Goal: Task Accomplishment & Management: Complete application form

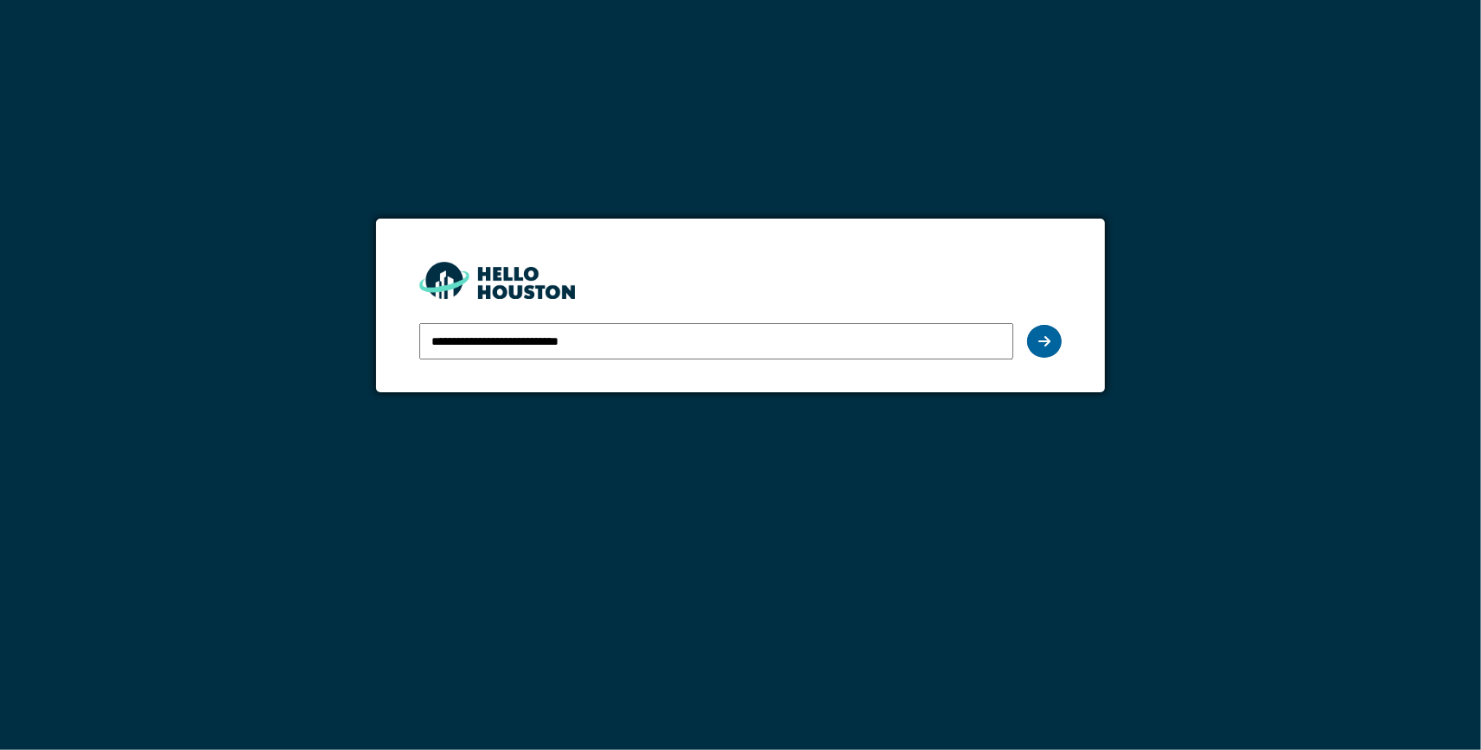
click at [1044, 341] on icon at bounding box center [1044, 342] width 12 height 14
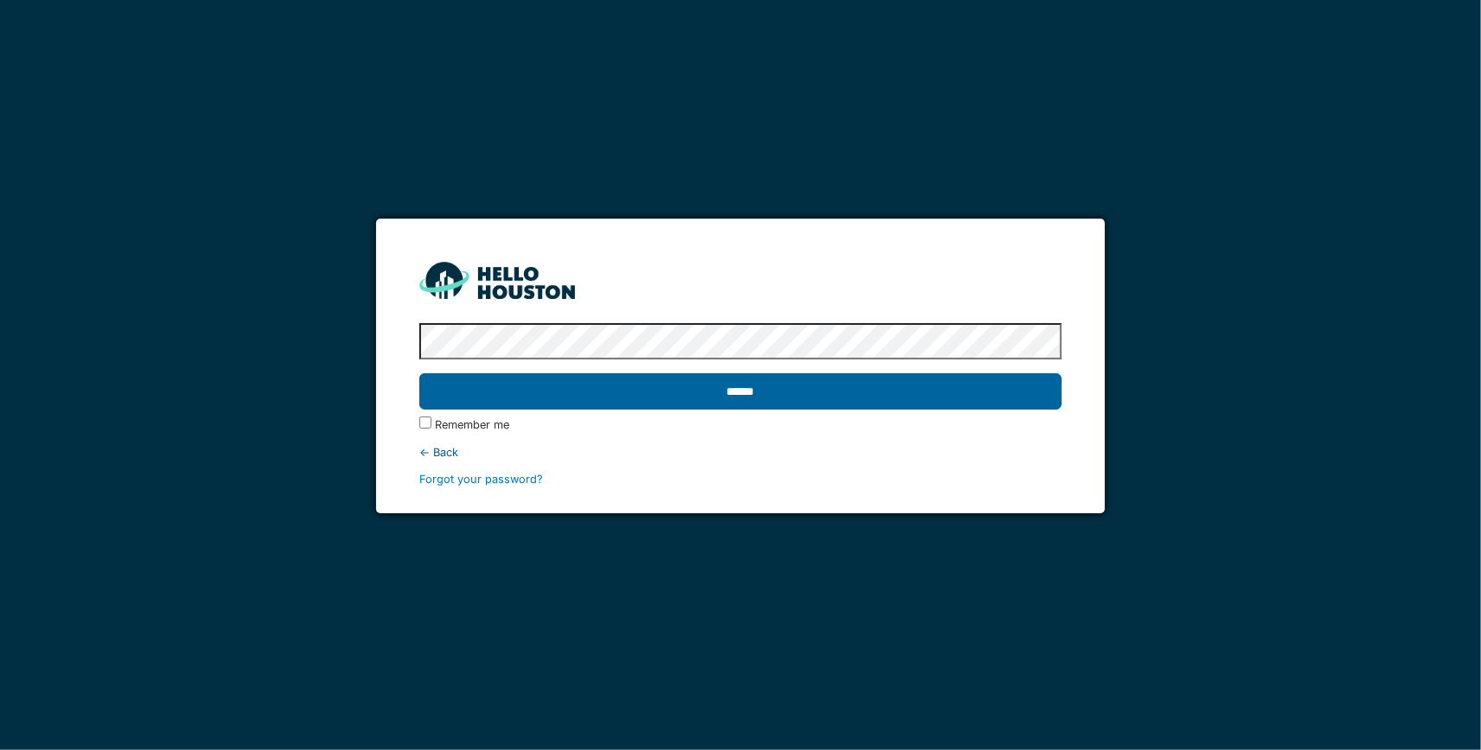
click at [987, 398] on input "******" at bounding box center [740, 391] width 643 height 36
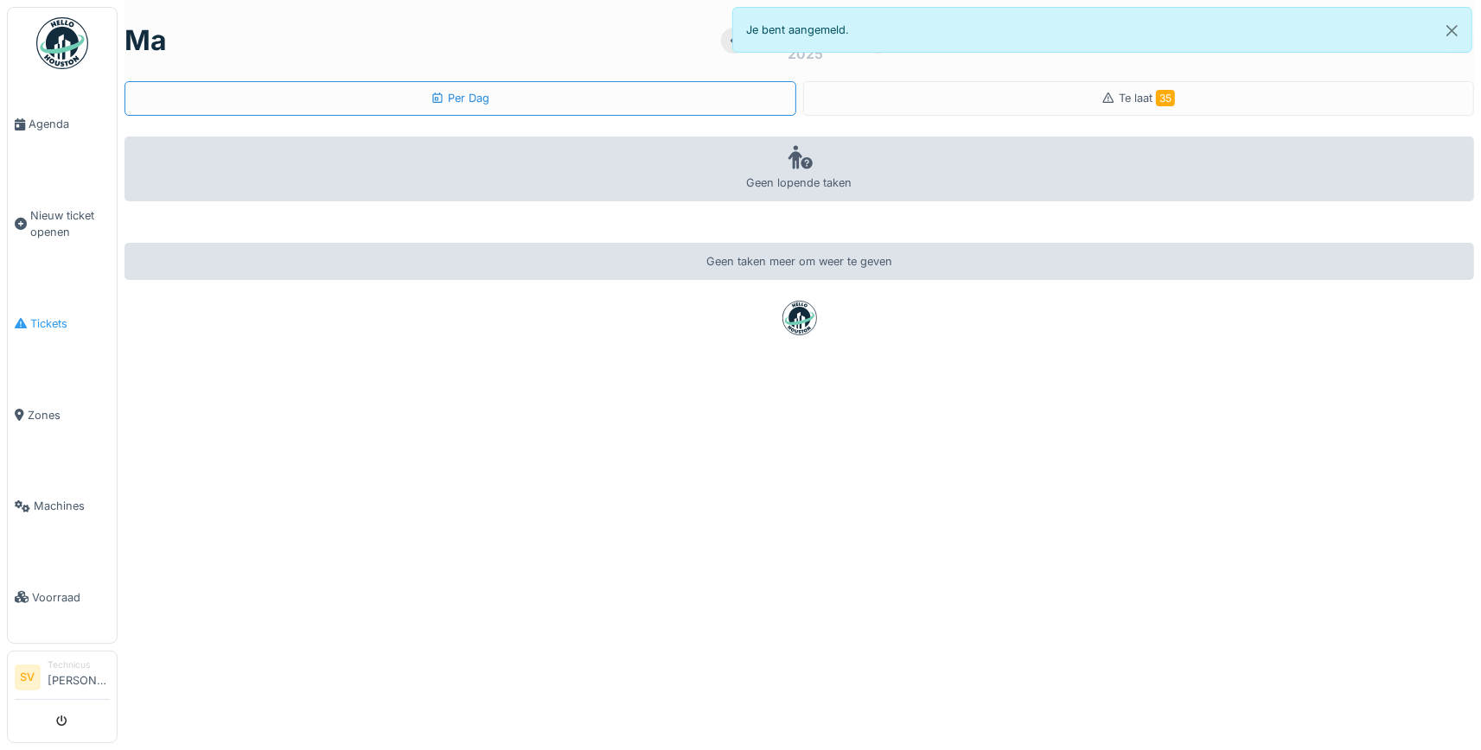
click at [34, 316] on span "Tickets" at bounding box center [70, 324] width 80 height 16
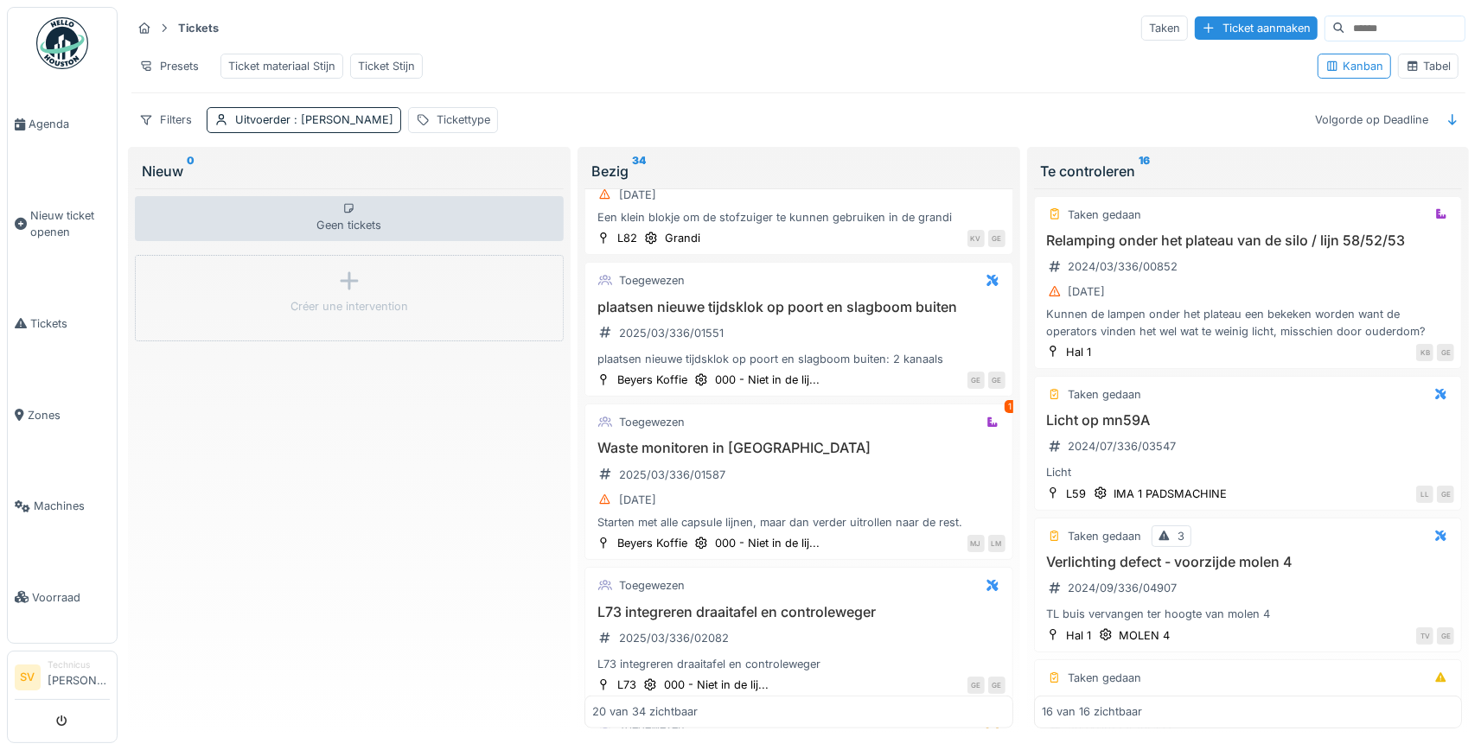
scroll to position [1455, 0]
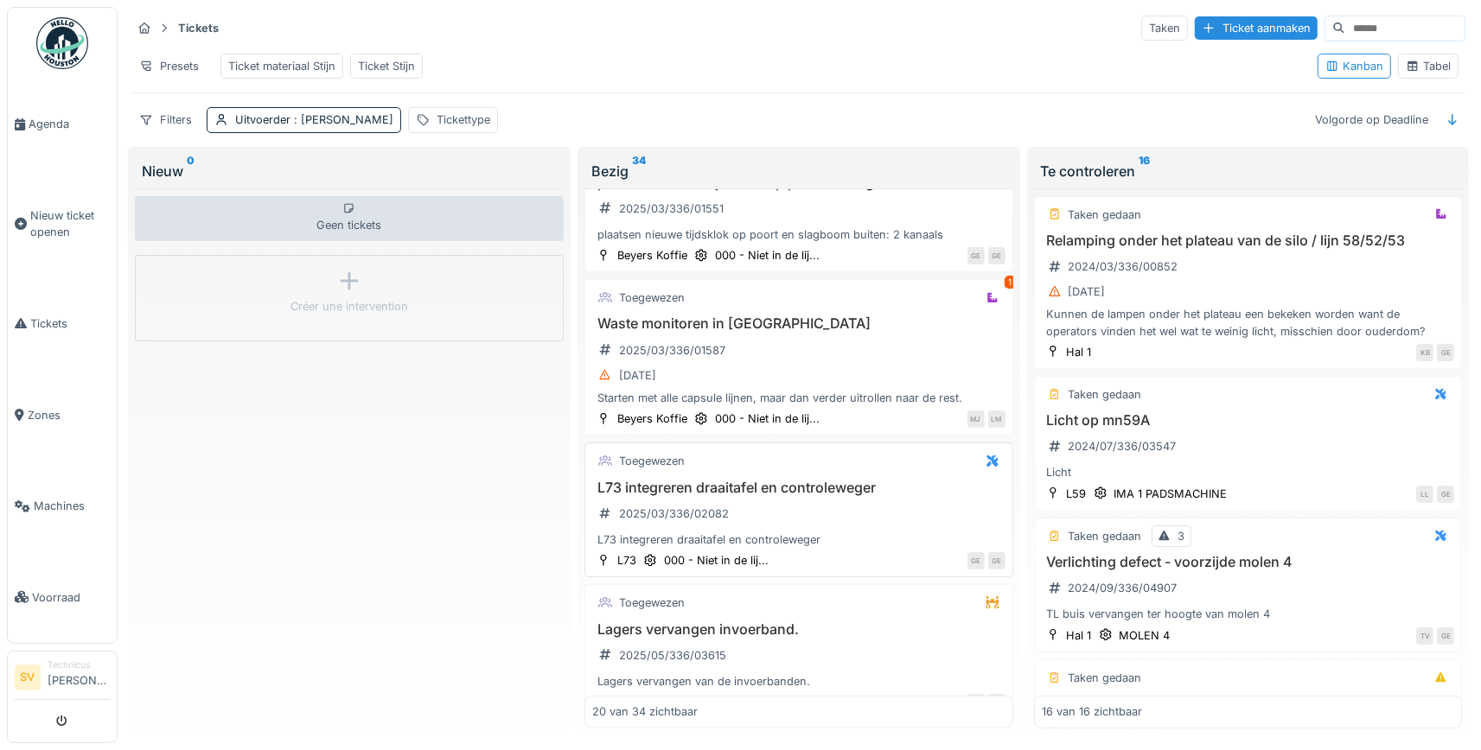
click at [772, 520] on div "L73 integreren draaitafel en controleweger 2025/03/336/02082 L73 integreren dra…" at bounding box center [798, 514] width 413 height 69
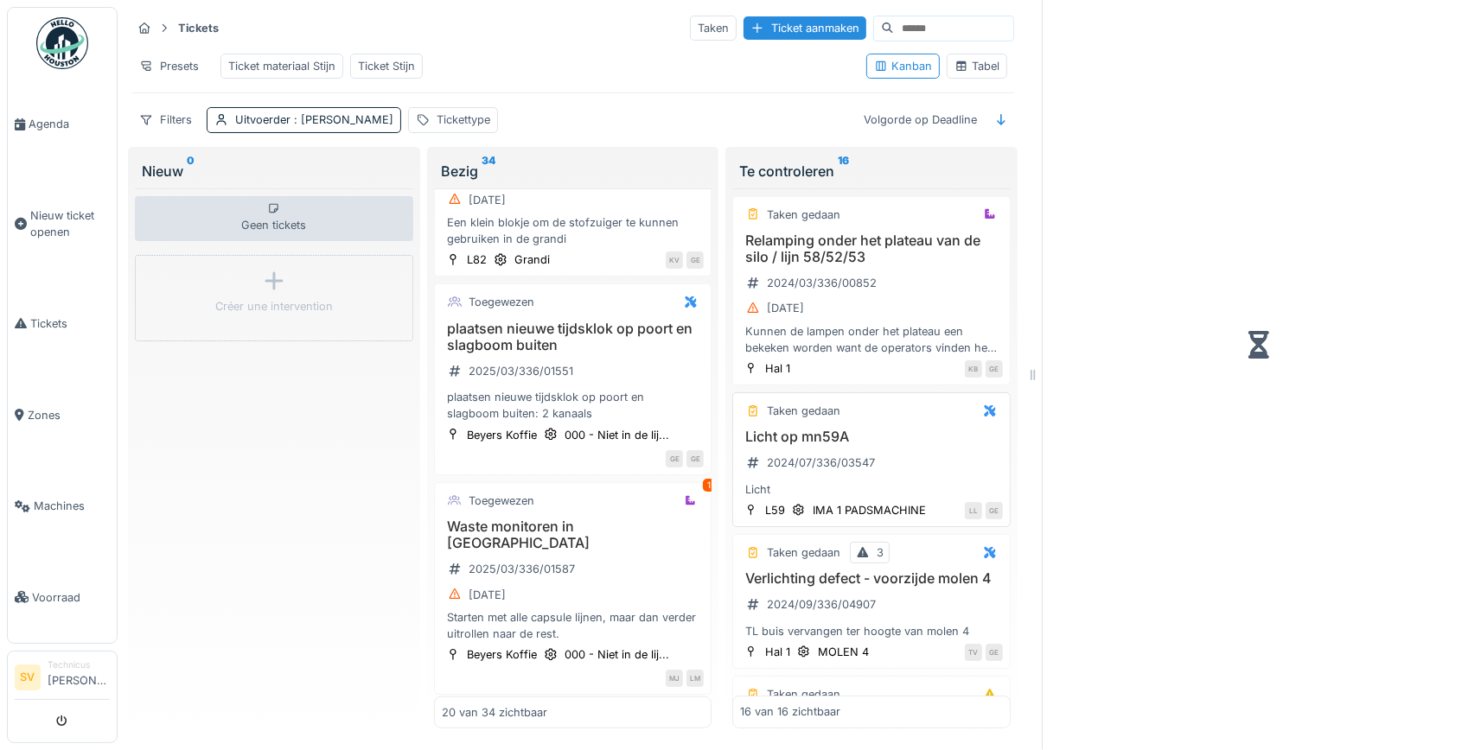
scroll to position [1601, 0]
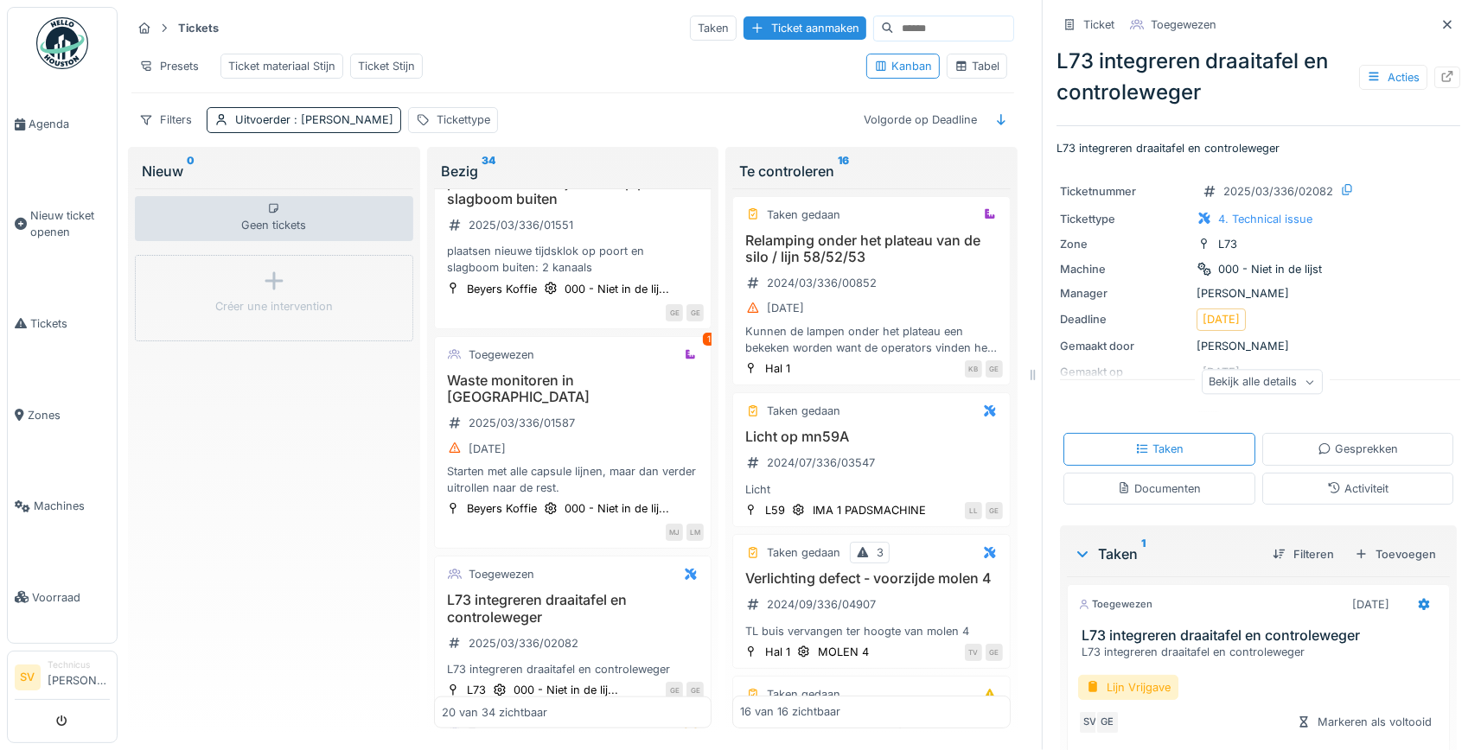
click at [1303, 380] on div "Bekijk alle details" at bounding box center [1262, 382] width 121 height 25
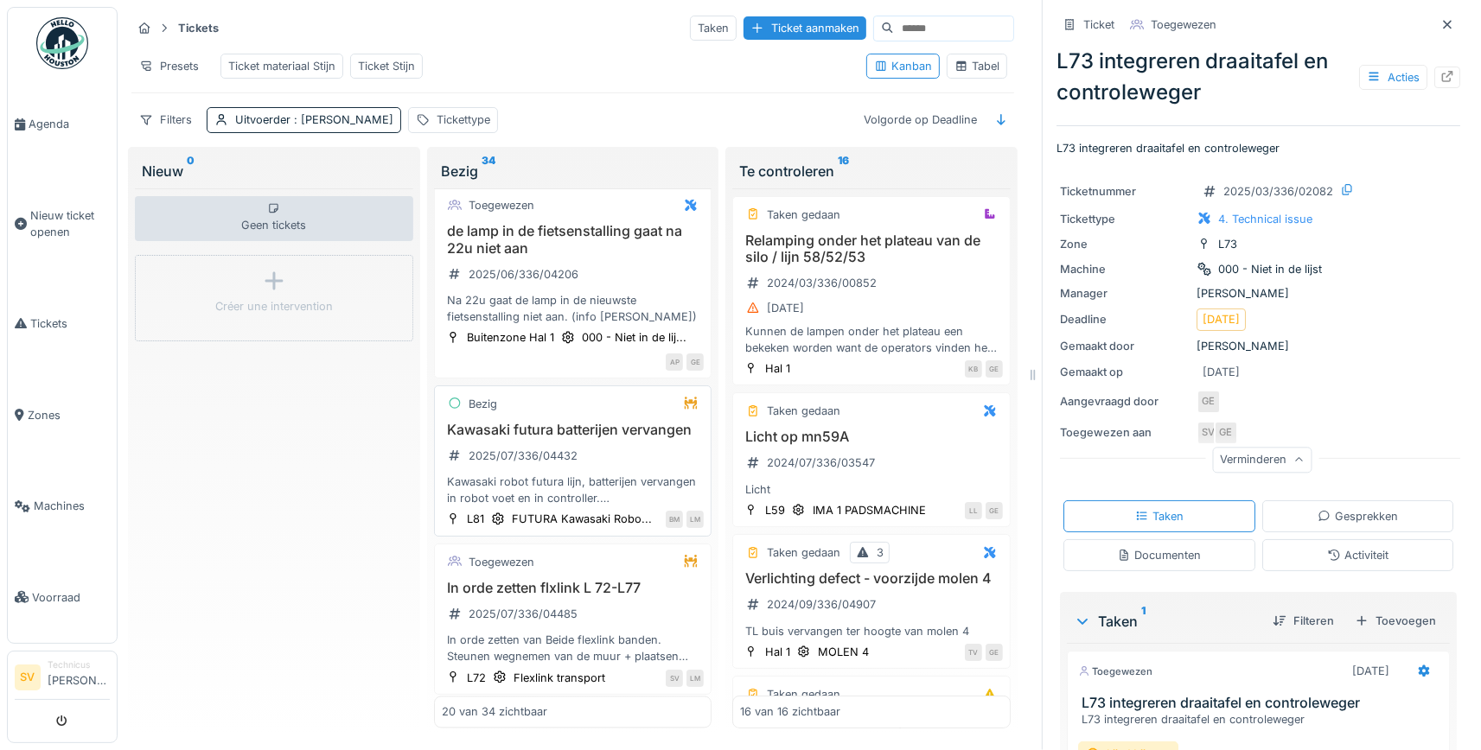
scroll to position [3024, 0]
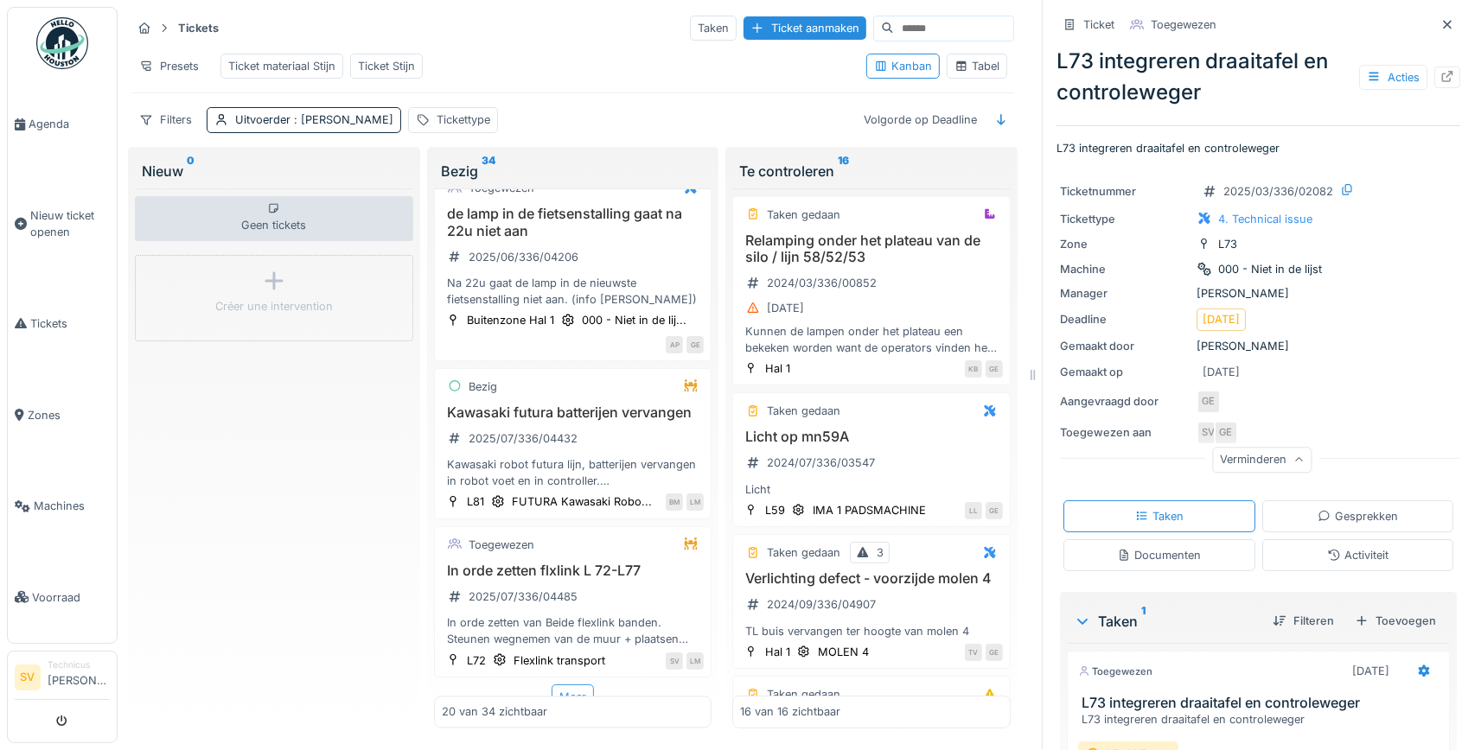
click at [582, 689] on div "Meer" at bounding box center [573, 697] width 42 height 25
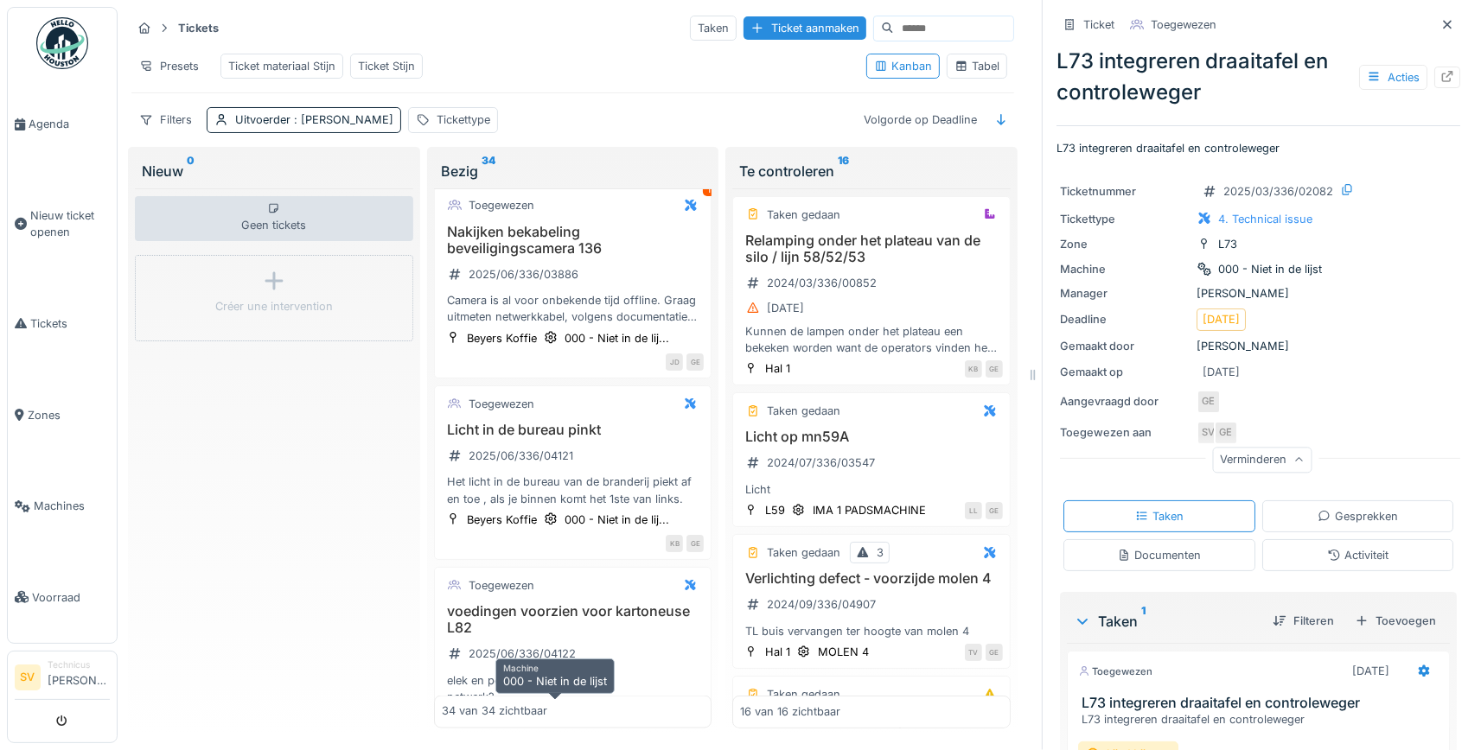
scroll to position [2446, 0]
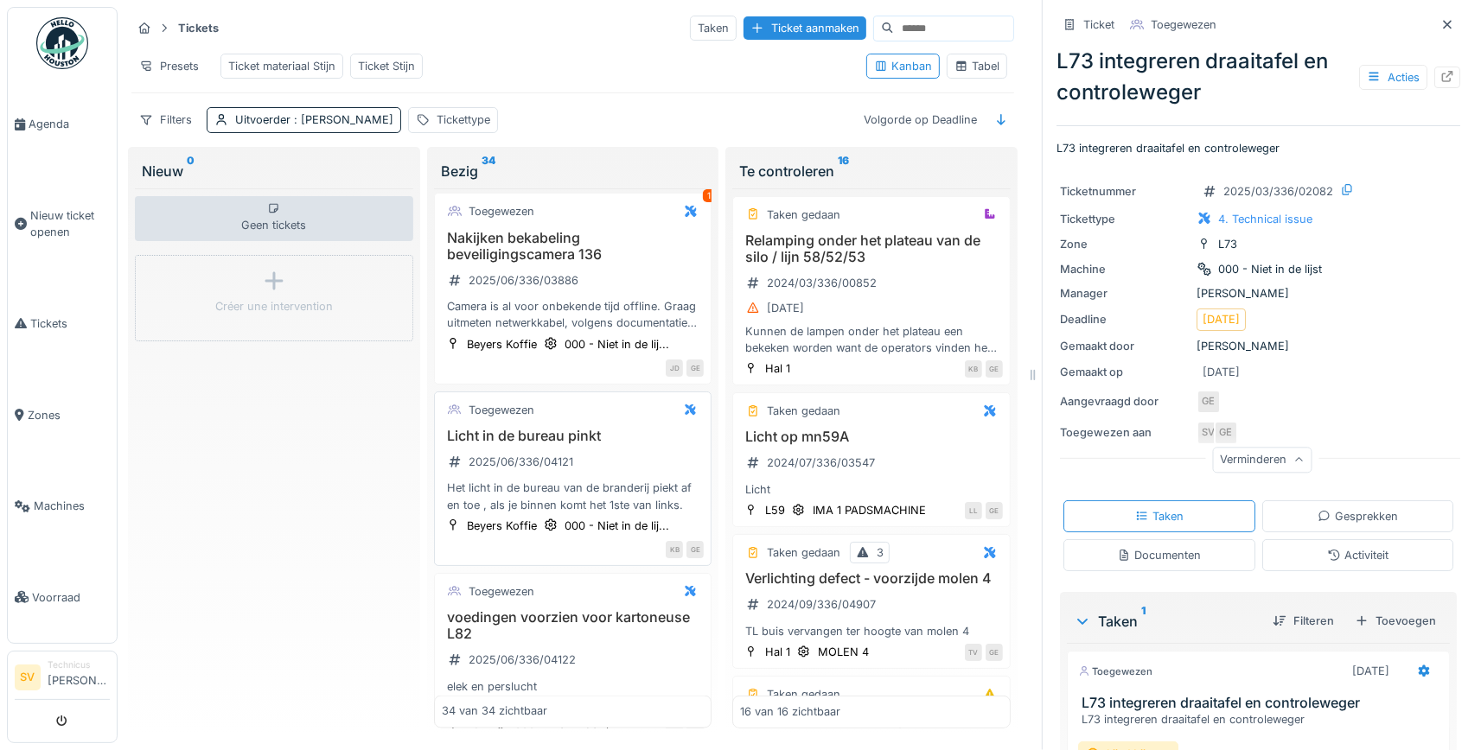
click at [594, 454] on div "Licht in de bureau pinkt 2025/06/336/04121 Het licht in de bureau van de brande…" at bounding box center [573, 471] width 263 height 86
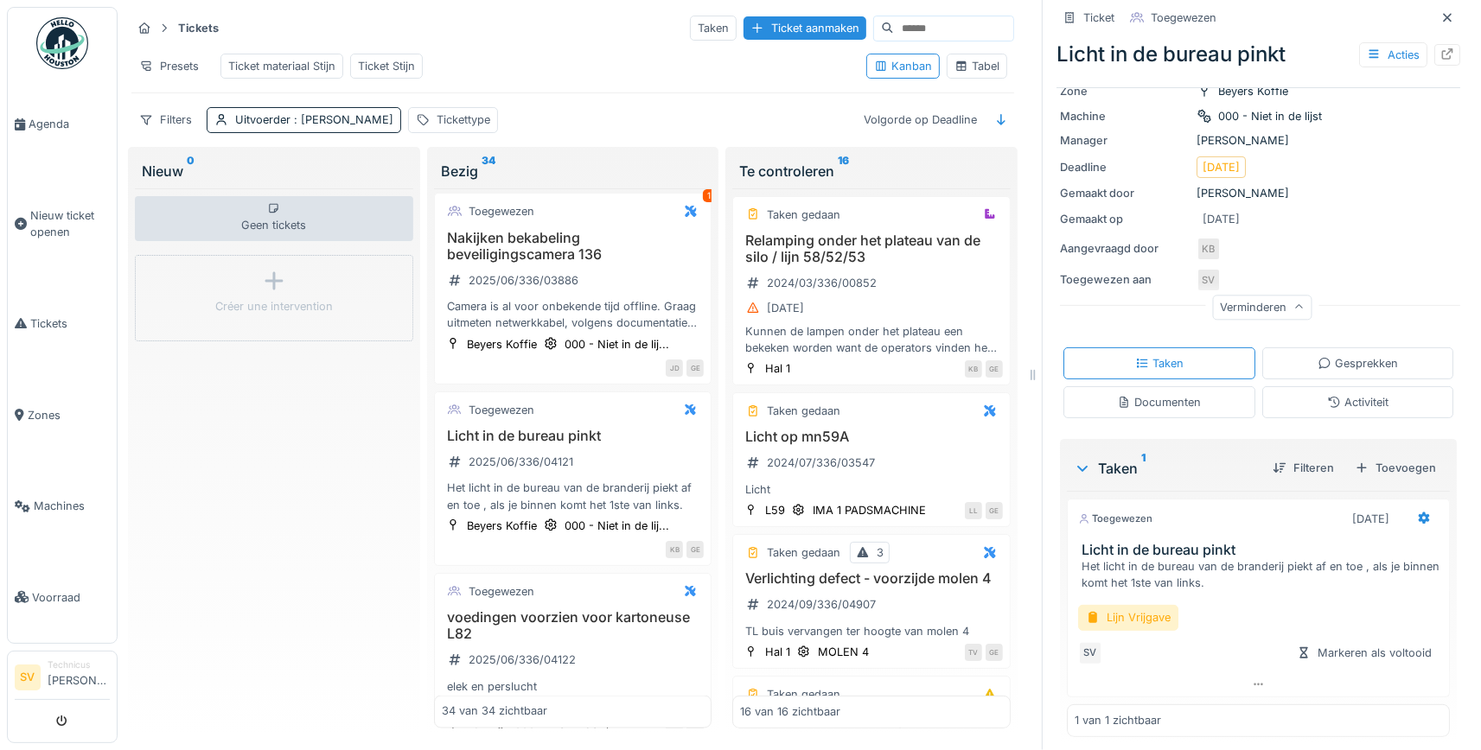
scroll to position [144, 0]
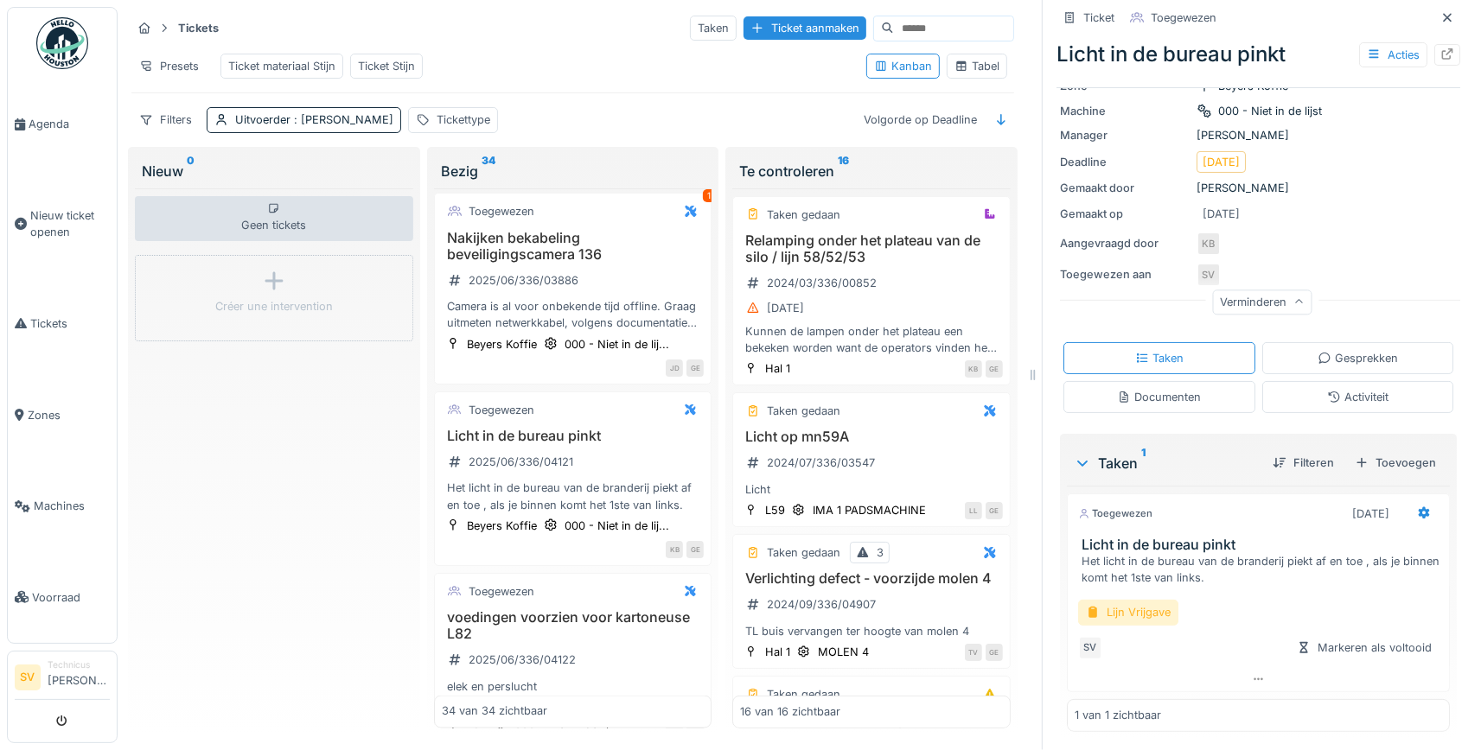
click at [1153, 610] on div "Lijn Vrijgave" at bounding box center [1128, 612] width 100 height 25
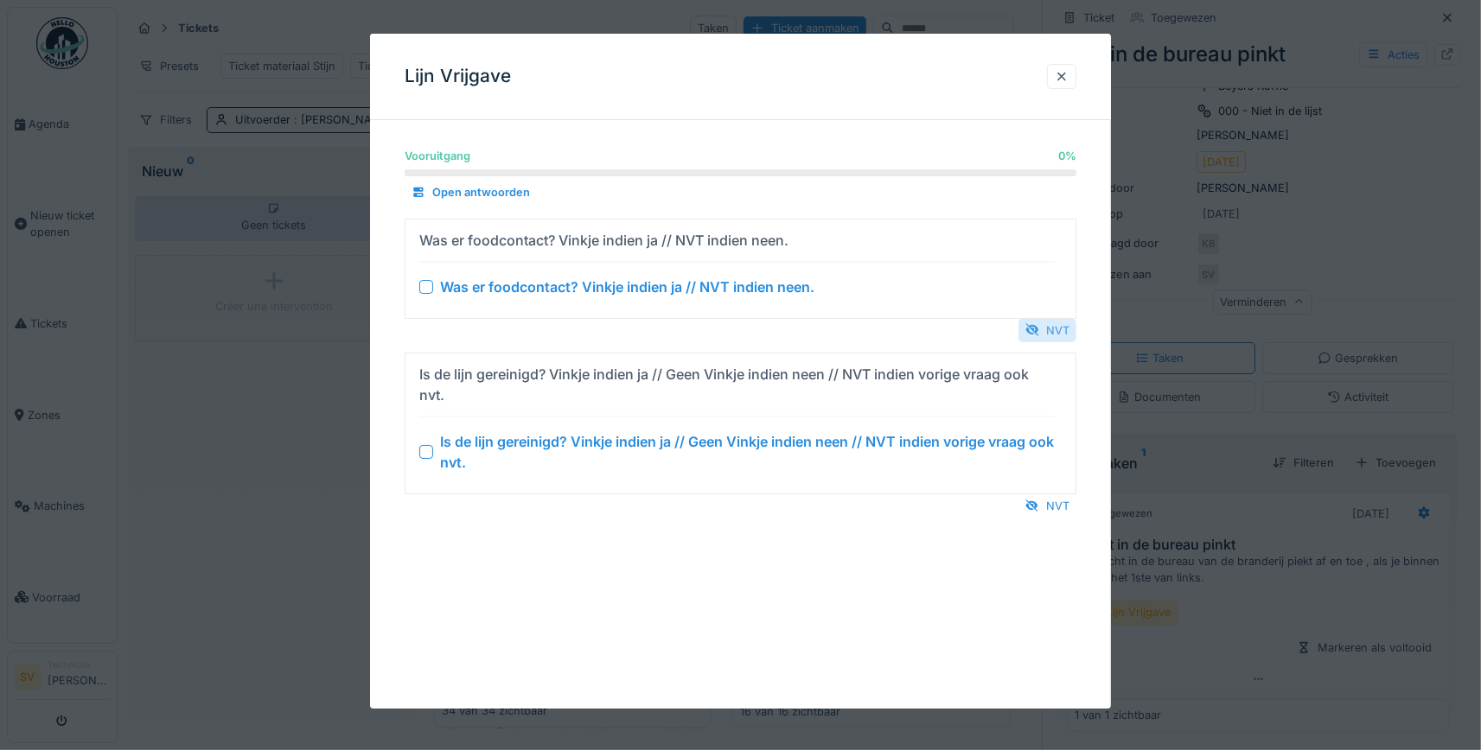
click at [1044, 322] on div "NVT" at bounding box center [1047, 330] width 58 height 23
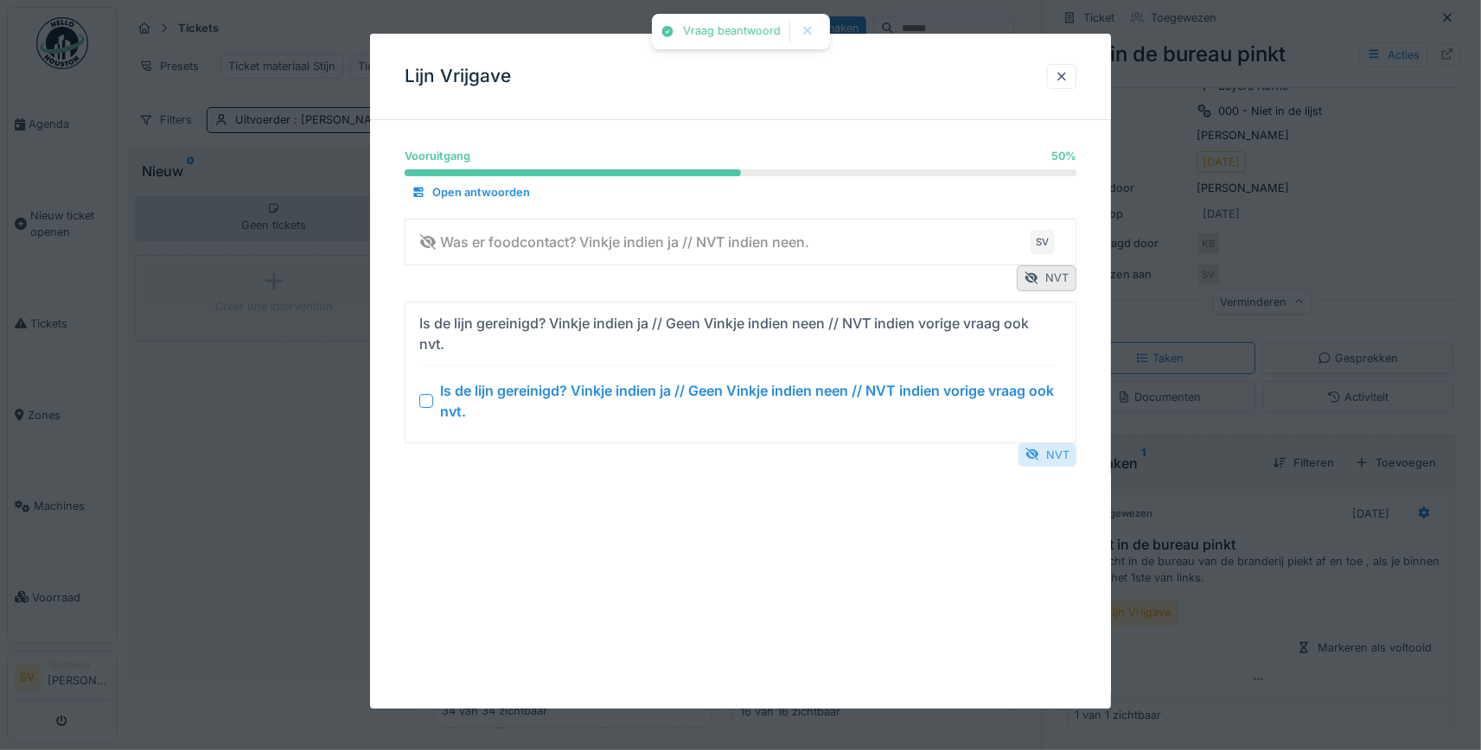
click at [1047, 452] on div "NVT" at bounding box center [1047, 455] width 58 height 23
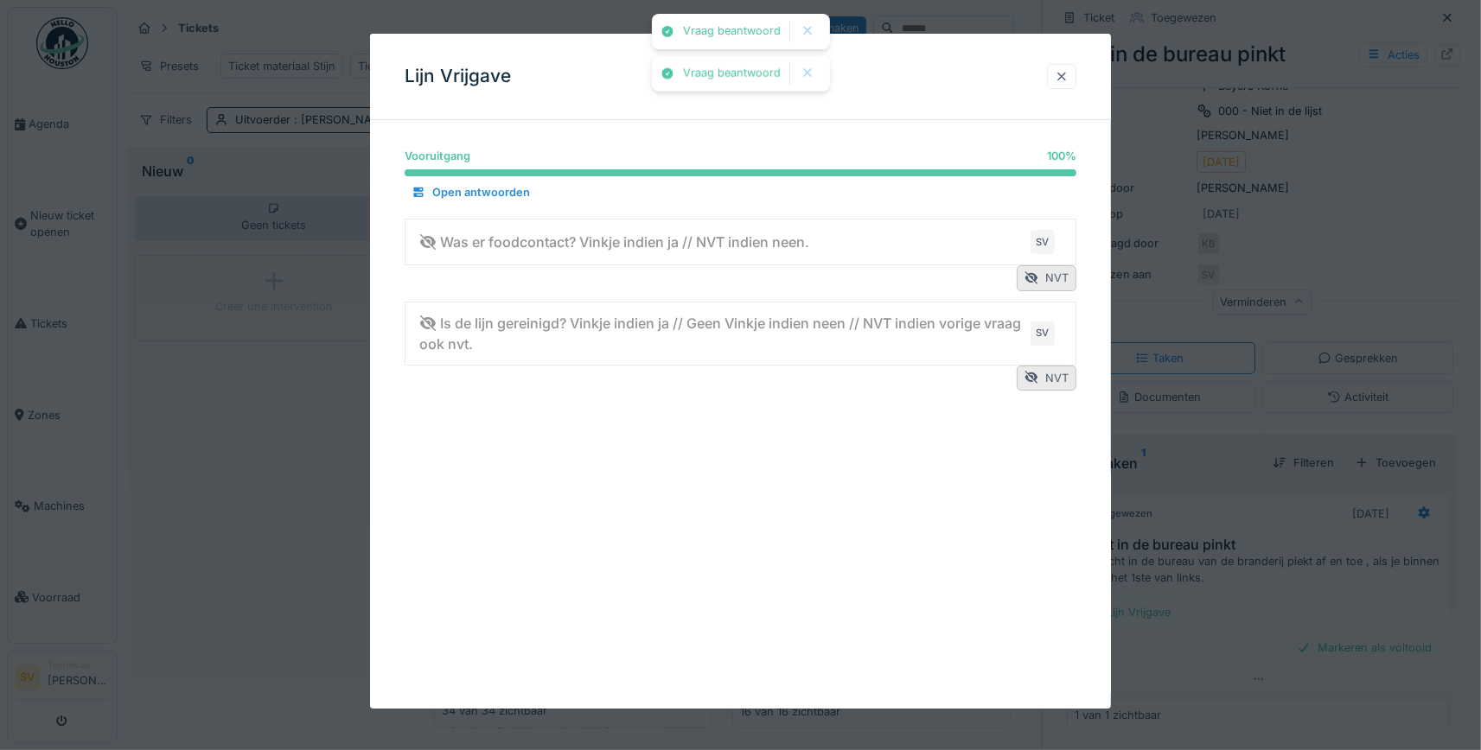
click at [1064, 79] on div at bounding box center [1062, 76] width 14 height 16
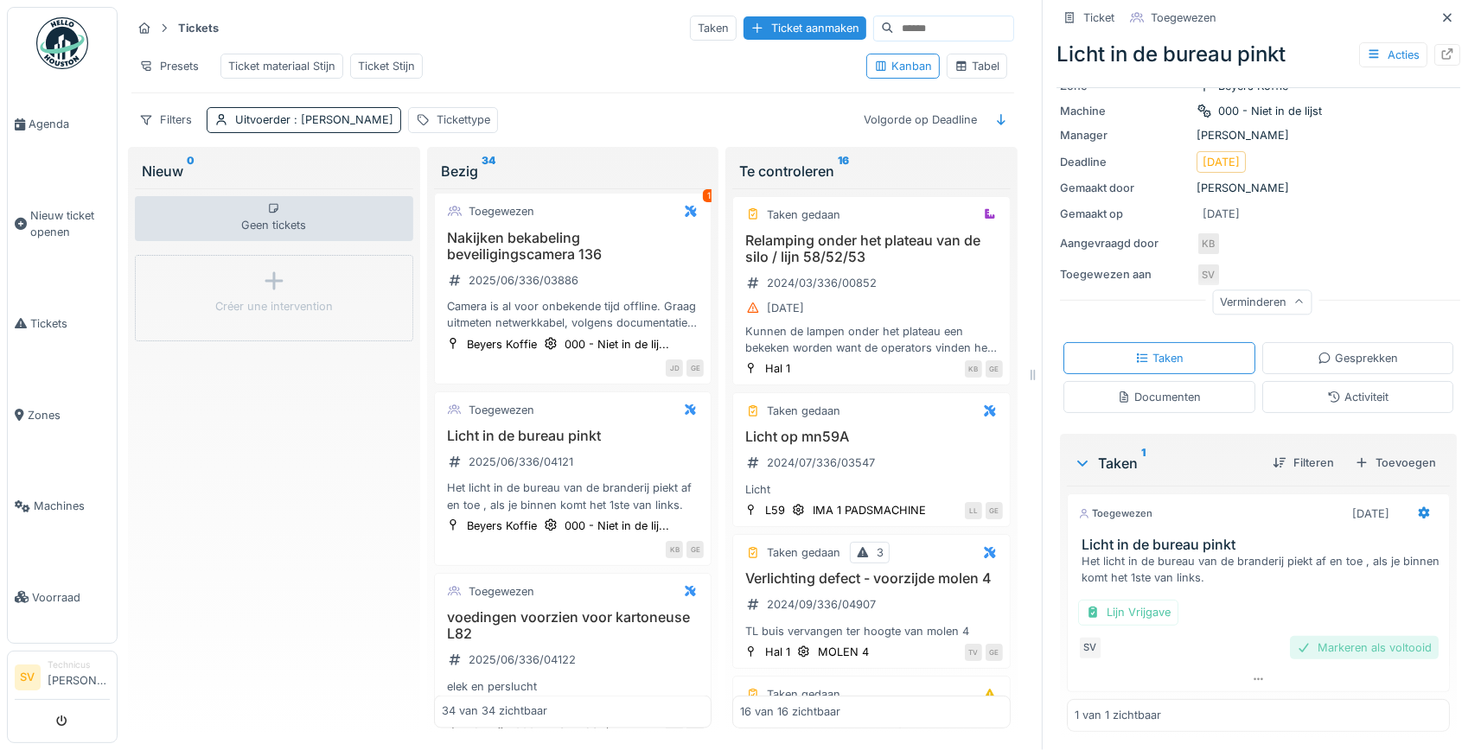
click at [1408, 649] on div "Markeren als voltooid" at bounding box center [1364, 647] width 149 height 23
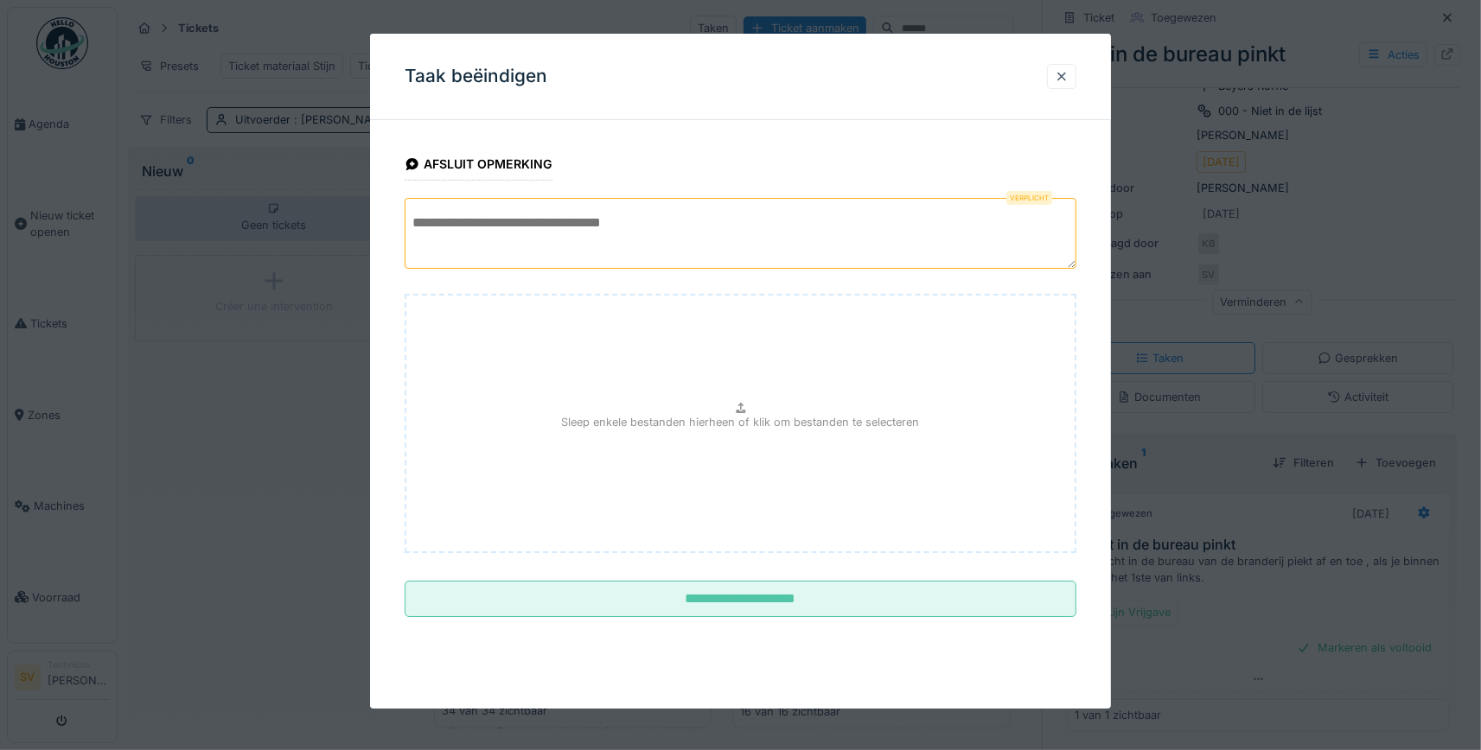
click at [707, 217] on textarea at bounding box center [741, 233] width 672 height 71
type textarea "*"
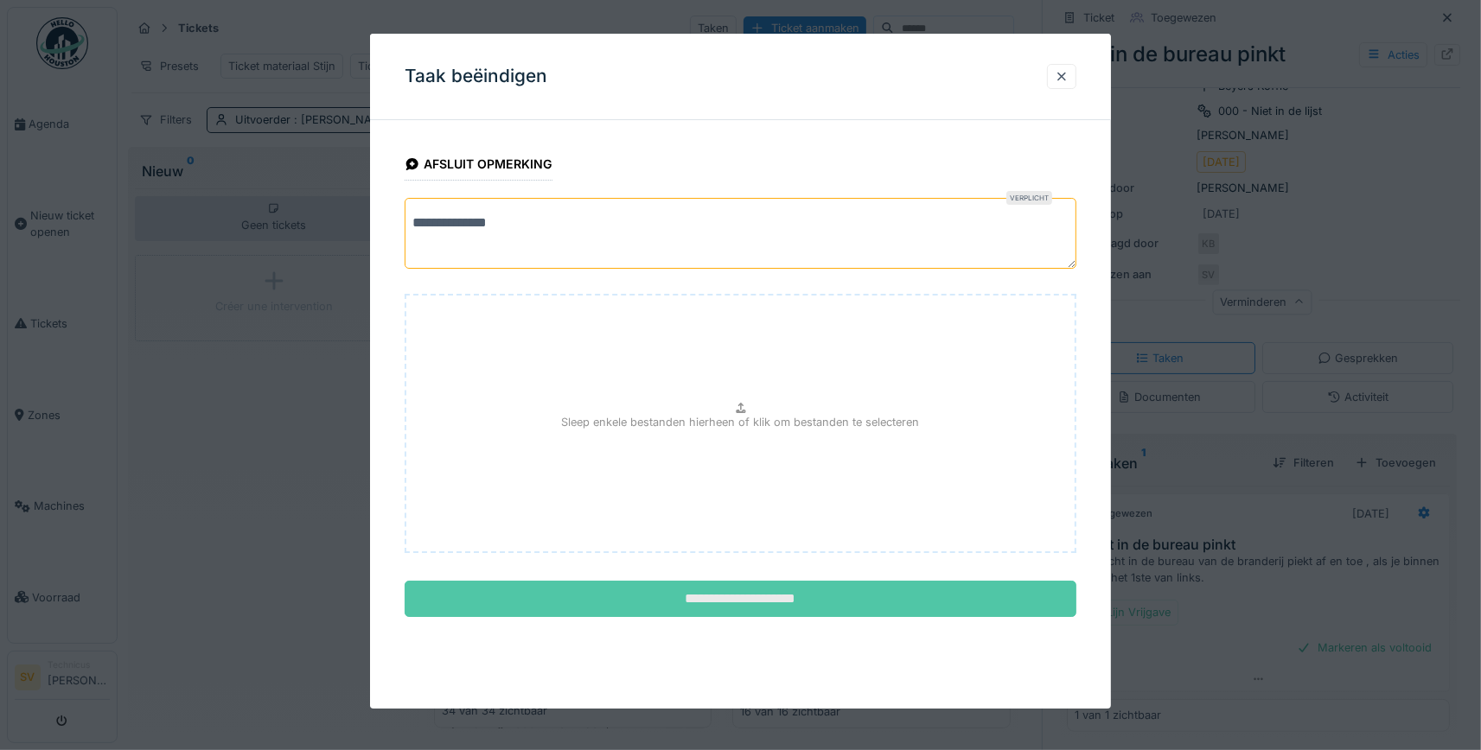
type textarea "**********"
click at [699, 602] on input "**********" at bounding box center [741, 599] width 672 height 36
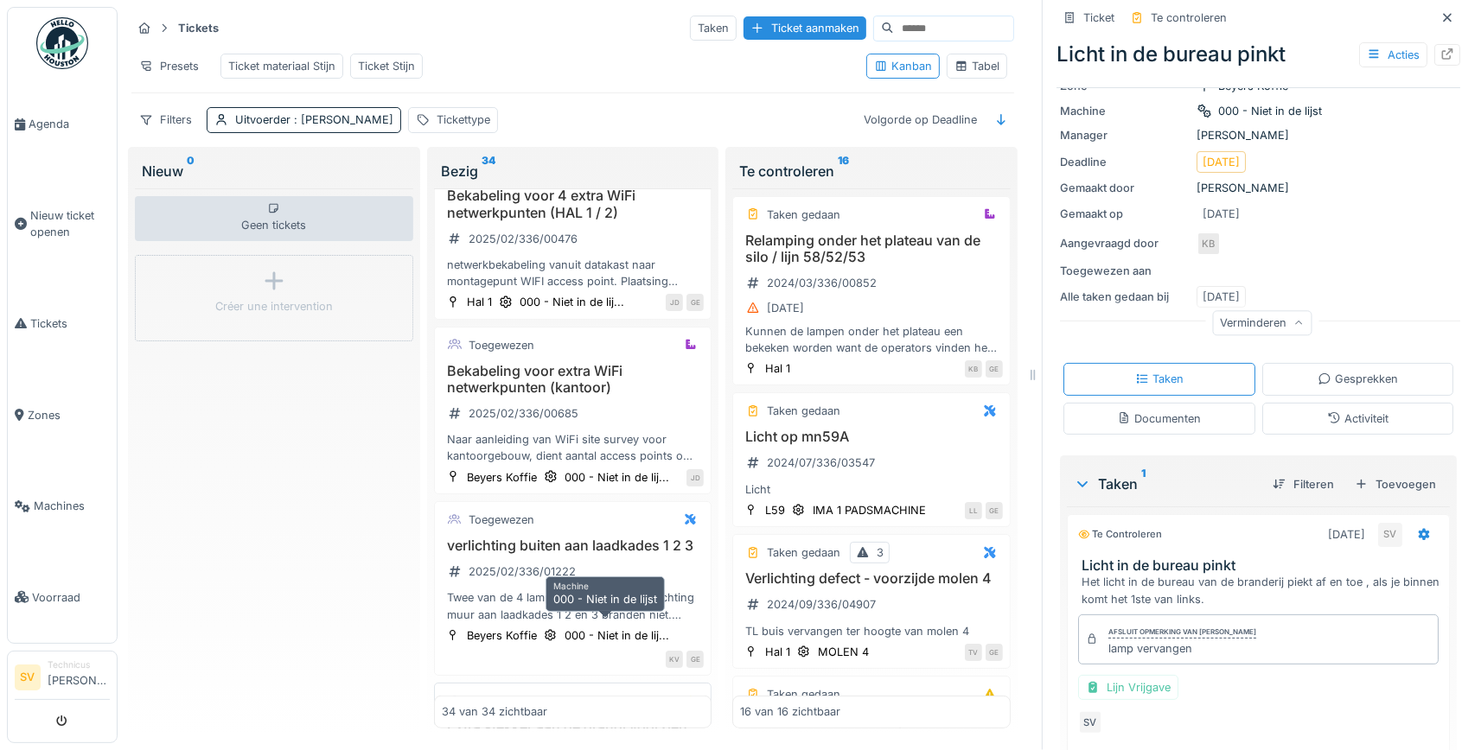
scroll to position [829, 0]
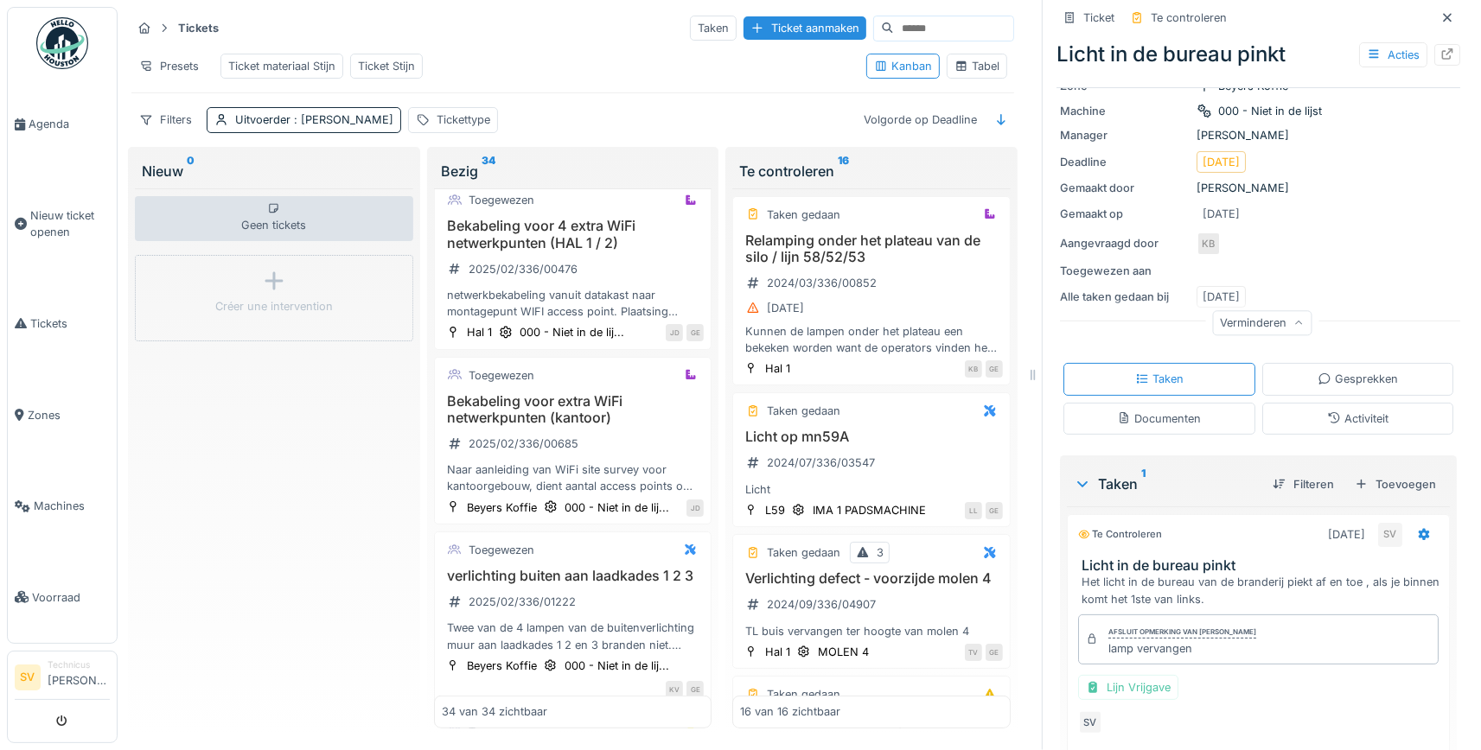
click at [361, 503] on div "Geen tickets Créer une intervention" at bounding box center [274, 458] width 278 height 540
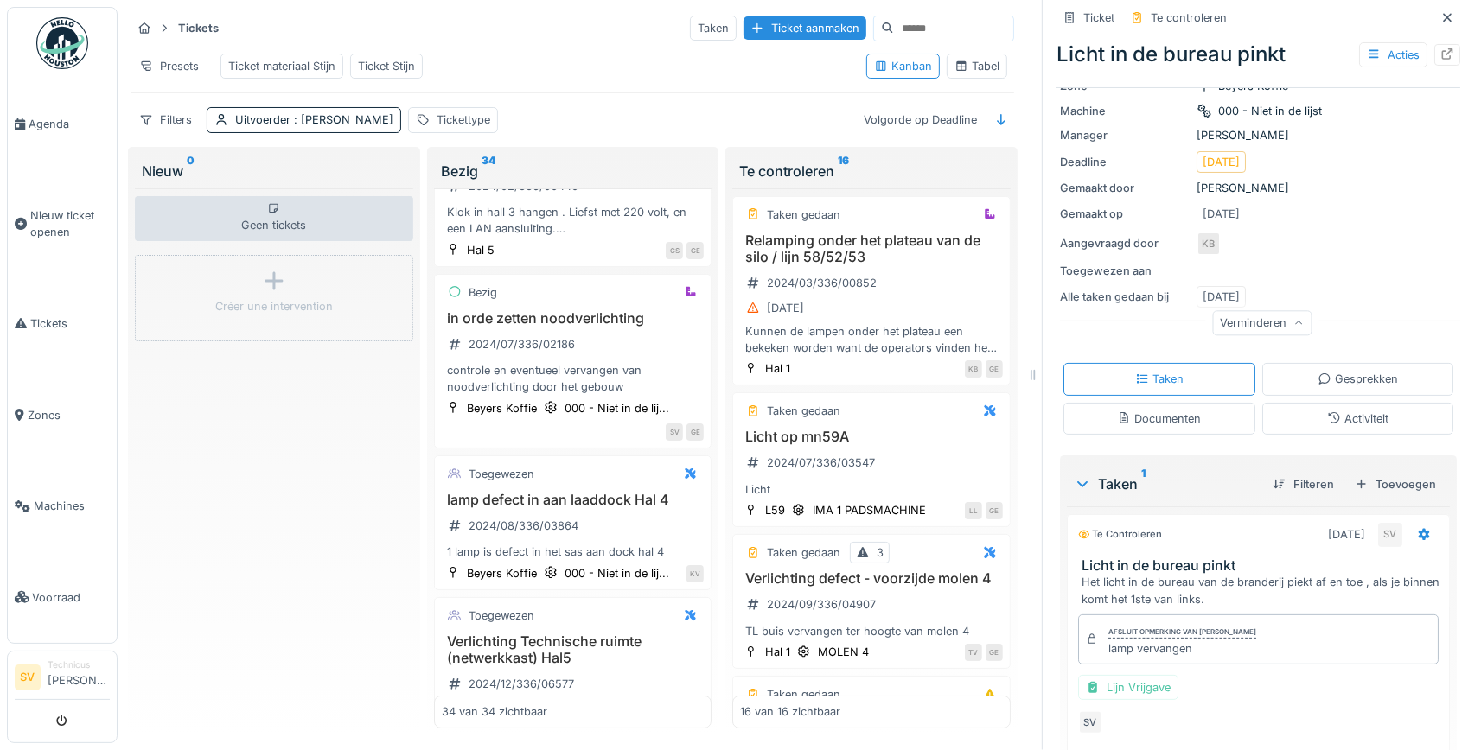
scroll to position [0, 0]
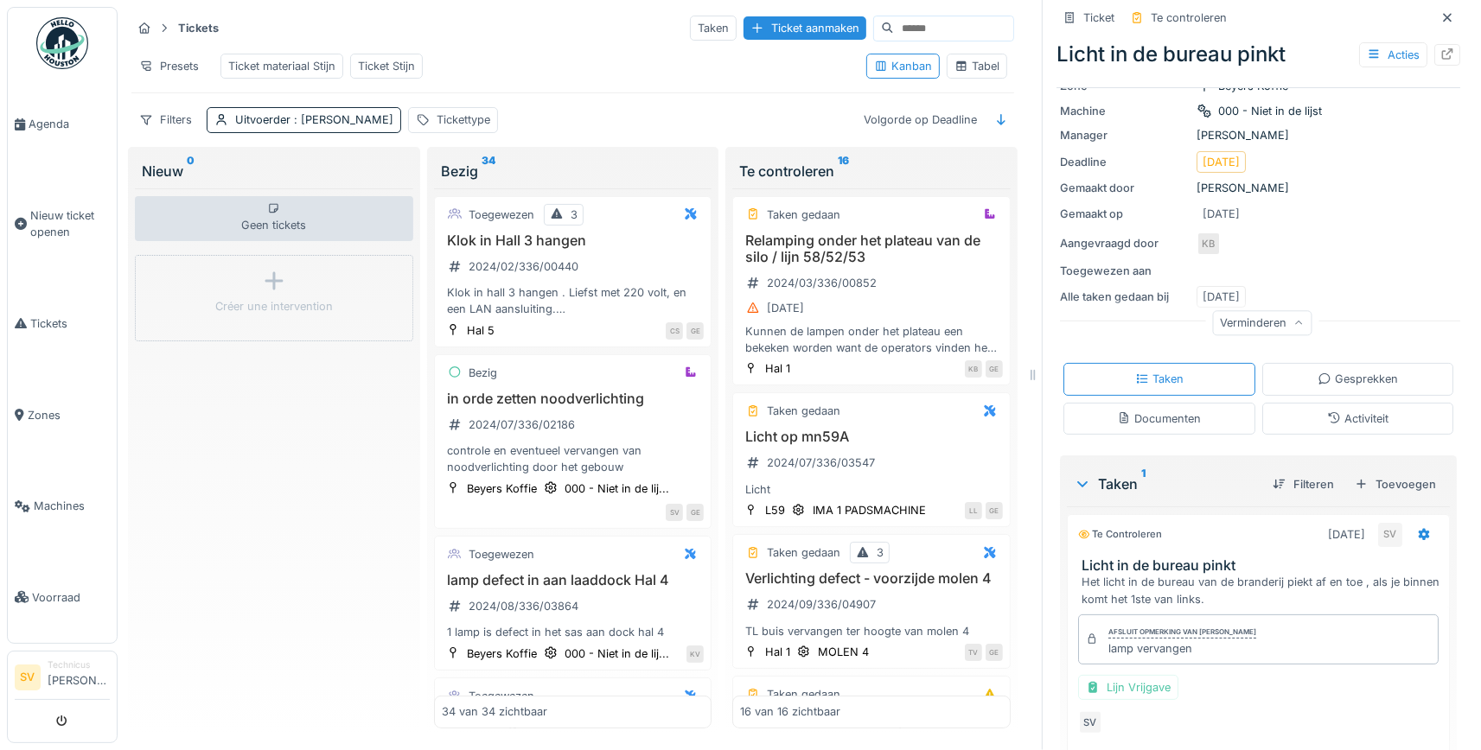
click at [254, 479] on div "Geen tickets Créer une intervention" at bounding box center [274, 458] width 278 height 540
click at [43, 575] on link "Voorraad" at bounding box center [62, 598] width 109 height 92
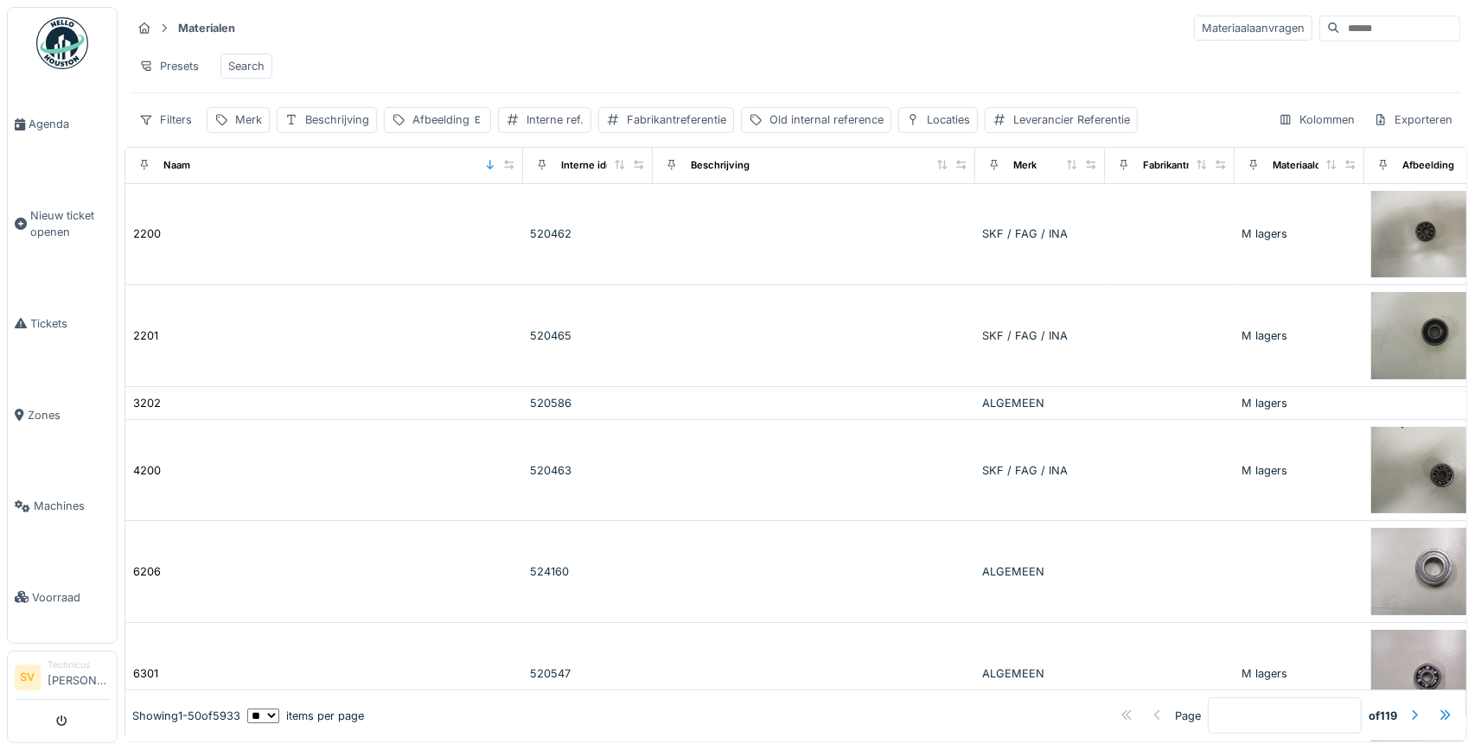
click at [1362, 28] on input at bounding box center [1399, 28] width 119 height 24
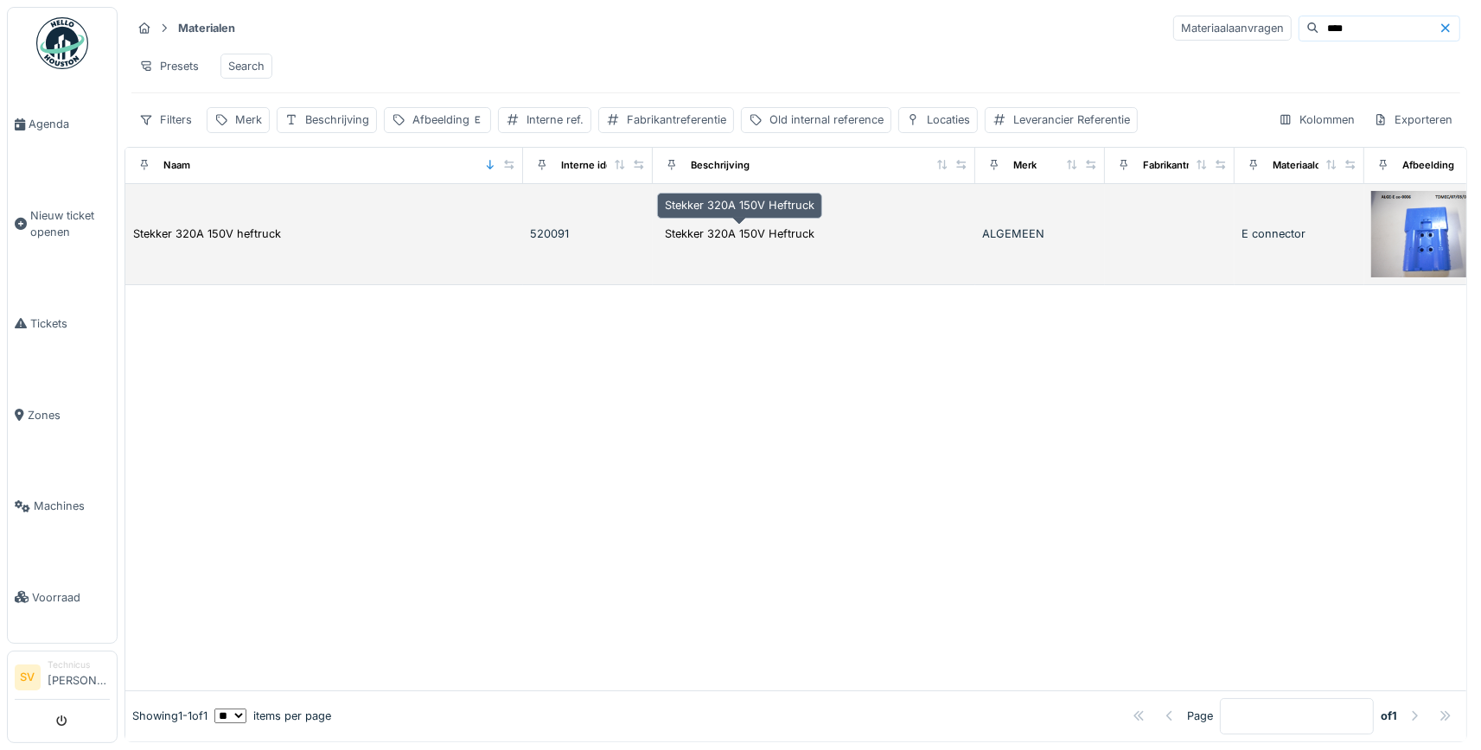
click at [805, 227] on div "Stekker 320A 150V Heftruck" at bounding box center [740, 234] width 150 height 16
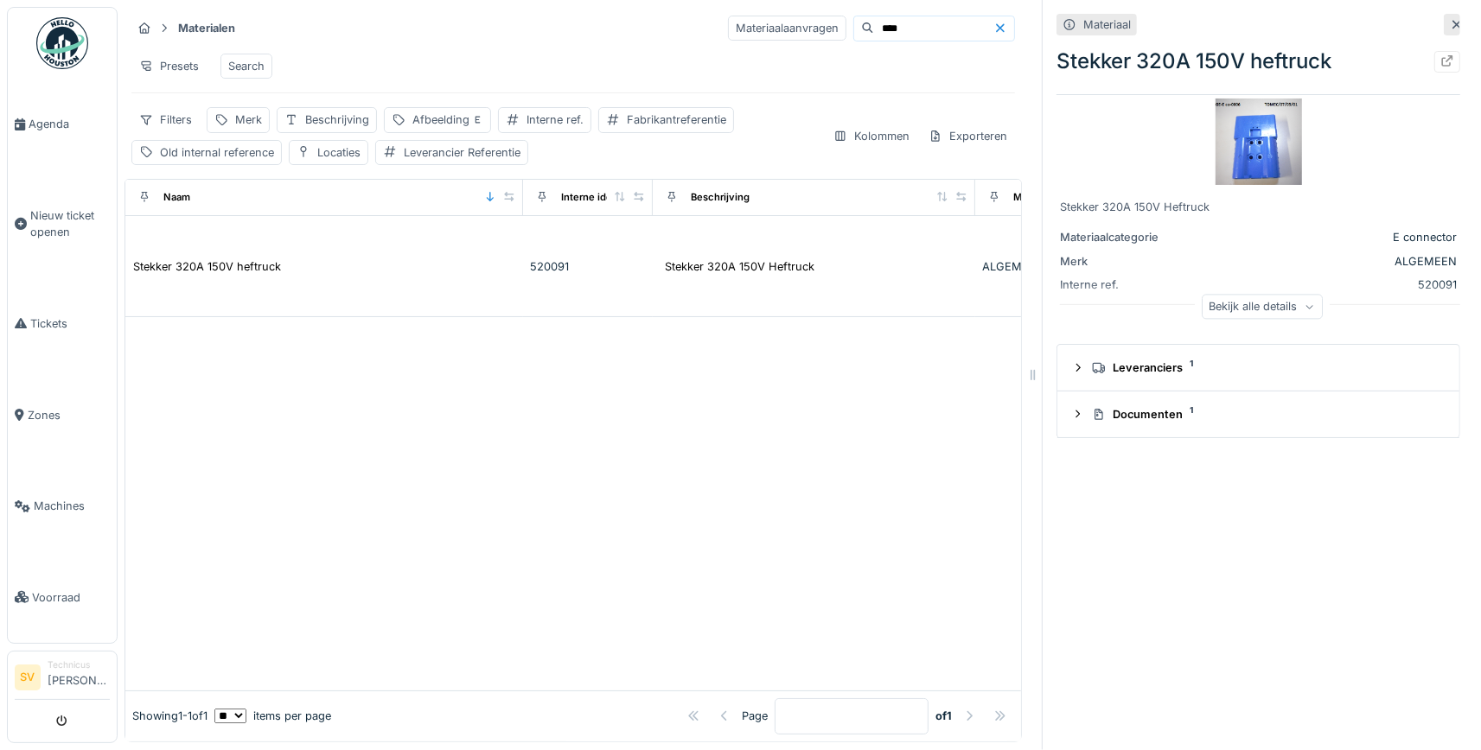
click at [1246, 308] on div "Bekijk alle details" at bounding box center [1262, 306] width 121 height 25
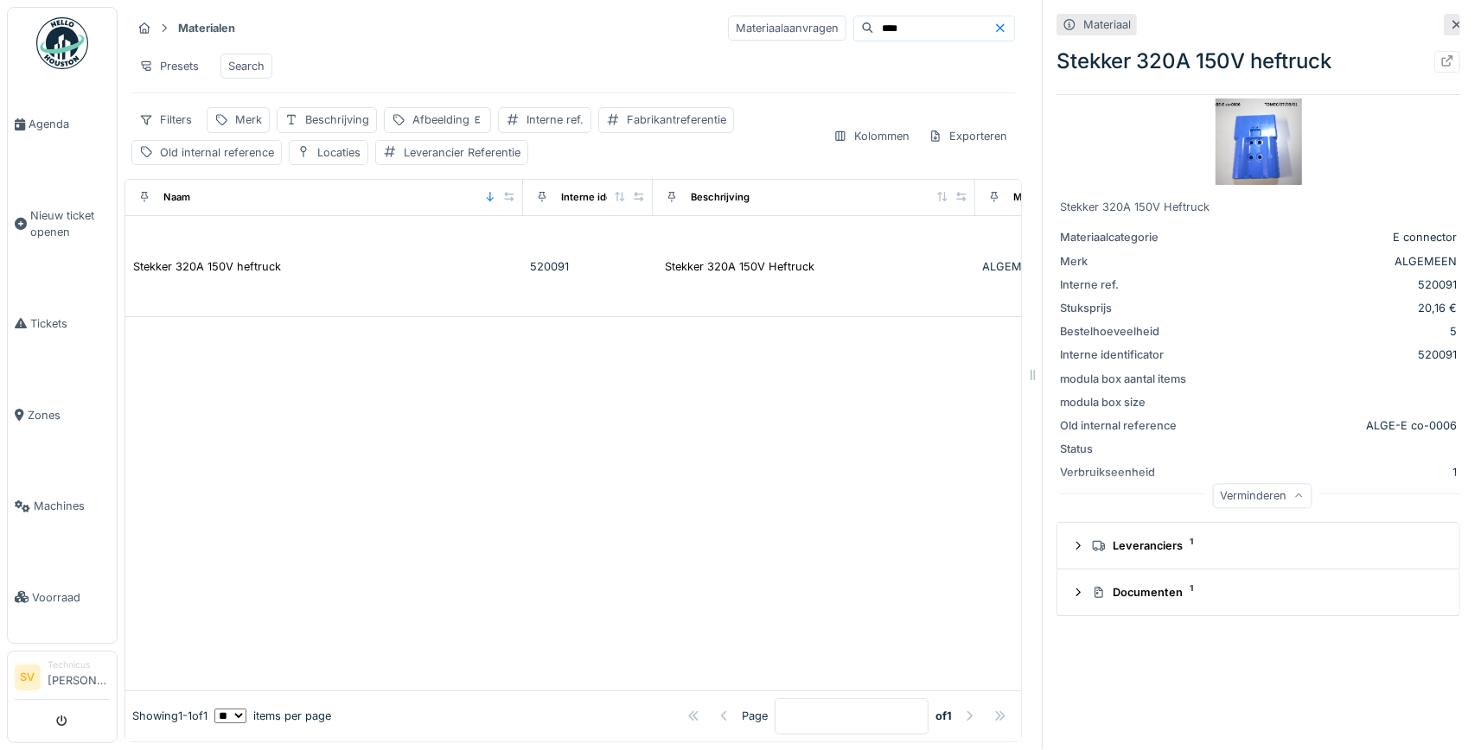
click at [695, 496] on div at bounding box center [573, 503] width 896 height 373
drag, startPoint x: 908, startPoint y: 28, endPoint x: 807, endPoint y: 34, distance: 101.3
click at [874, 34] on input "****" at bounding box center [933, 28] width 119 height 24
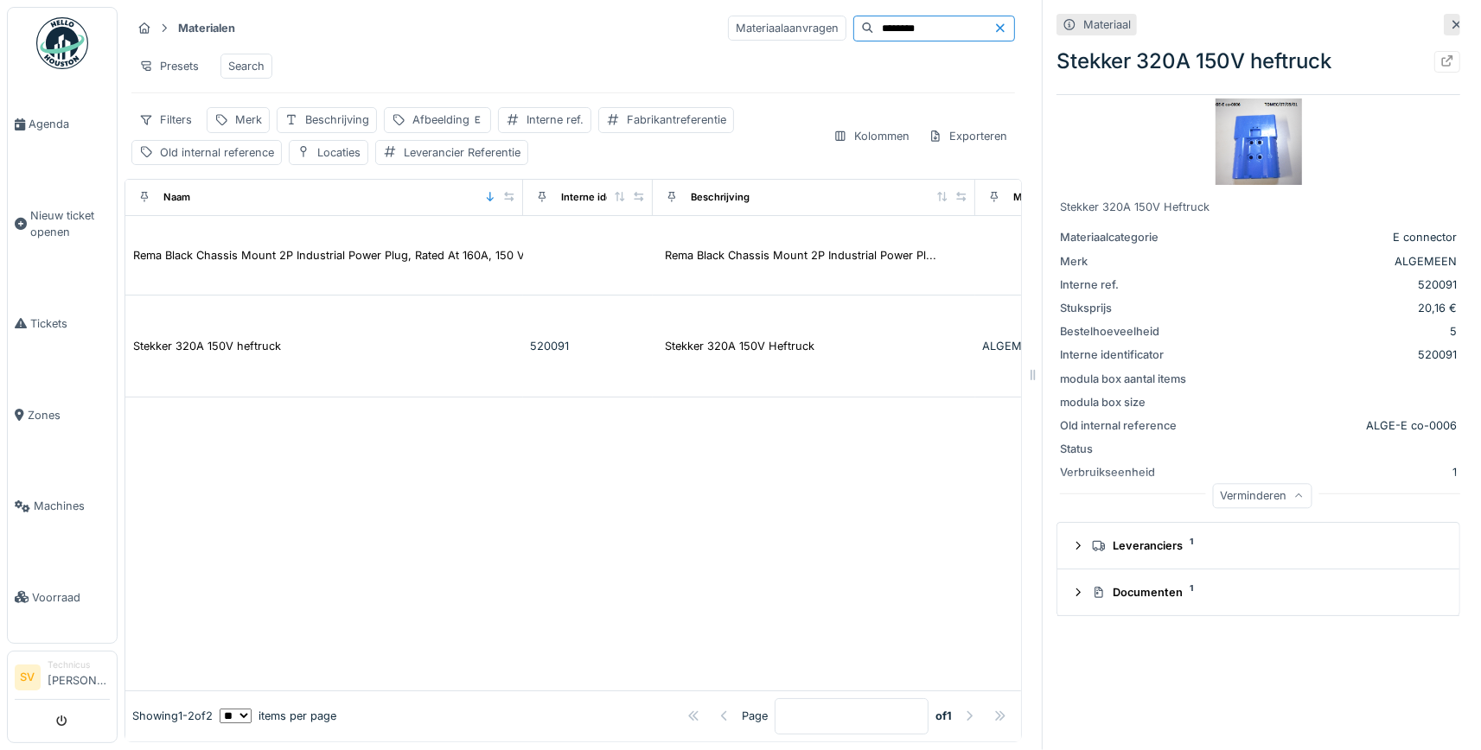
type input "********"
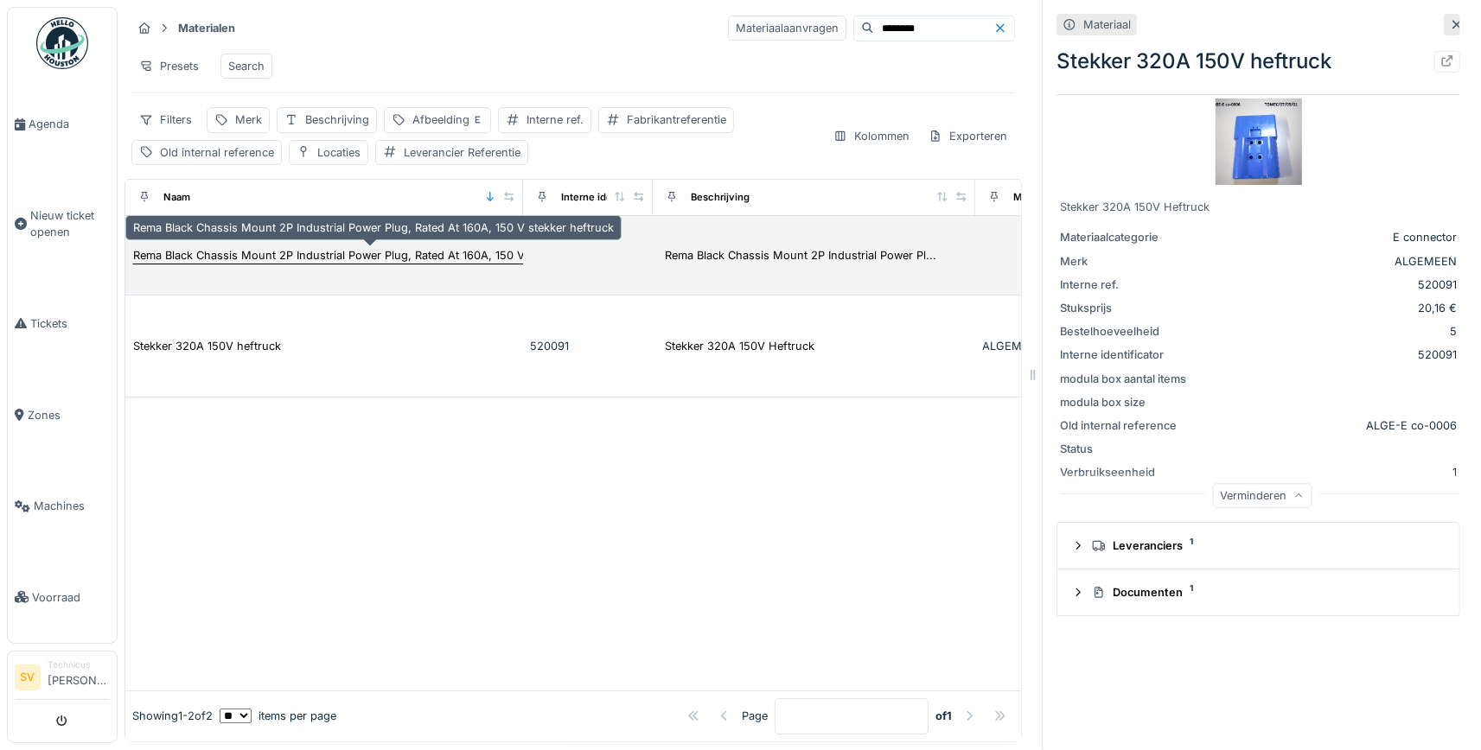
click at [520, 252] on div "Rema Black Chassis Mount 2P Industrial Power Plug, Rated At 160A, 150 V stekker…" at bounding box center [373, 255] width 481 height 16
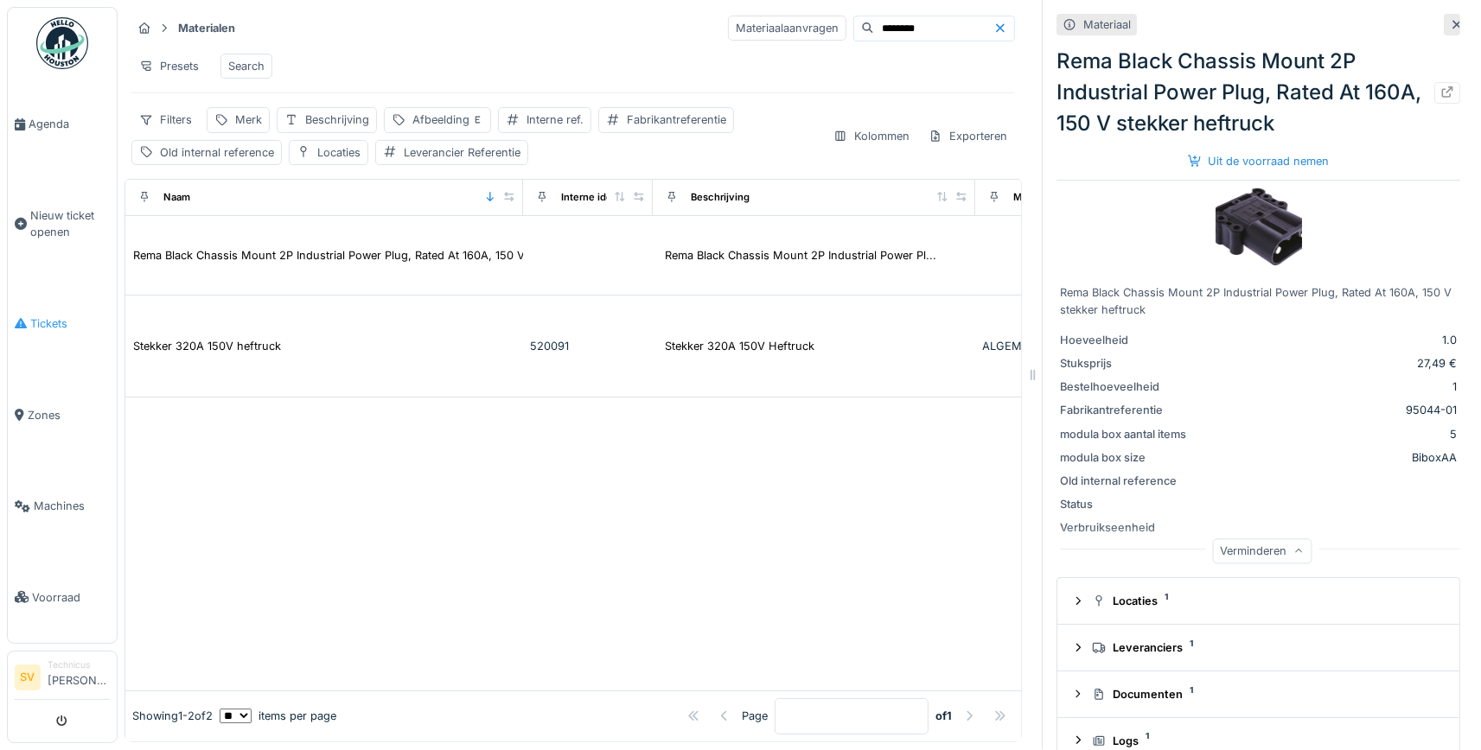
click at [37, 316] on span "Tickets" at bounding box center [70, 324] width 80 height 16
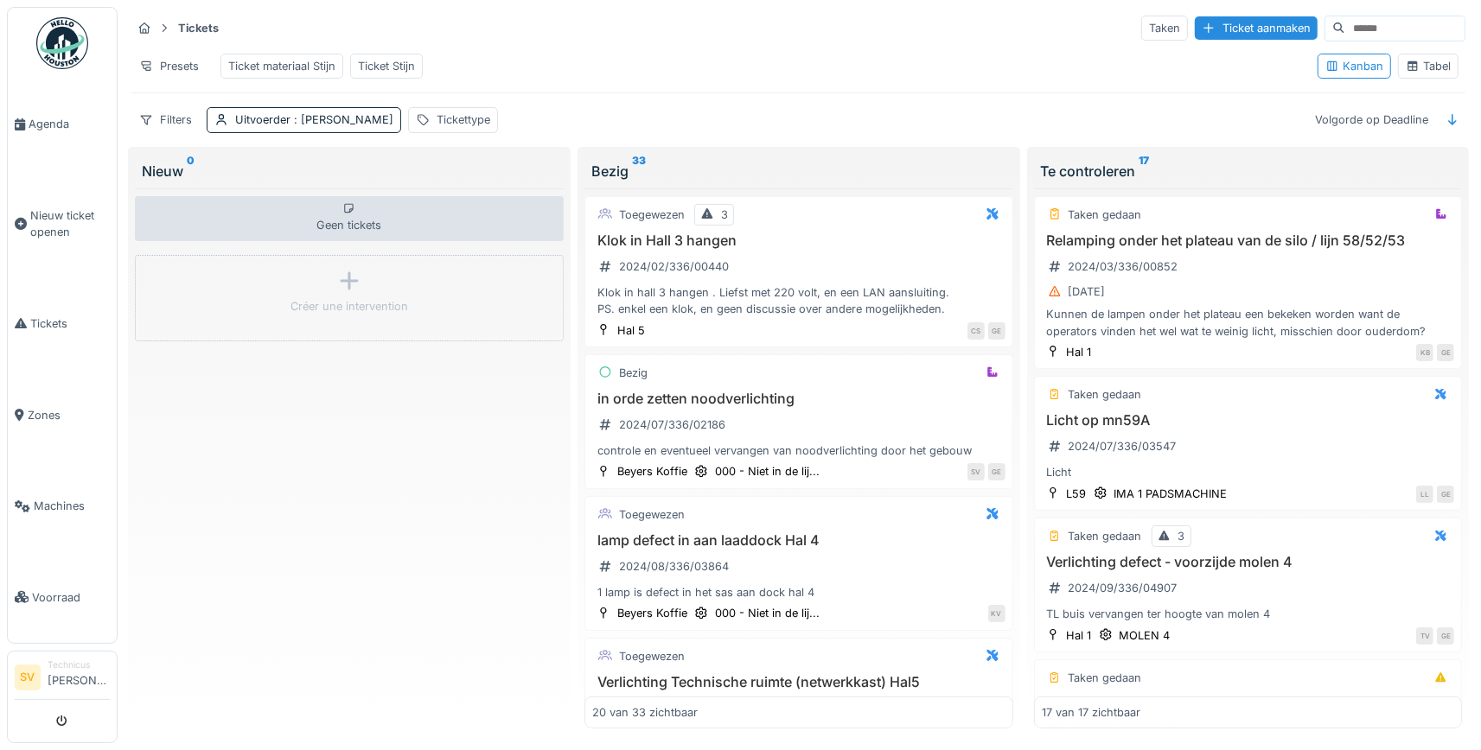
click at [310, 66] on div "Ticket materiaal Stijn" at bounding box center [281, 66] width 107 height 16
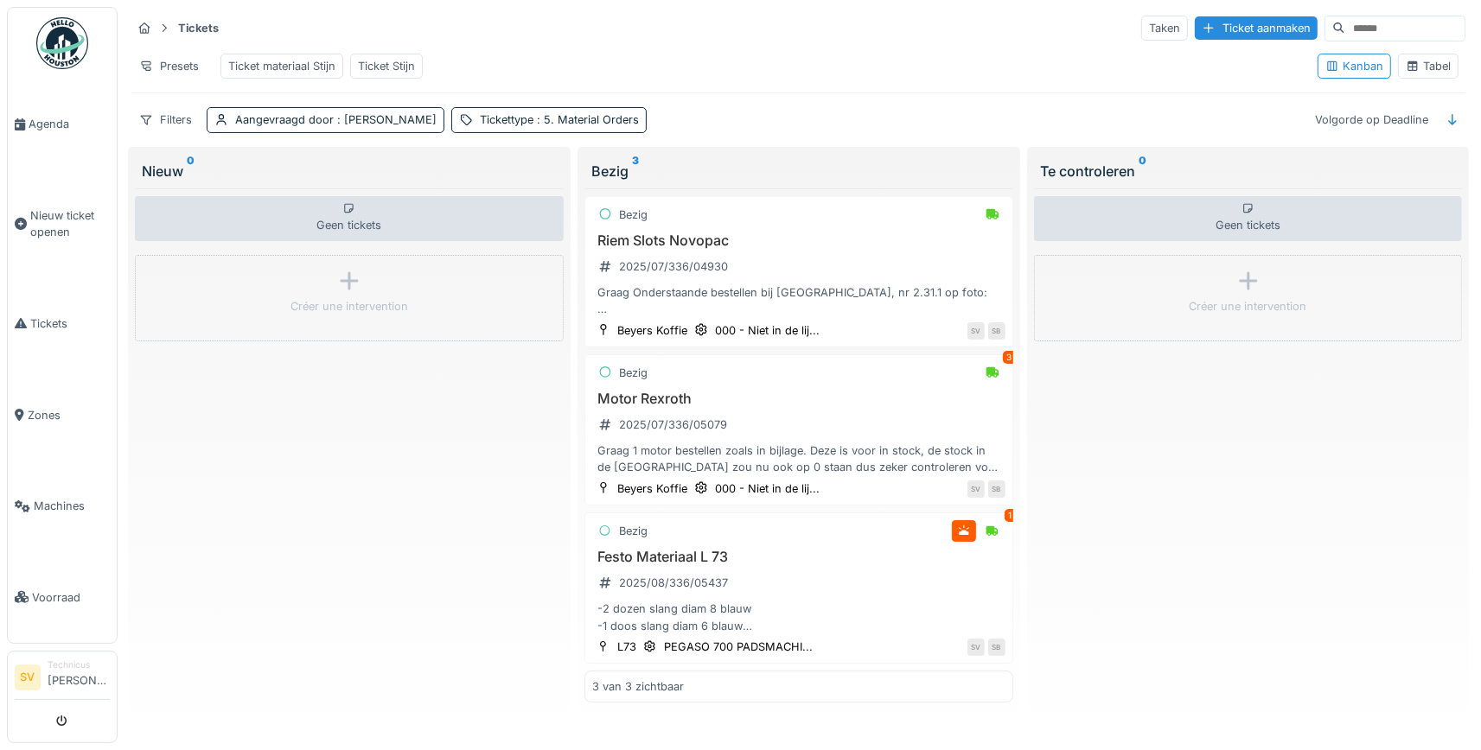
click at [1324, 538] on div "Geen tickets Créer une intervention" at bounding box center [1248, 458] width 429 height 540
click at [796, 397] on h3 "Motor Rexroth" at bounding box center [798, 399] width 413 height 16
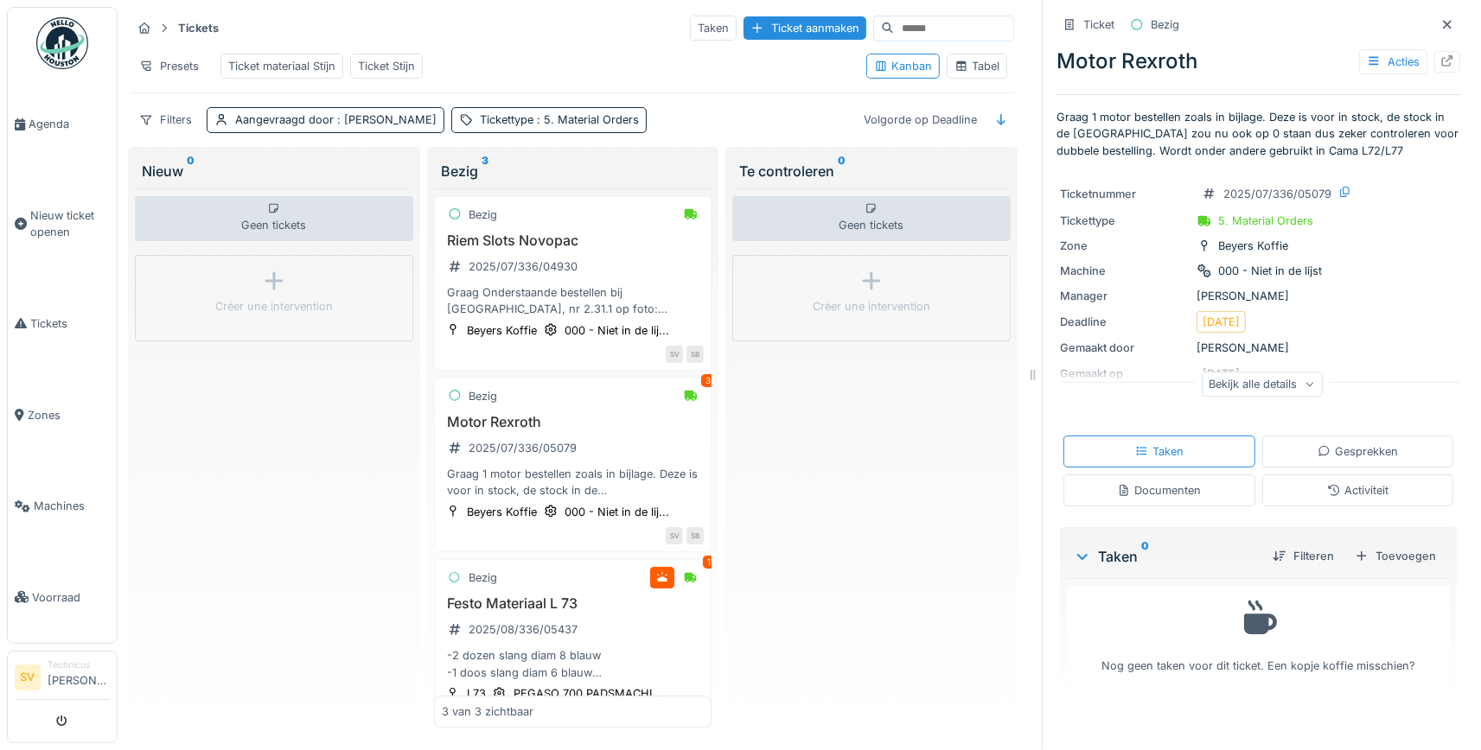
click at [1356, 446] on div "Gesprekken" at bounding box center [1358, 452] width 80 height 16
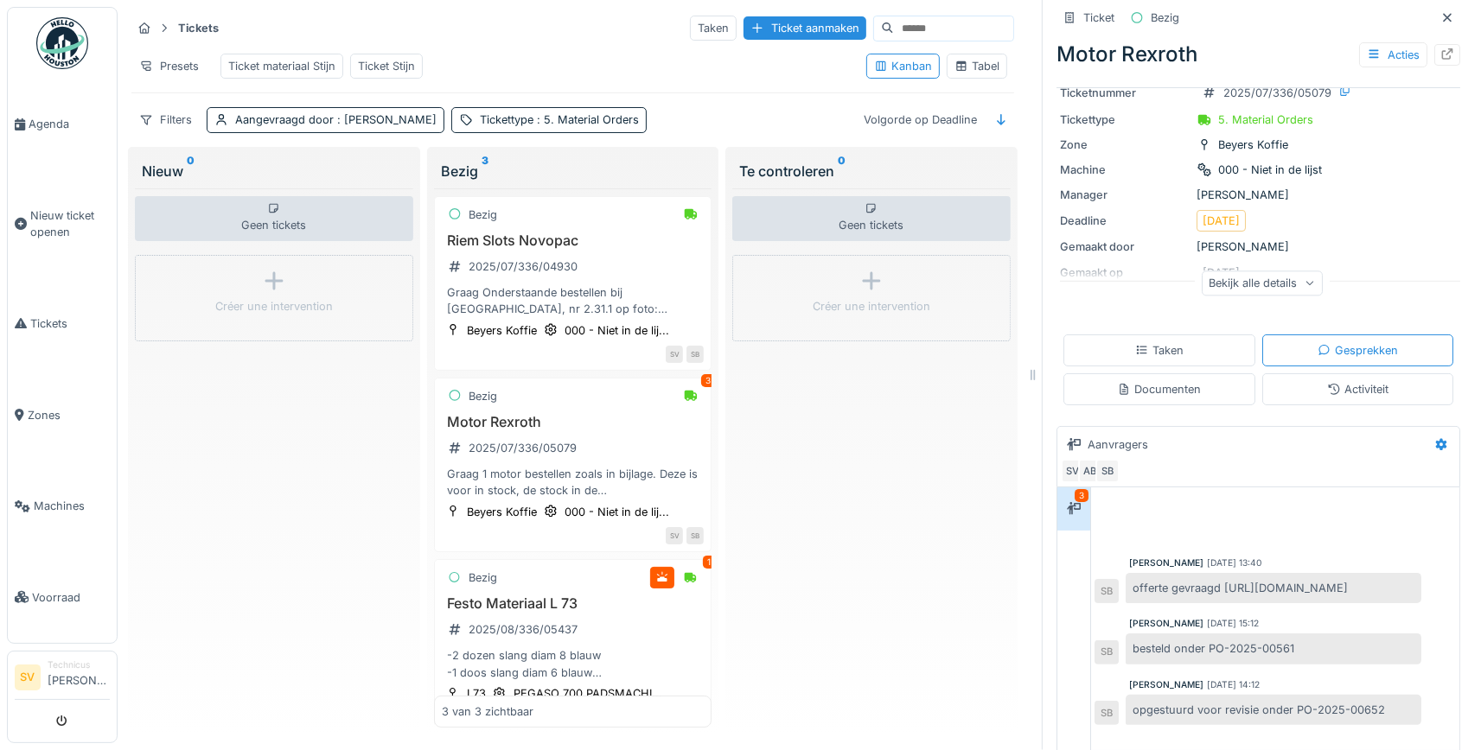
scroll to position [184, 0]
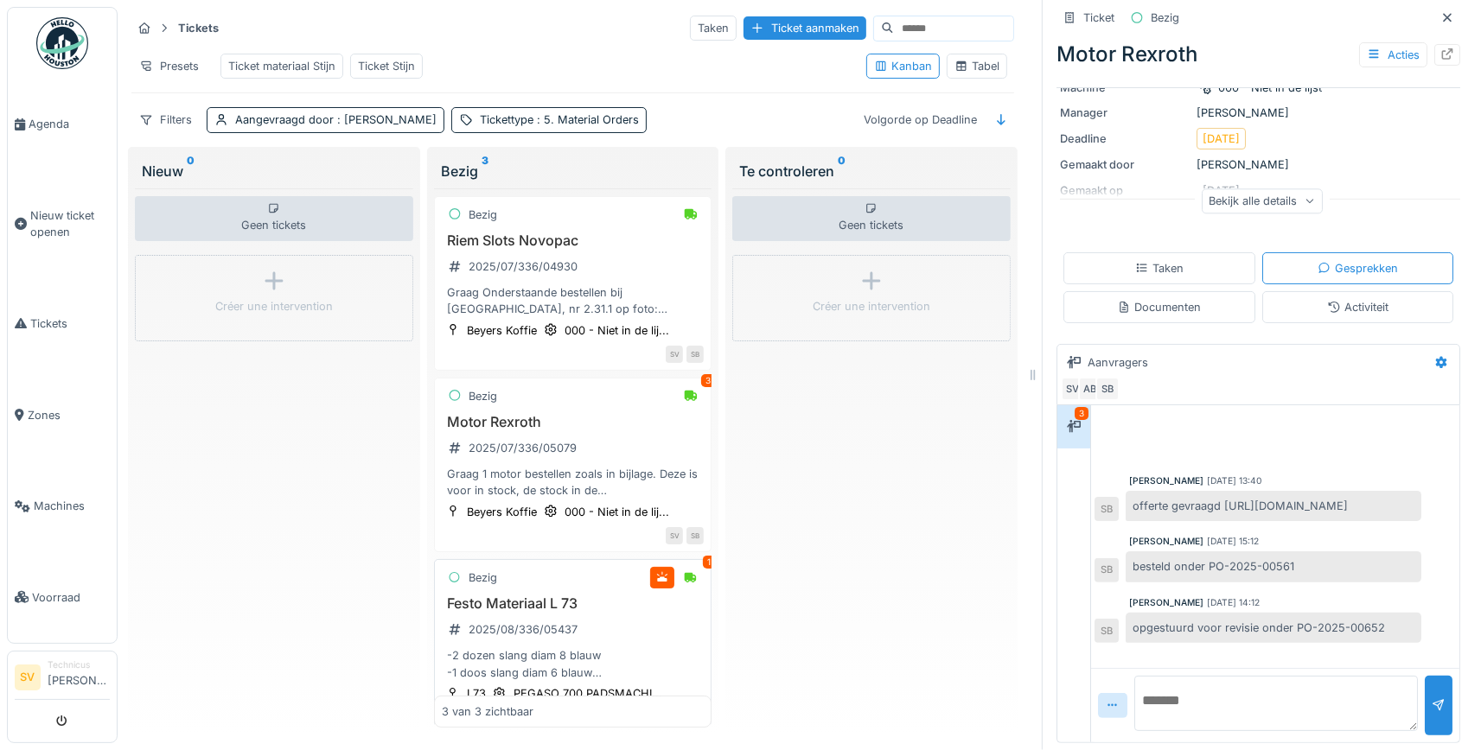
click at [518, 667] on div "-2 dozen slang diam 8 blauw -1 doos slang diam 6 blauw -2st blinde stop B-M7, F…" at bounding box center [573, 664] width 263 height 33
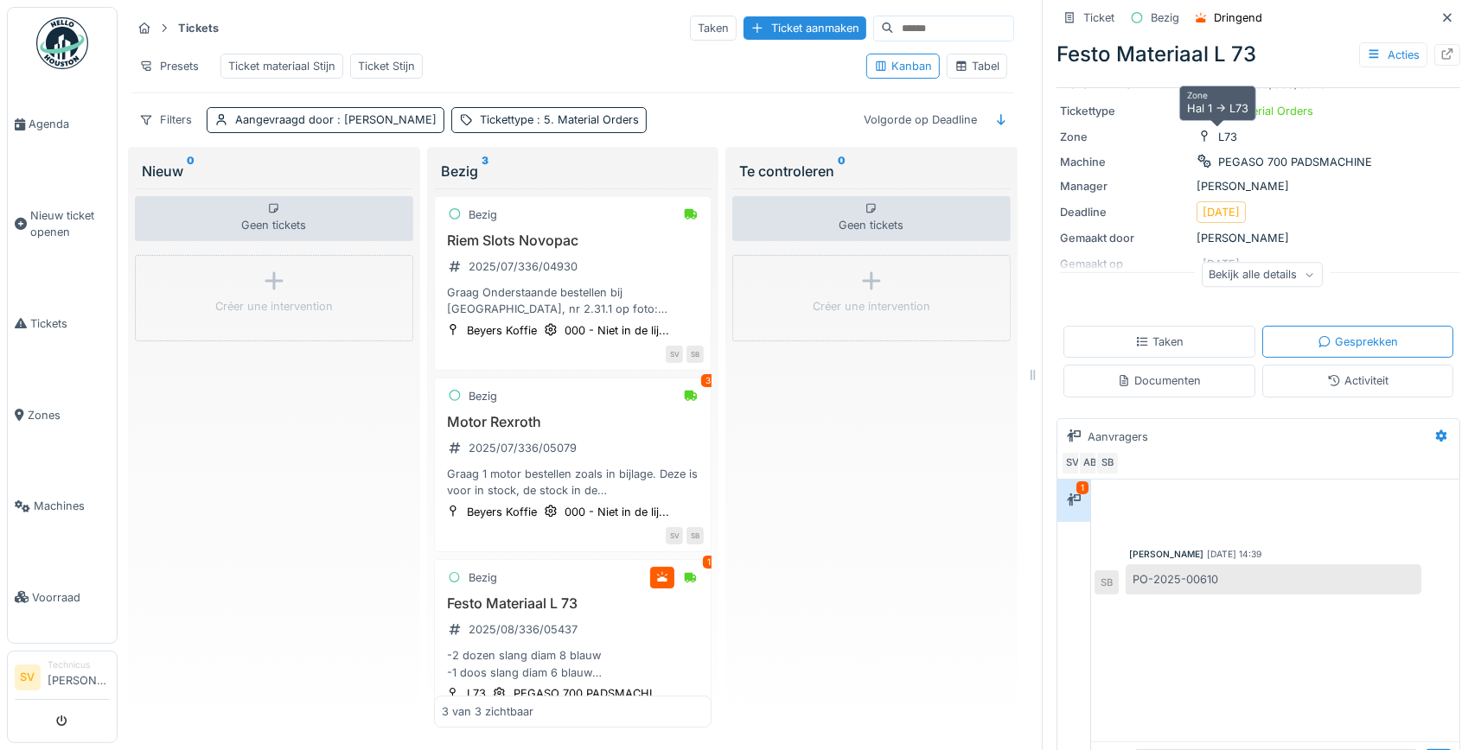
scroll to position [162, 0]
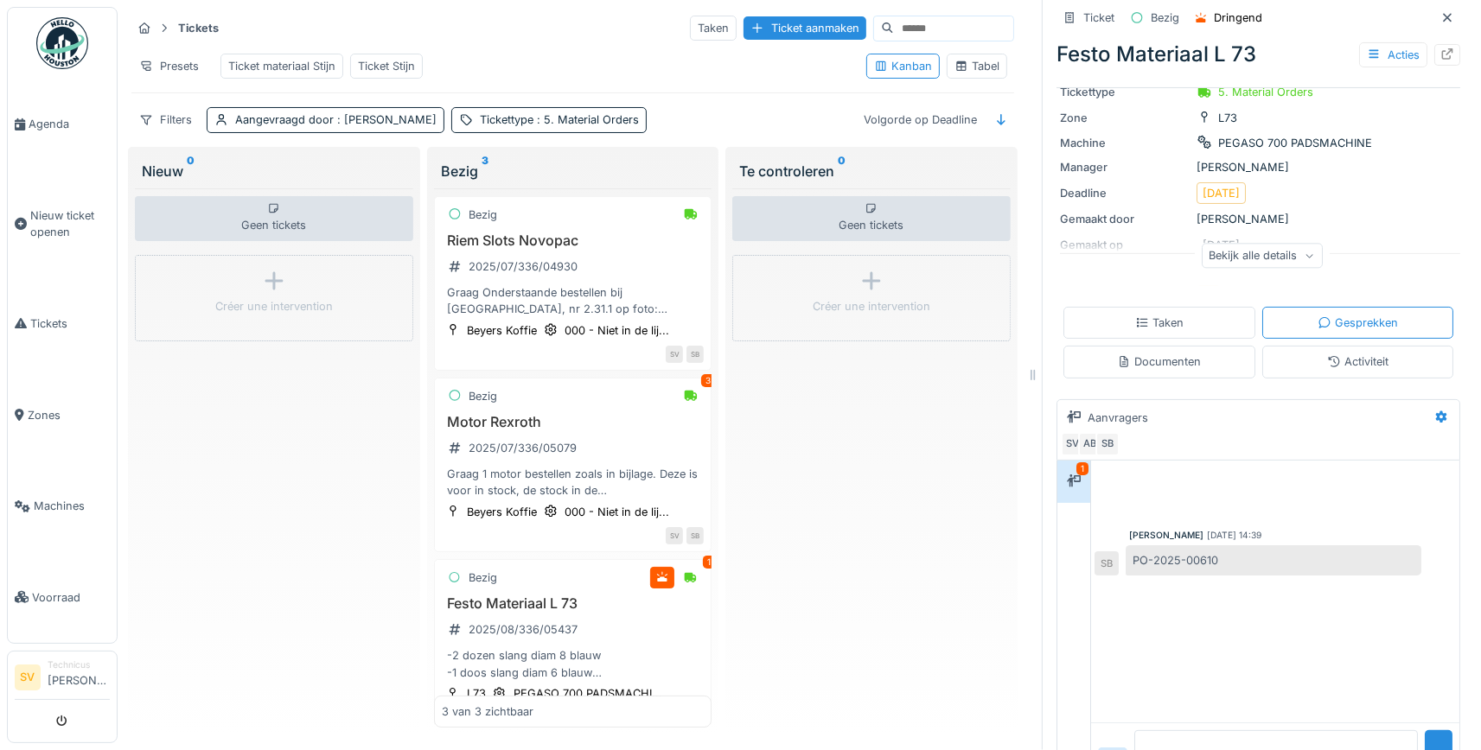
click at [1280, 260] on div "Bekijk alle details" at bounding box center [1262, 255] width 121 height 25
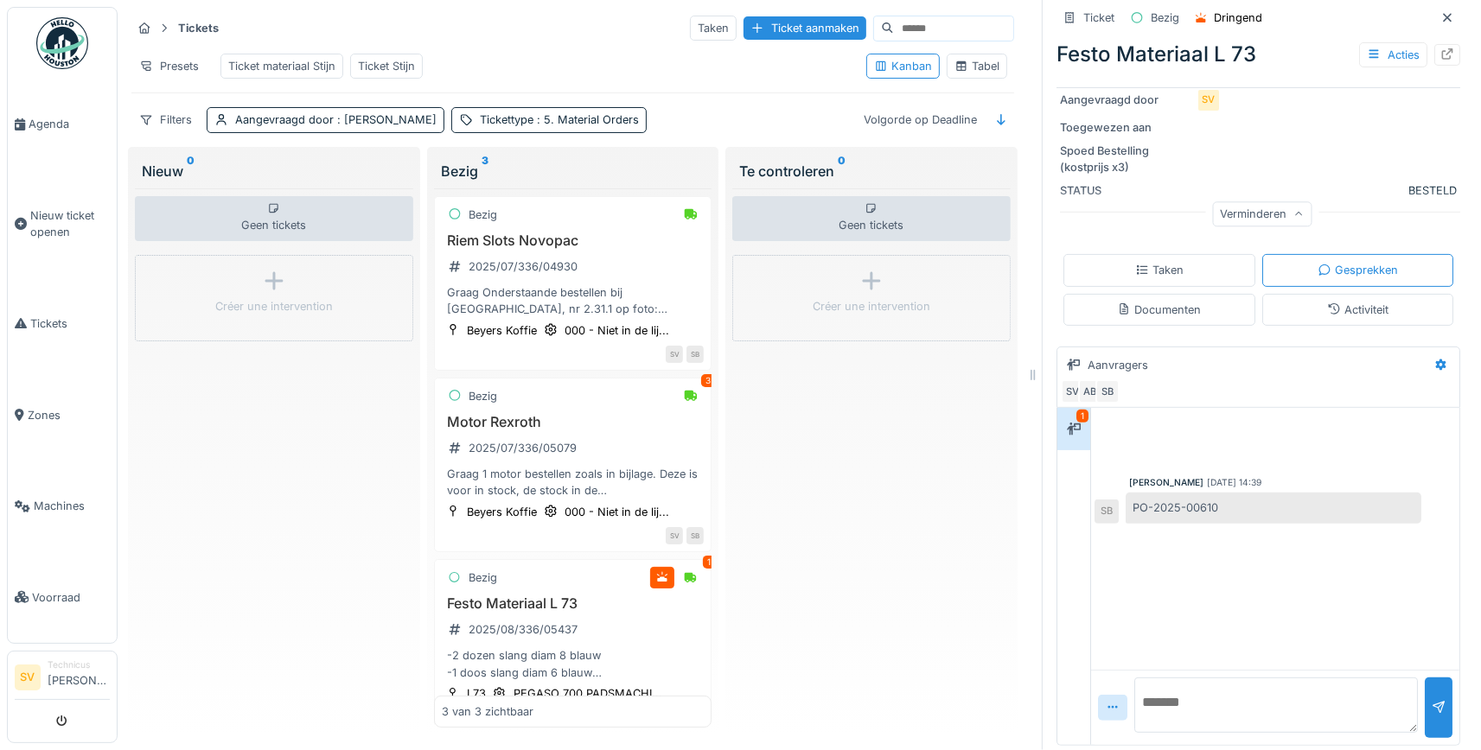
click at [1214, 276] on div "Taken" at bounding box center [1159, 270] width 192 height 32
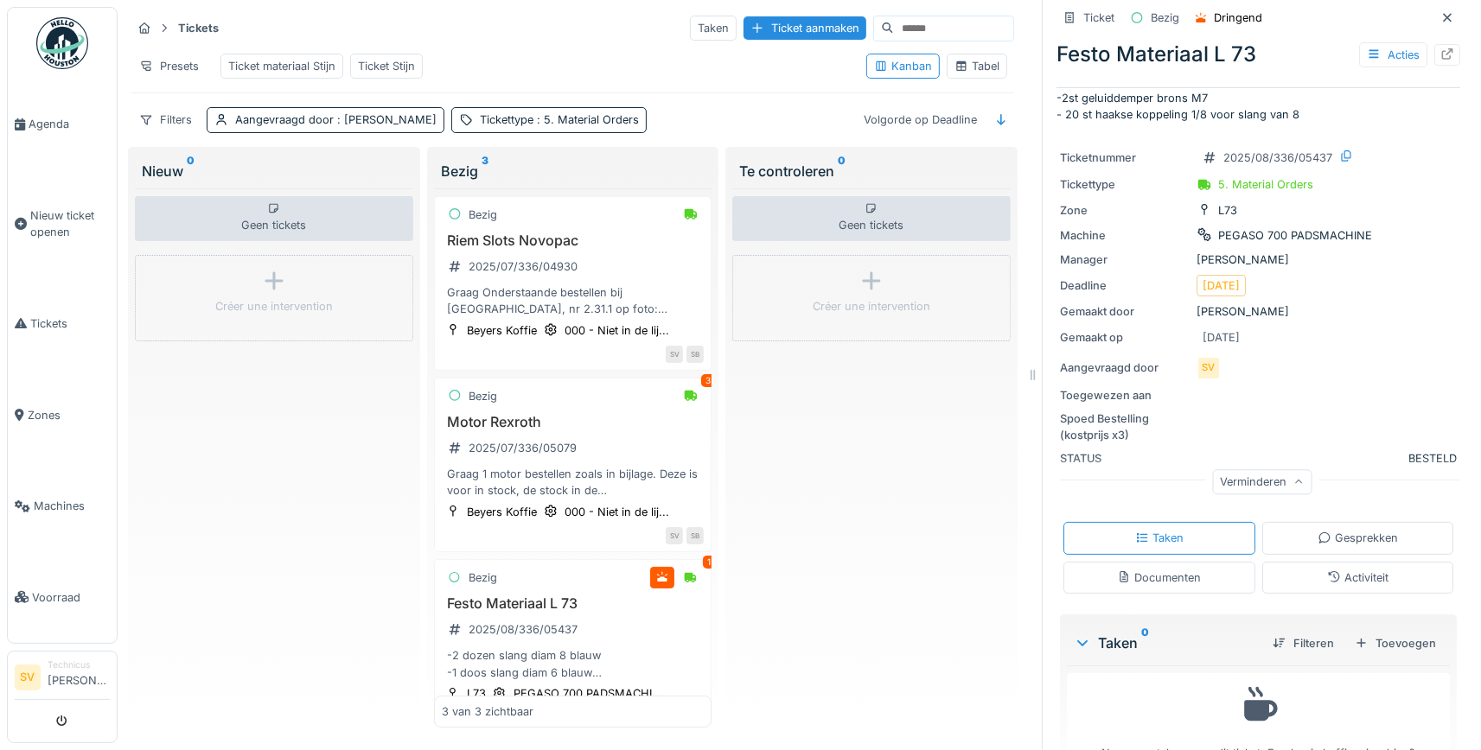
scroll to position [114, 0]
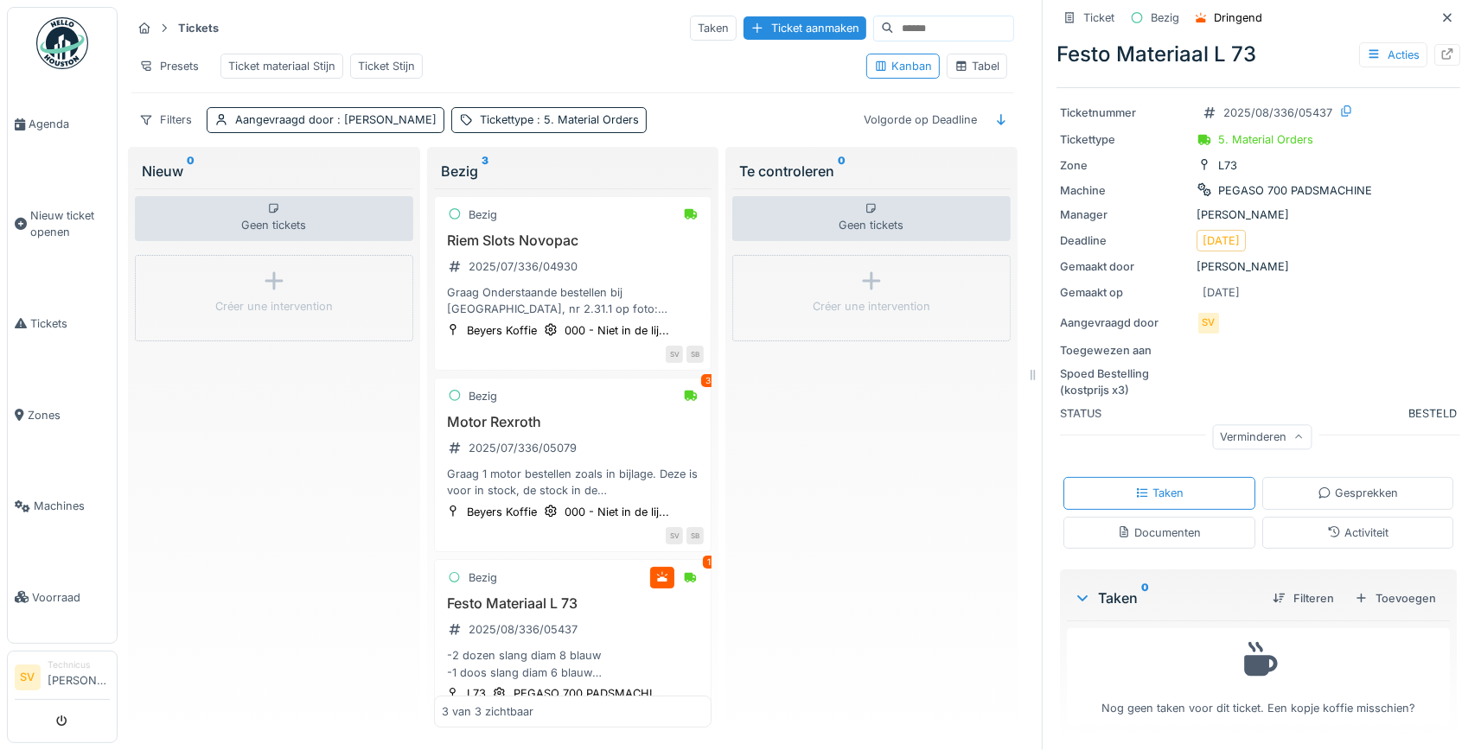
click at [1348, 483] on div "Gesprekken" at bounding box center [1358, 493] width 192 height 32
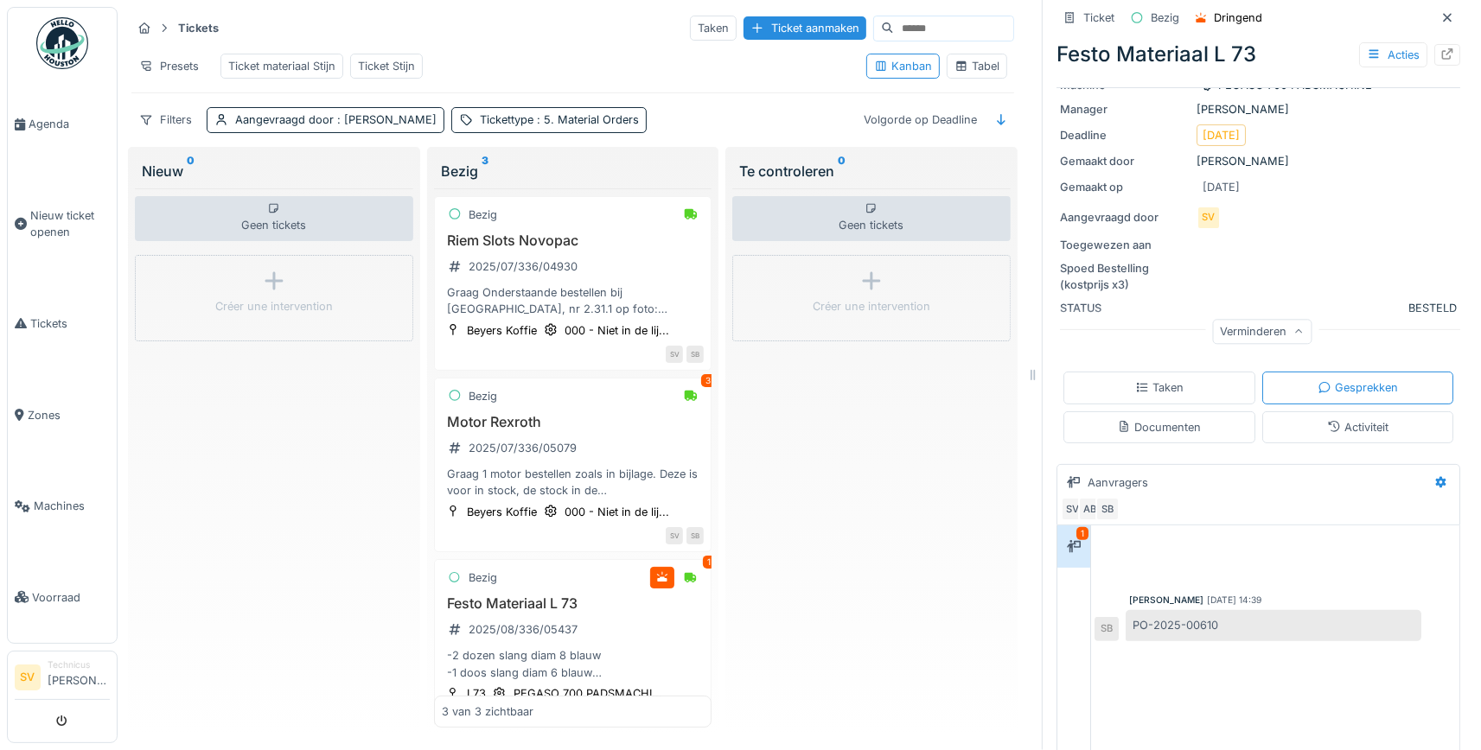
scroll to position [337, 0]
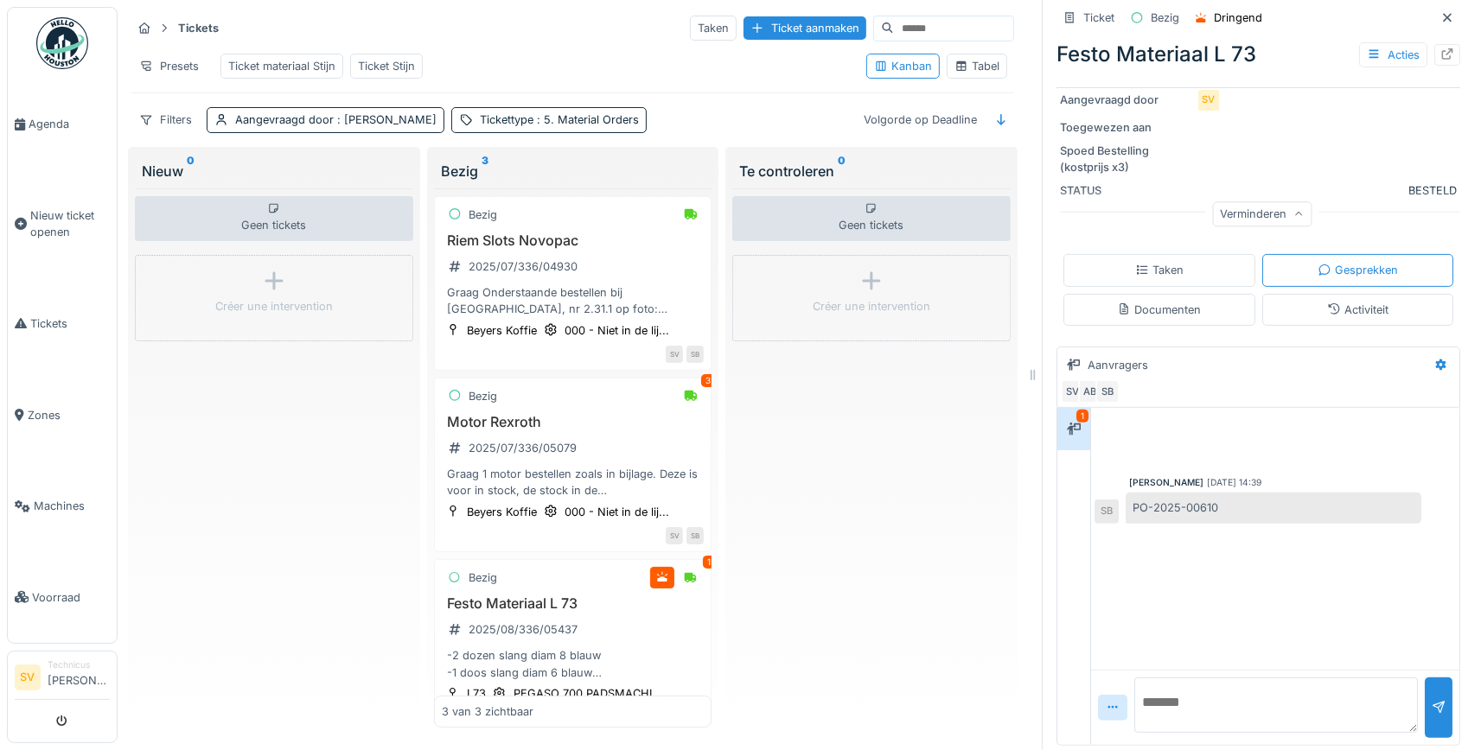
click at [1231, 693] on textarea at bounding box center [1276, 705] width 284 height 55
type textarea "**********"
click at [1441, 705] on div at bounding box center [1439, 707] width 14 height 16
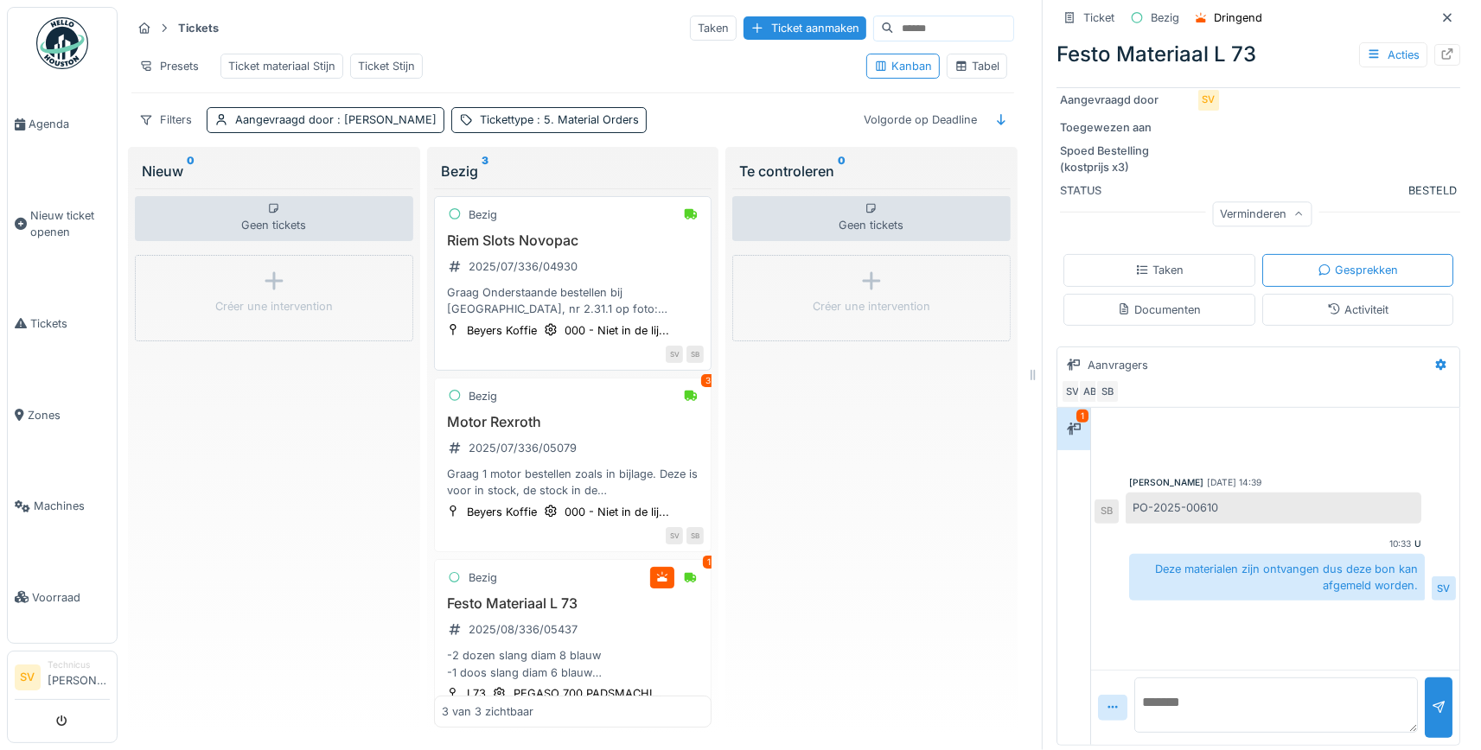
click at [528, 290] on div "Graag Onderstaande bestellen bij [GEOGRAPHIC_DATA], nr 2.31.1 op foto: Belt HTD…" at bounding box center [573, 300] width 263 height 33
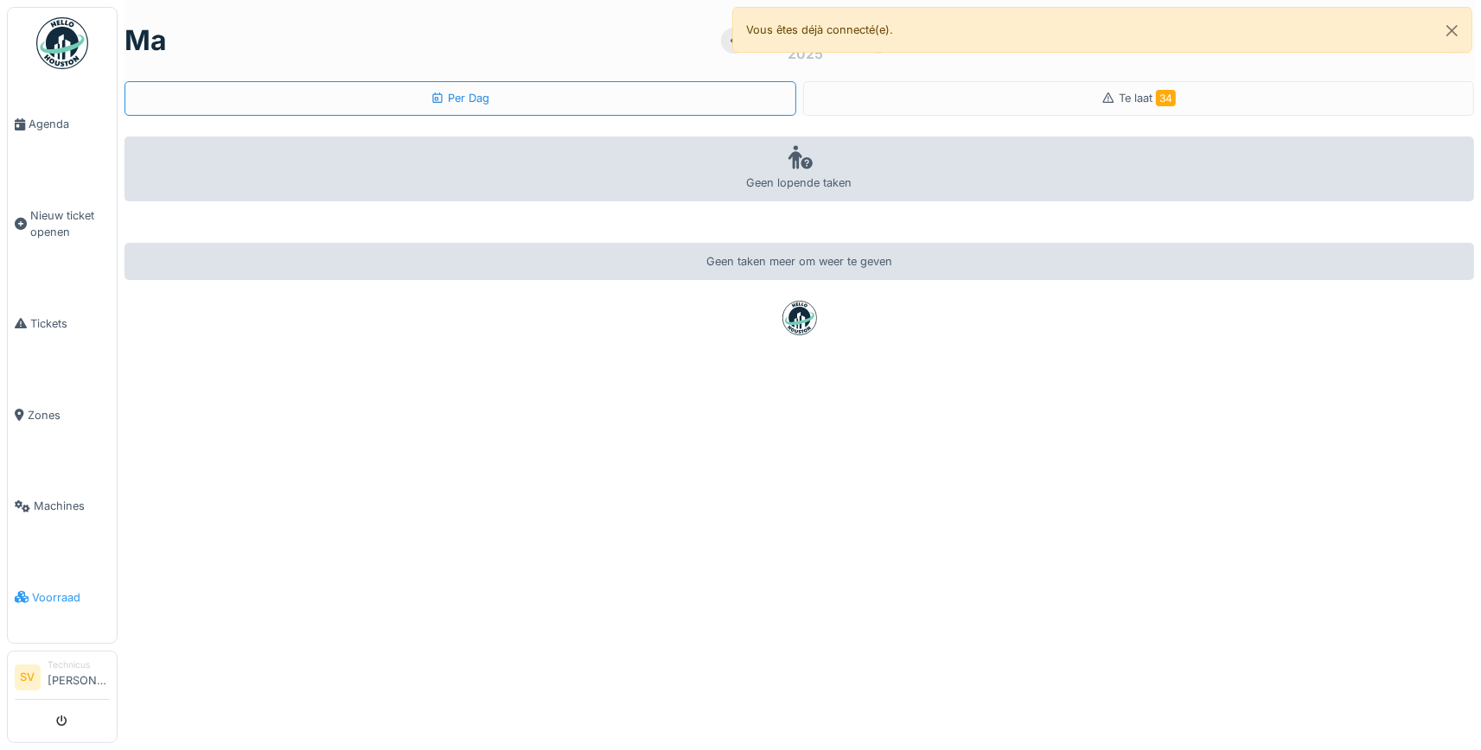
click at [61, 590] on span "Voorraad" at bounding box center [71, 598] width 78 height 16
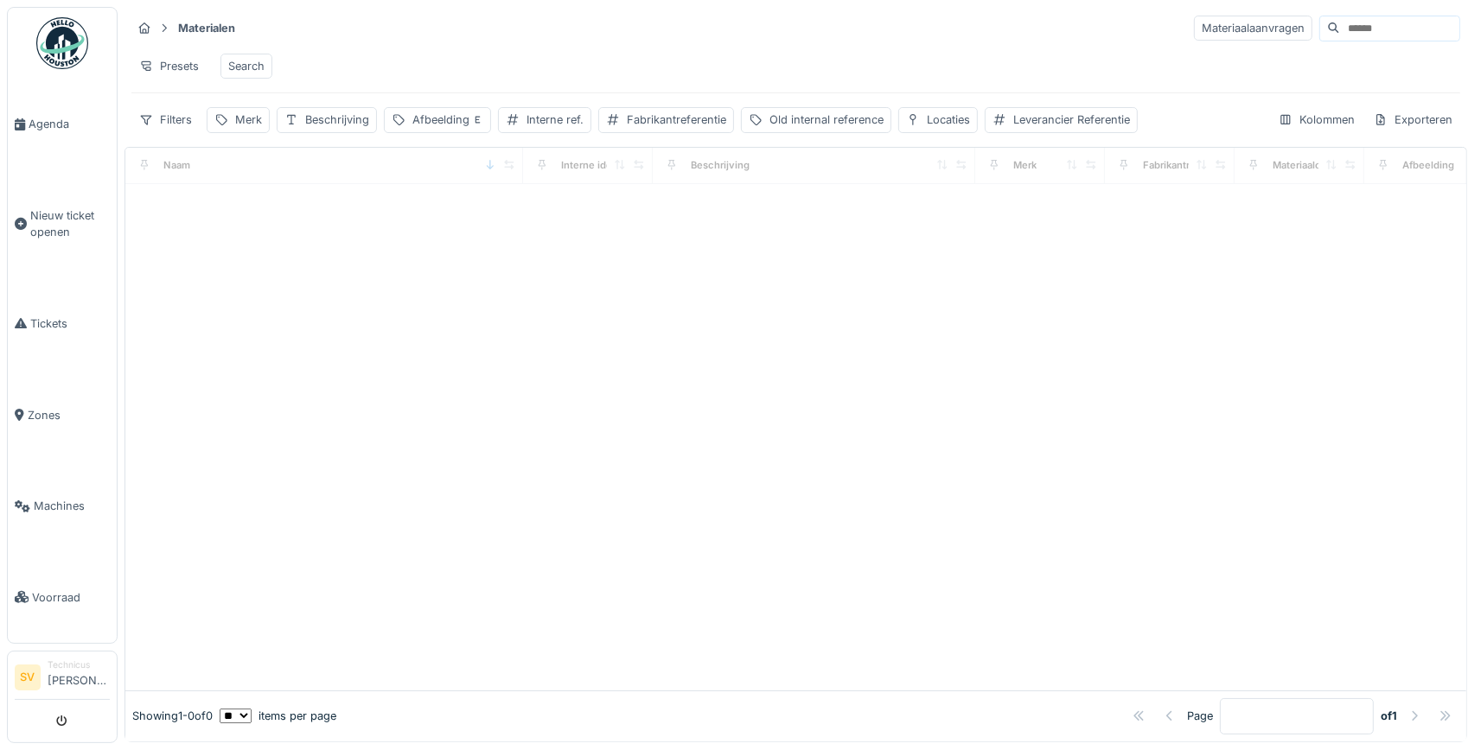
click at [1375, 22] on input at bounding box center [1399, 28] width 119 height 24
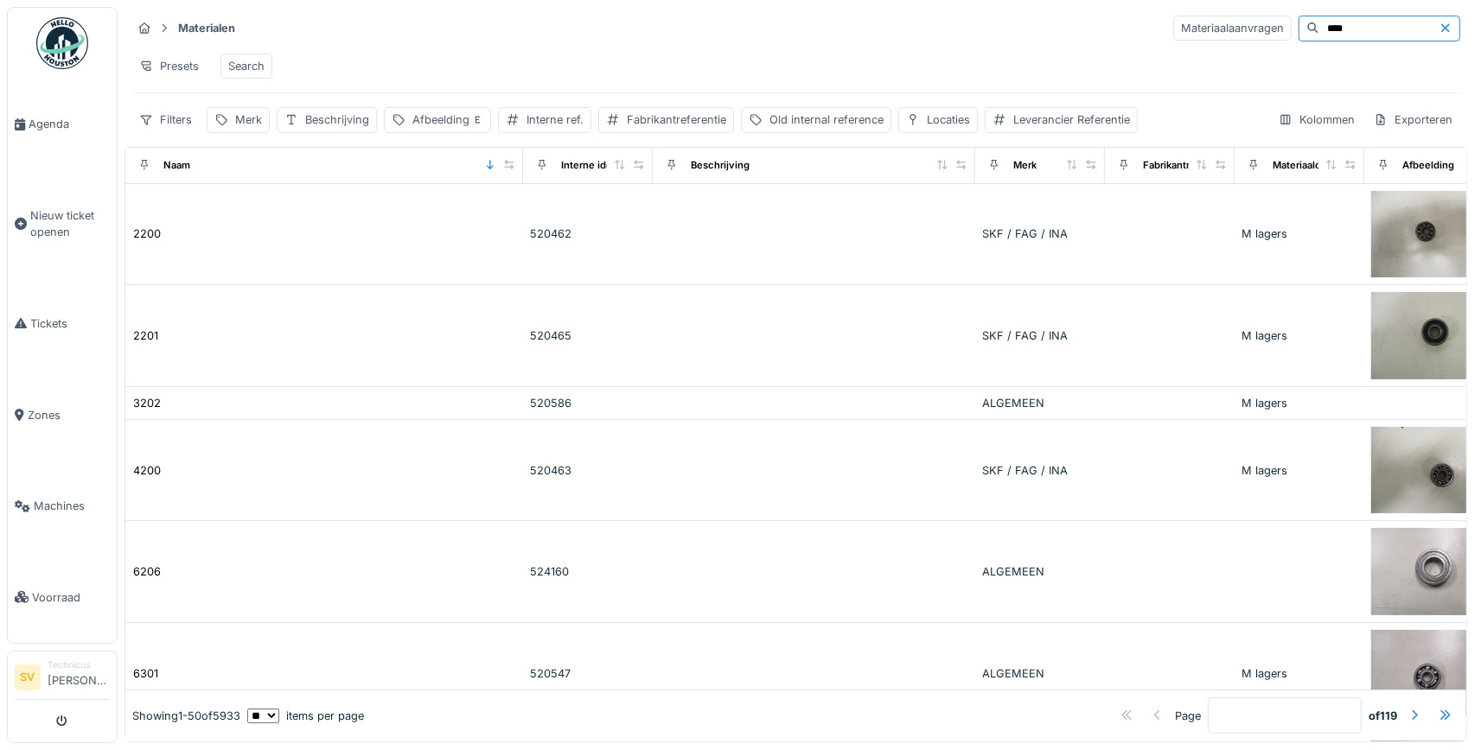
click at [1341, 34] on input "****" at bounding box center [1378, 28] width 119 height 24
click at [1340, 32] on input "****" at bounding box center [1378, 28] width 119 height 24
drag, startPoint x: 1337, startPoint y: 29, endPoint x: 1268, endPoint y: 16, distance: 69.4
click at [1319, 16] on input "****" at bounding box center [1378, 28] width 119 height 24
type input "********"
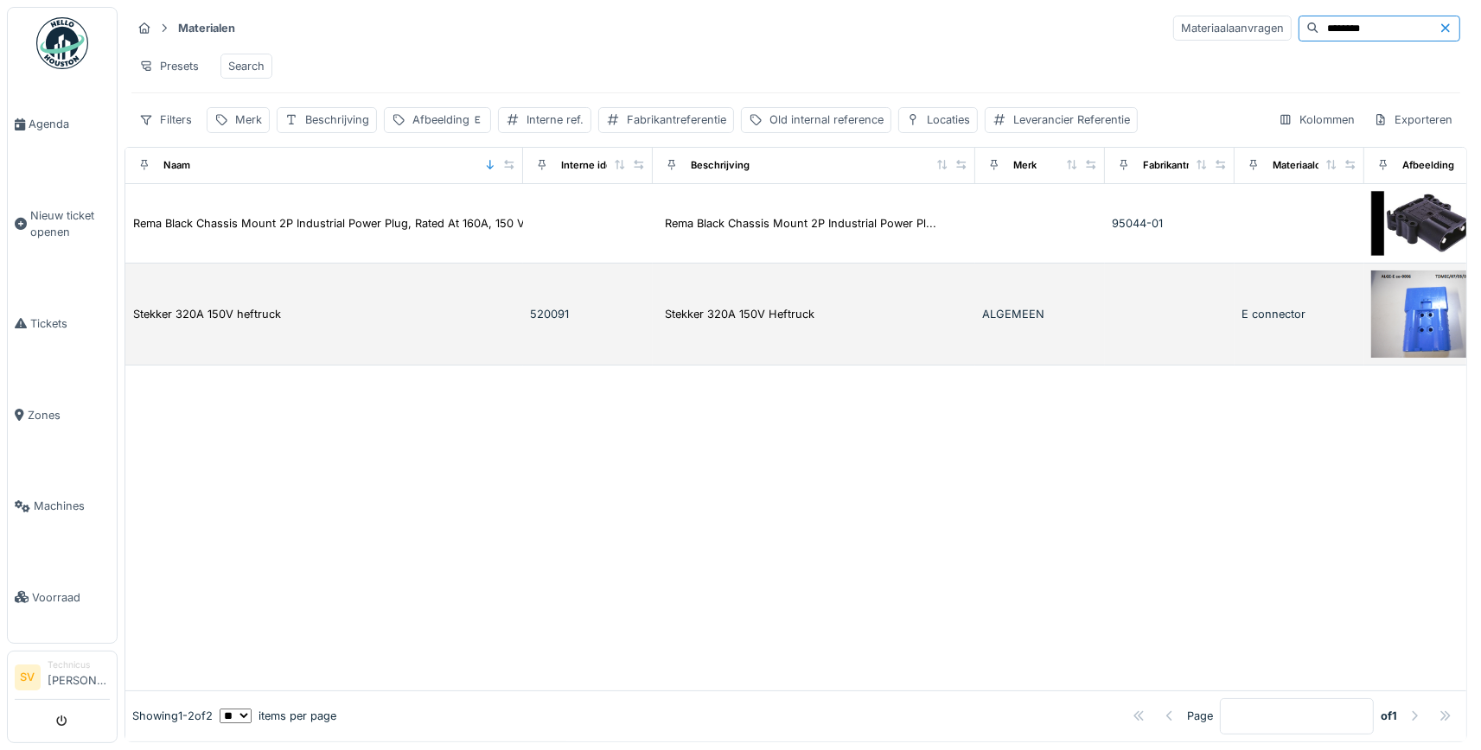
click at [288, 312] on div "Stekker 320A 150V heftruck" at bounding box center [324, 314] width 384 height 18
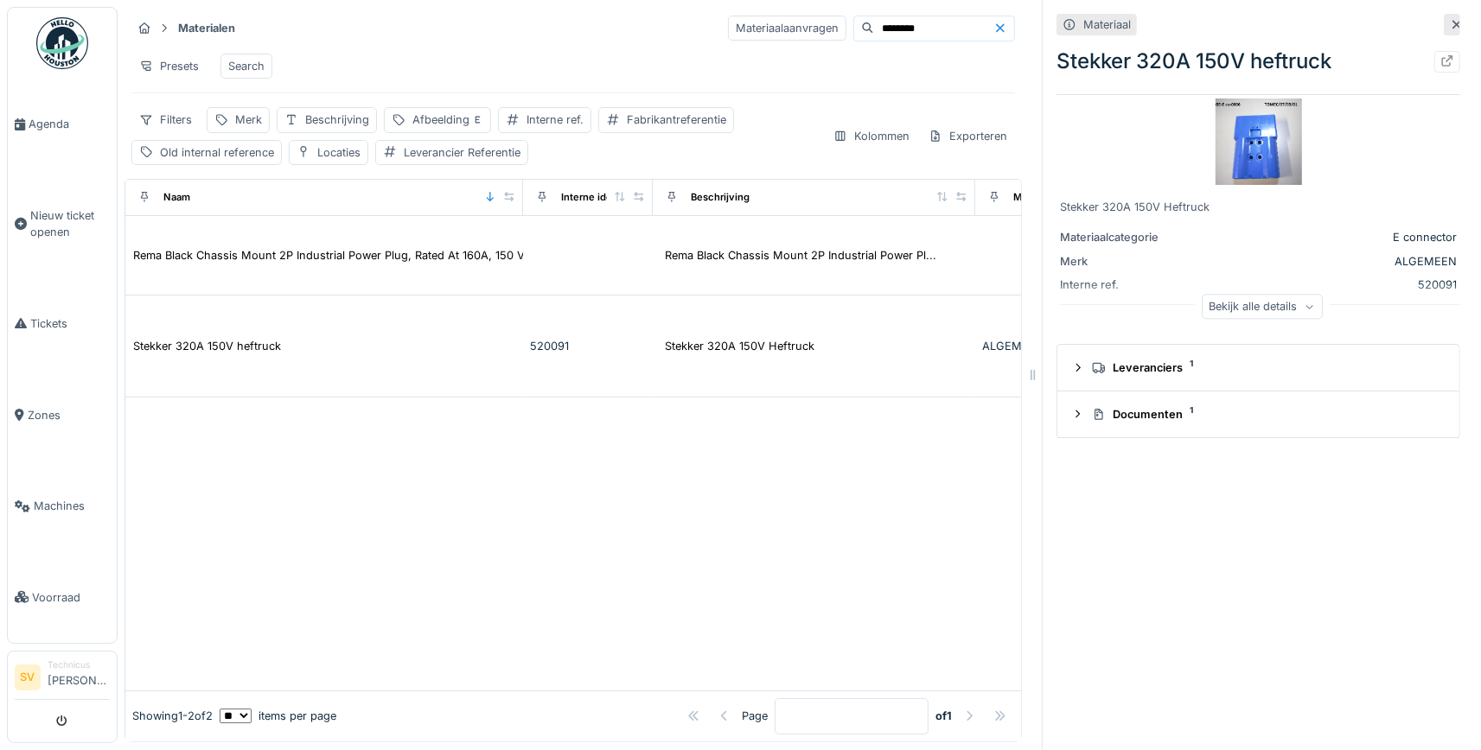
click at [1280, 306] on div "Bekijk alle details" at bounding box center [1262, 306] width 121 height 25
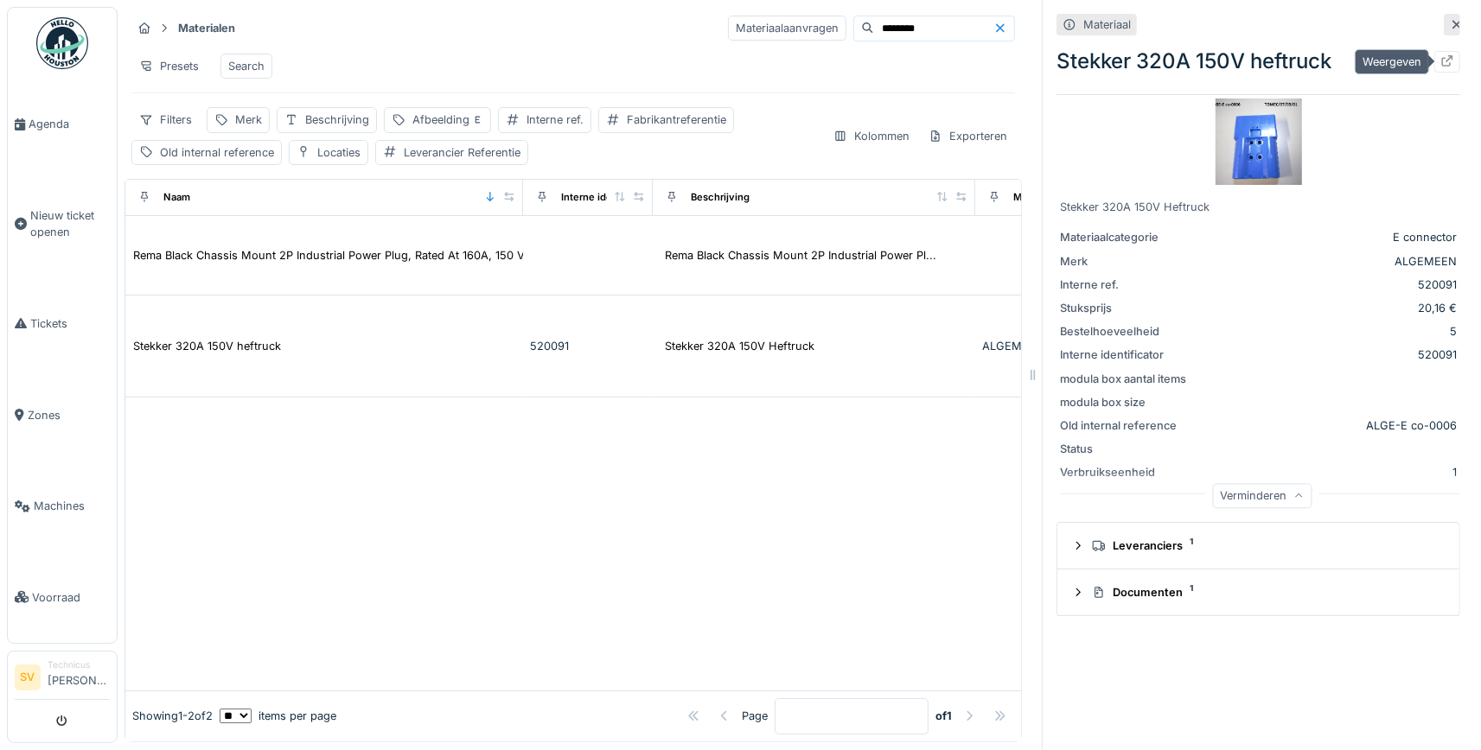
click at [1451, 60] on icon at bounding box center [1447, 60] width 11 height 11
click at [58, 321] on span "Tickets" at bounding box center [70, 324] width 80 height 16
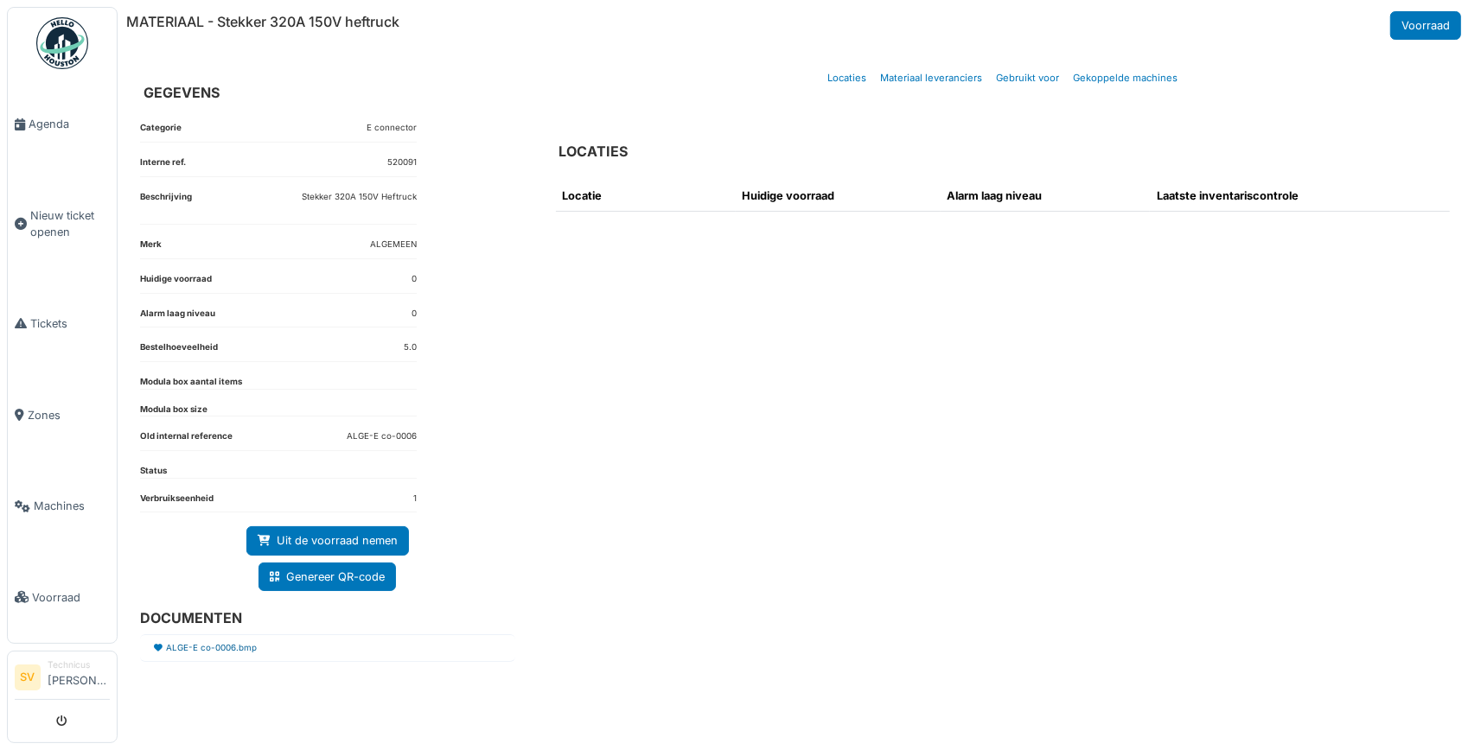
click at [224, 642] on link "ALGE-E co-0006.bmp" at bounding box center [211, 648] width 91 height 13
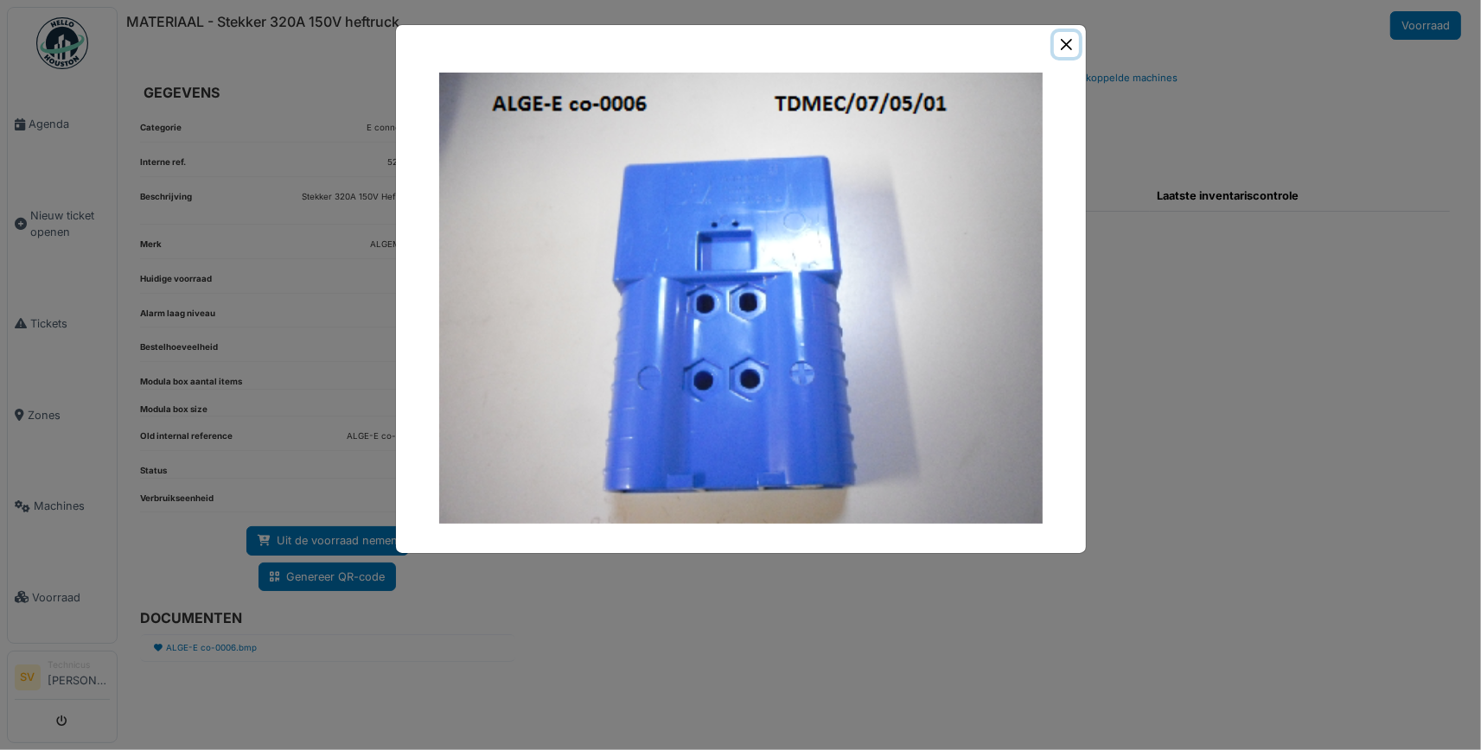
click at [1063, 44] on button "Close" at bounding box center [1066, 44] width 25 height 25
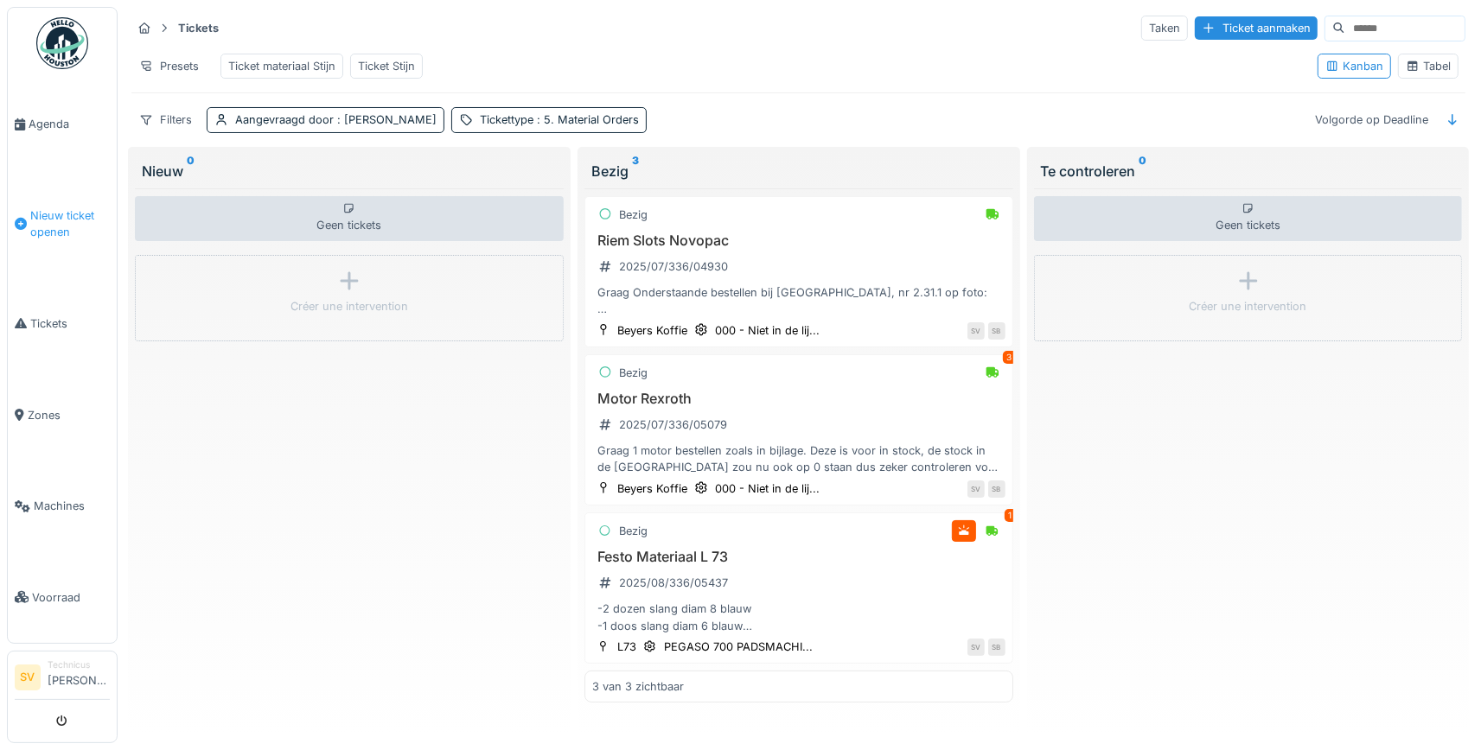
click at [43, 224] on span "Nieuw ticket openen" at bounding box center [70, 223] width 80 height 33
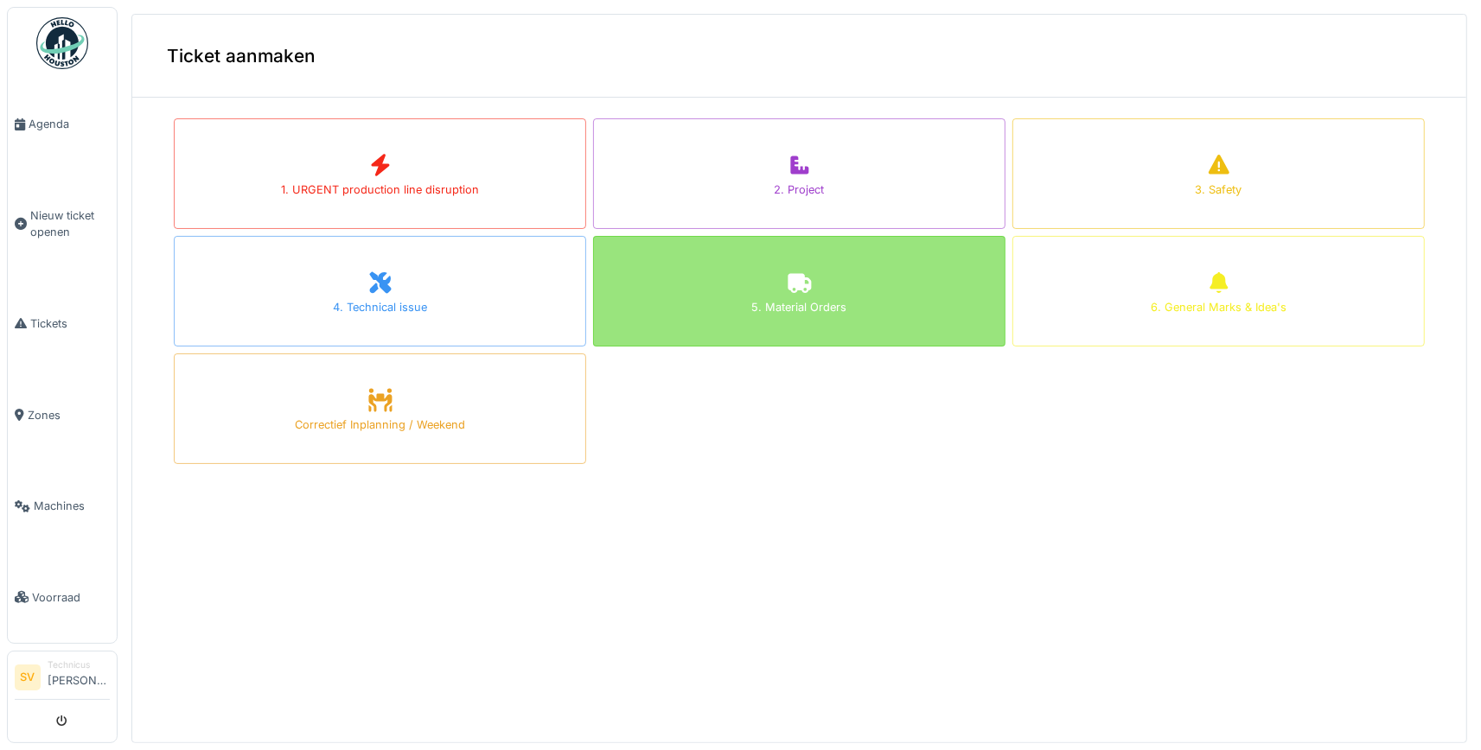
click at [694, 280] on div "5. Material Orders" at bounding box center [799, 291] width 412 height 111
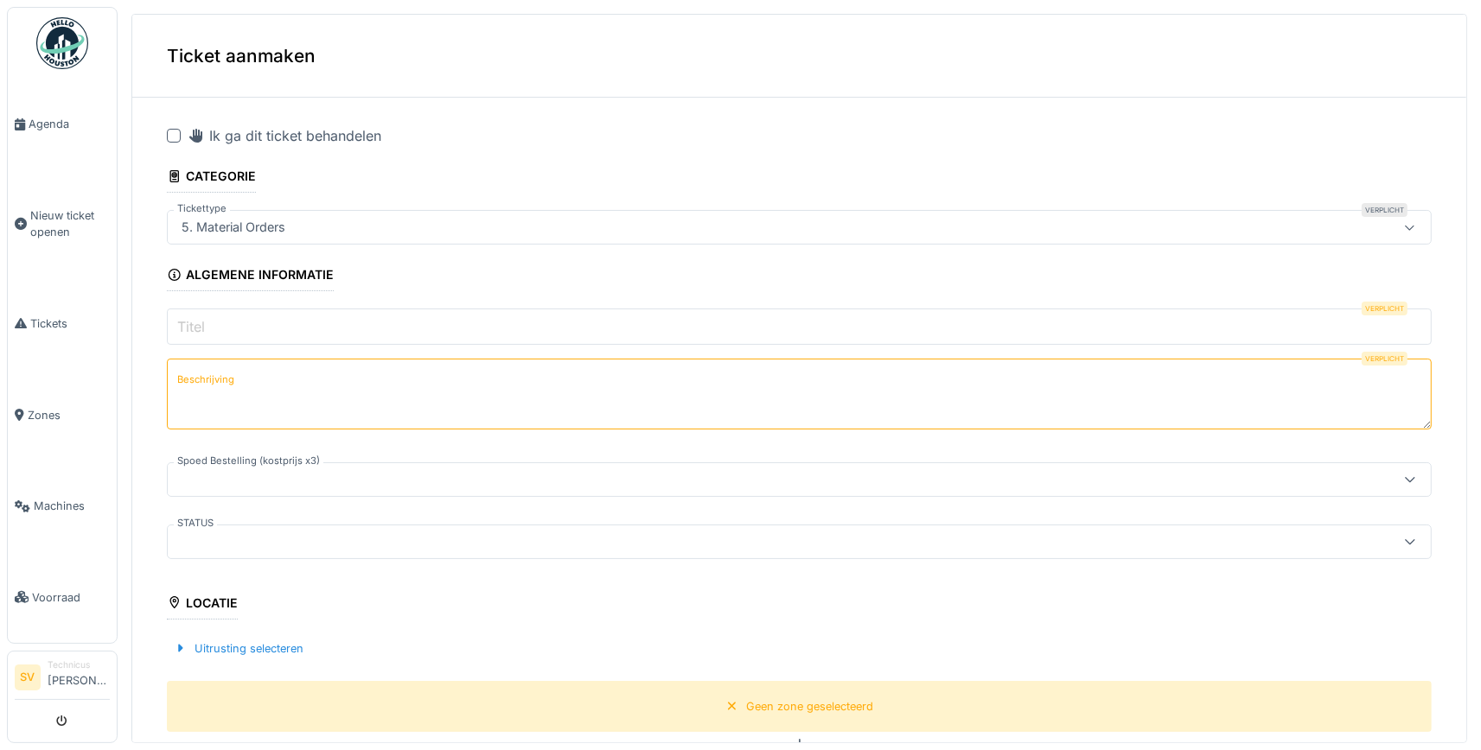
click at [271, 326] on input "Titel" at bounding box center [799, 327] width 1265 height 36
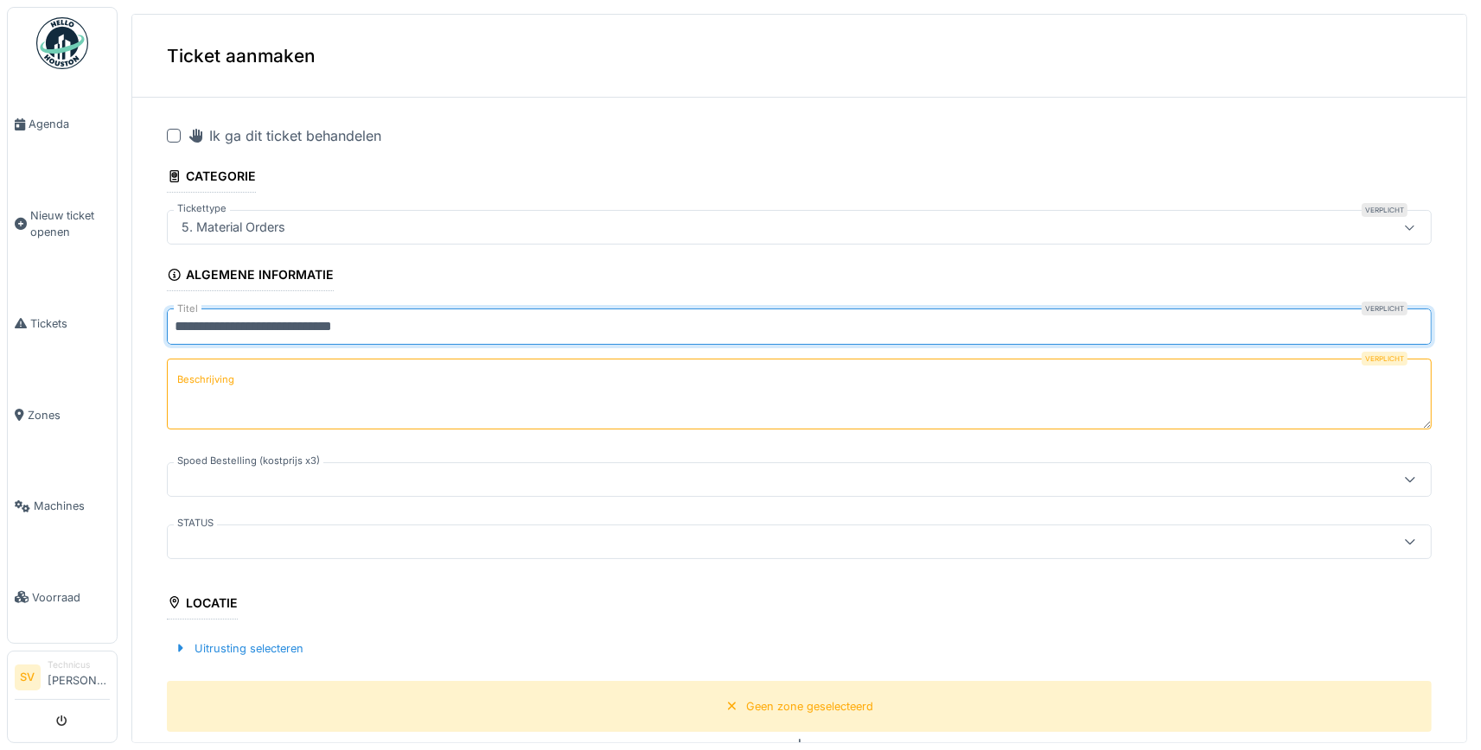
type input "**********"
click at [214, 373] on label "Beschrijving" at bounding box center [206, 380] width 64 height 22
click at [214, 373] on textarea "Beschrijving" at bounding box center [799, 394] width 1265 height 71
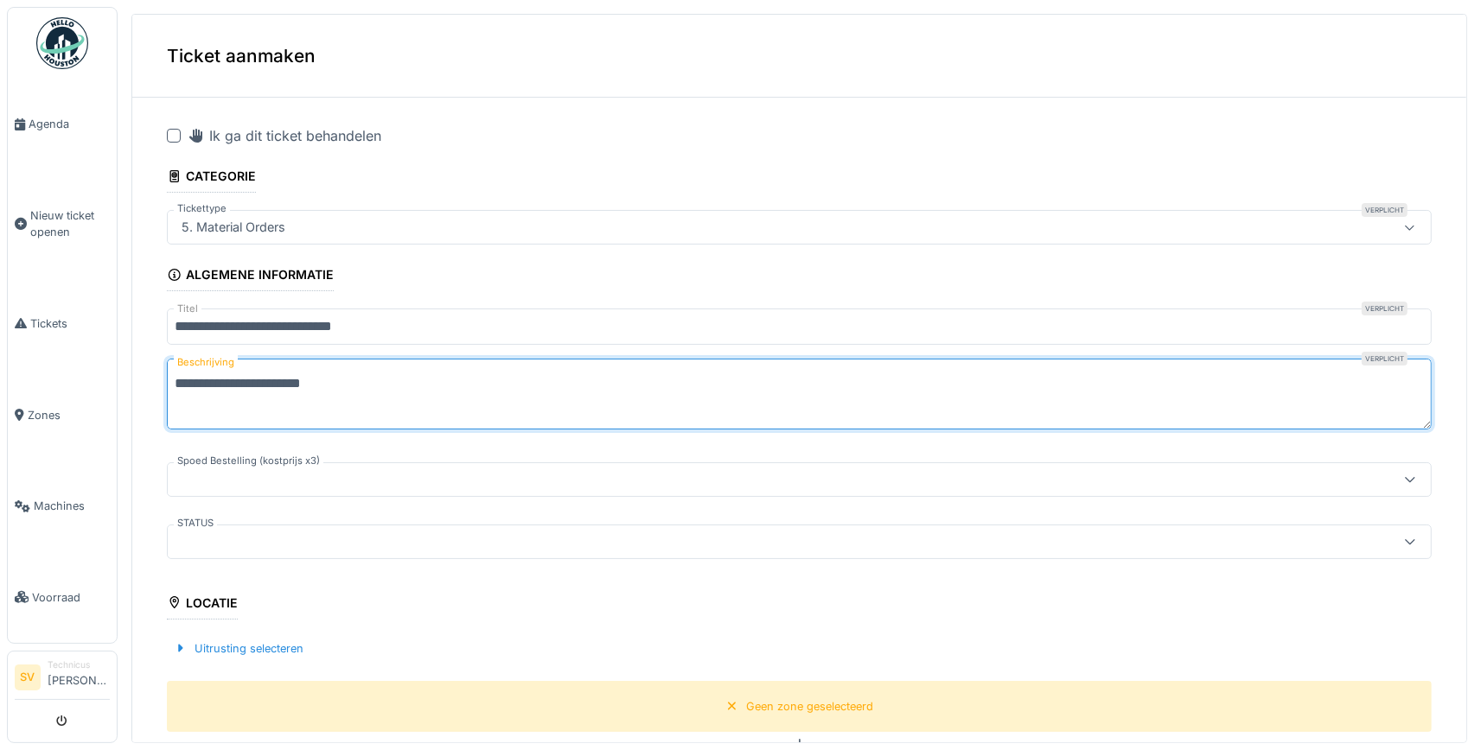
drag, startPoint x: 176, startPoint y: 386, endPoint x: 343, endPoint y: 380, distance: 167.9
click at [343, 380] on textarea "**********" at bounding box center [799, 394] width 1265 height 71
click at [945, 389] on textarea "**********" at bounding box center [799, 394] width 1265 height 71
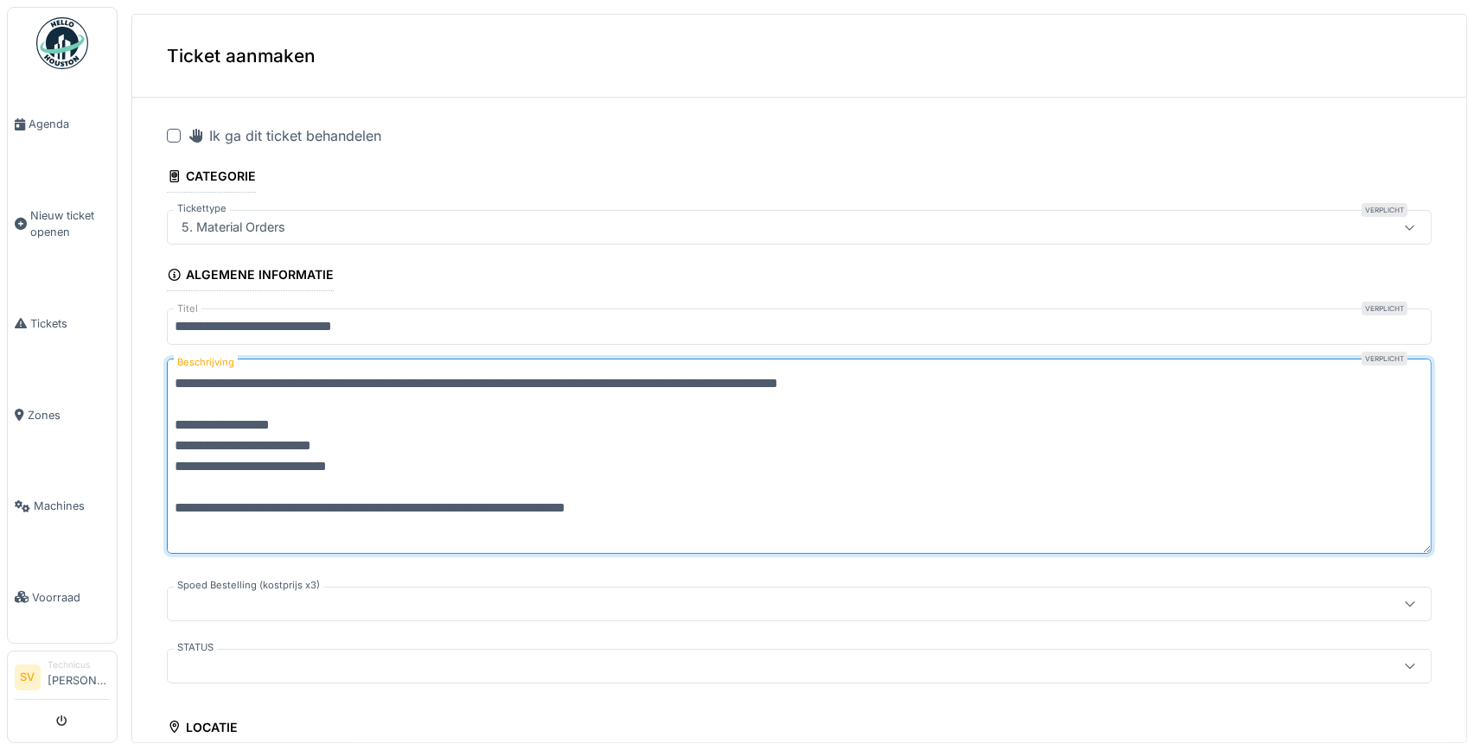
click at [534, 507] on textarea "**********" at bounding box center [799, 456] width 1265 height 195
click at [702, 503] on textarea "**********" at bounding box center [799, 456] width 1265 height 195
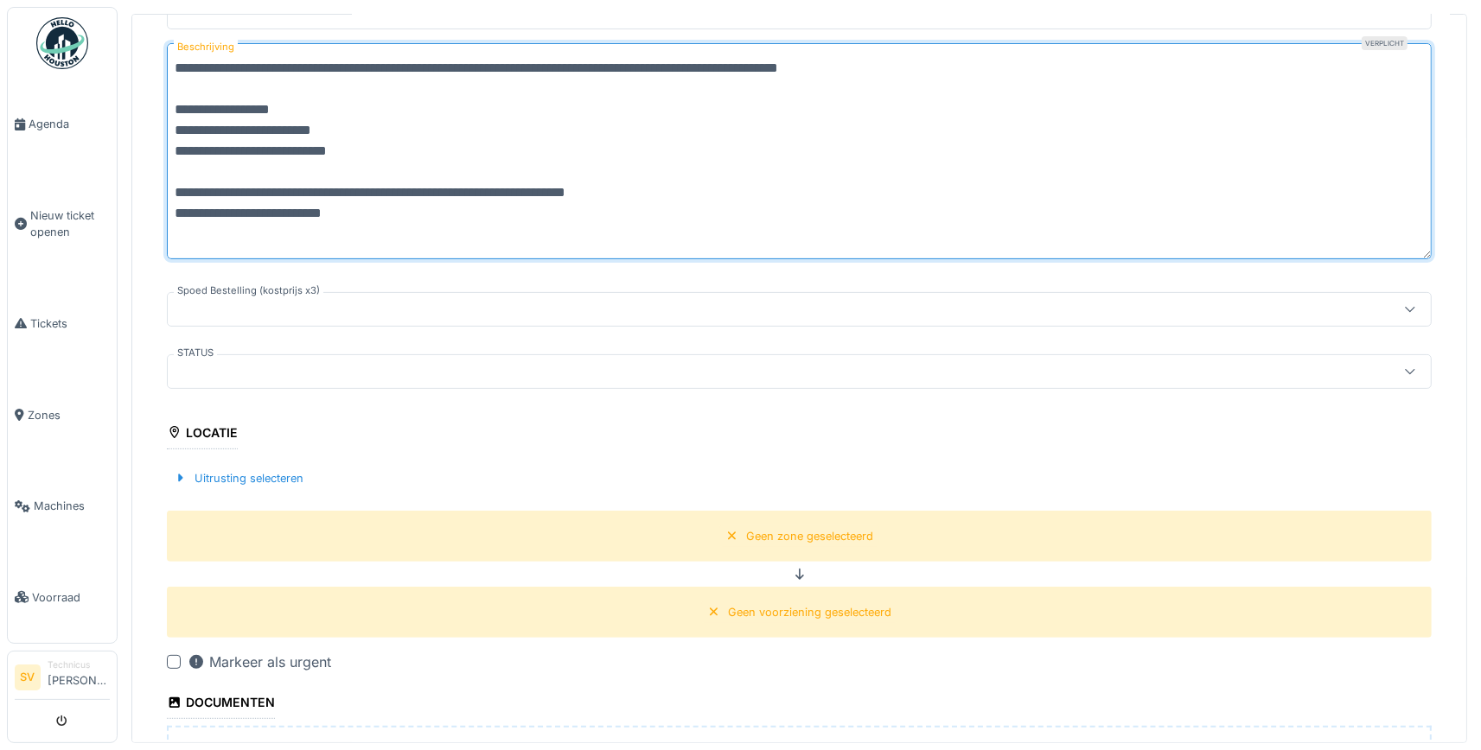
scroll to position [323, 0]
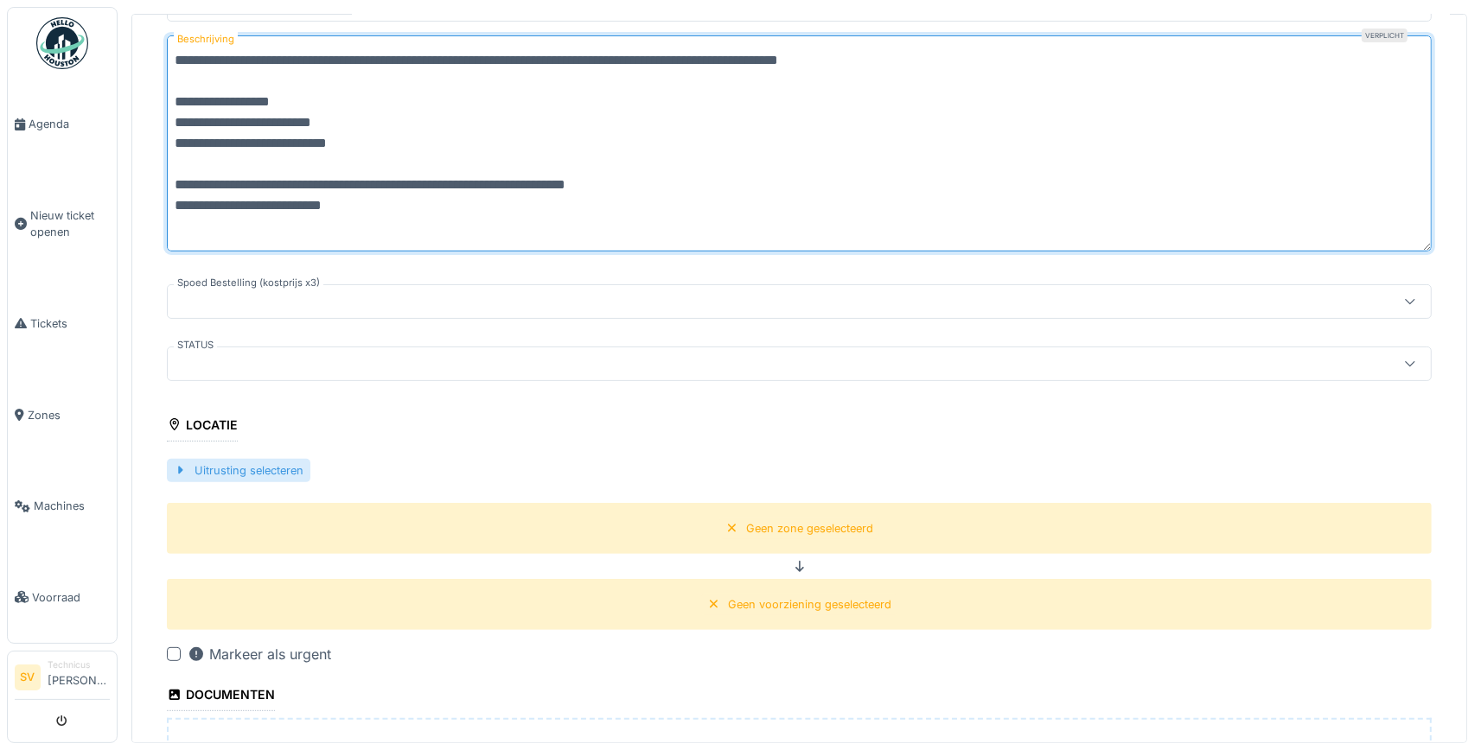
type textarea "**********"
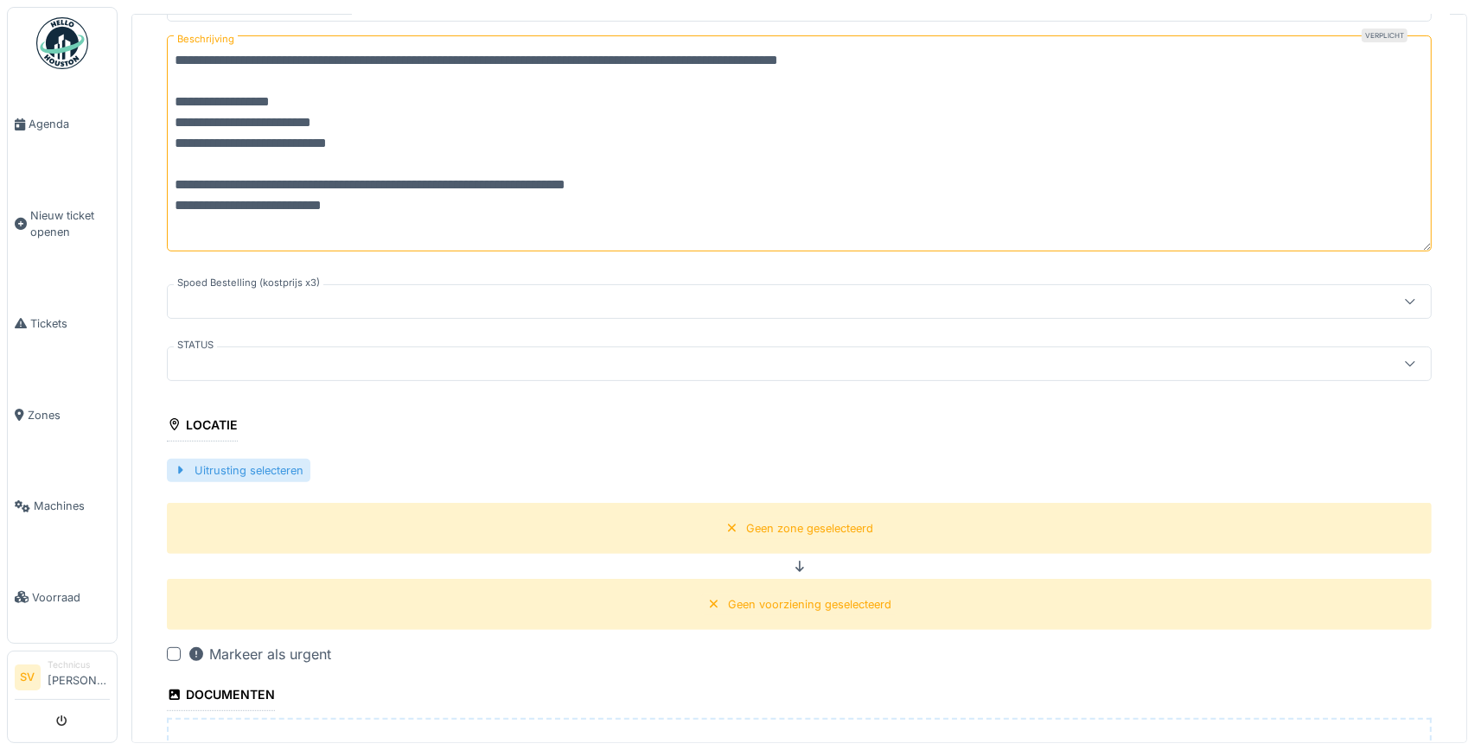
click at [214, 462] on div "Uitrusting selecteren" at bounding box center [239, 470] width 144 height 23
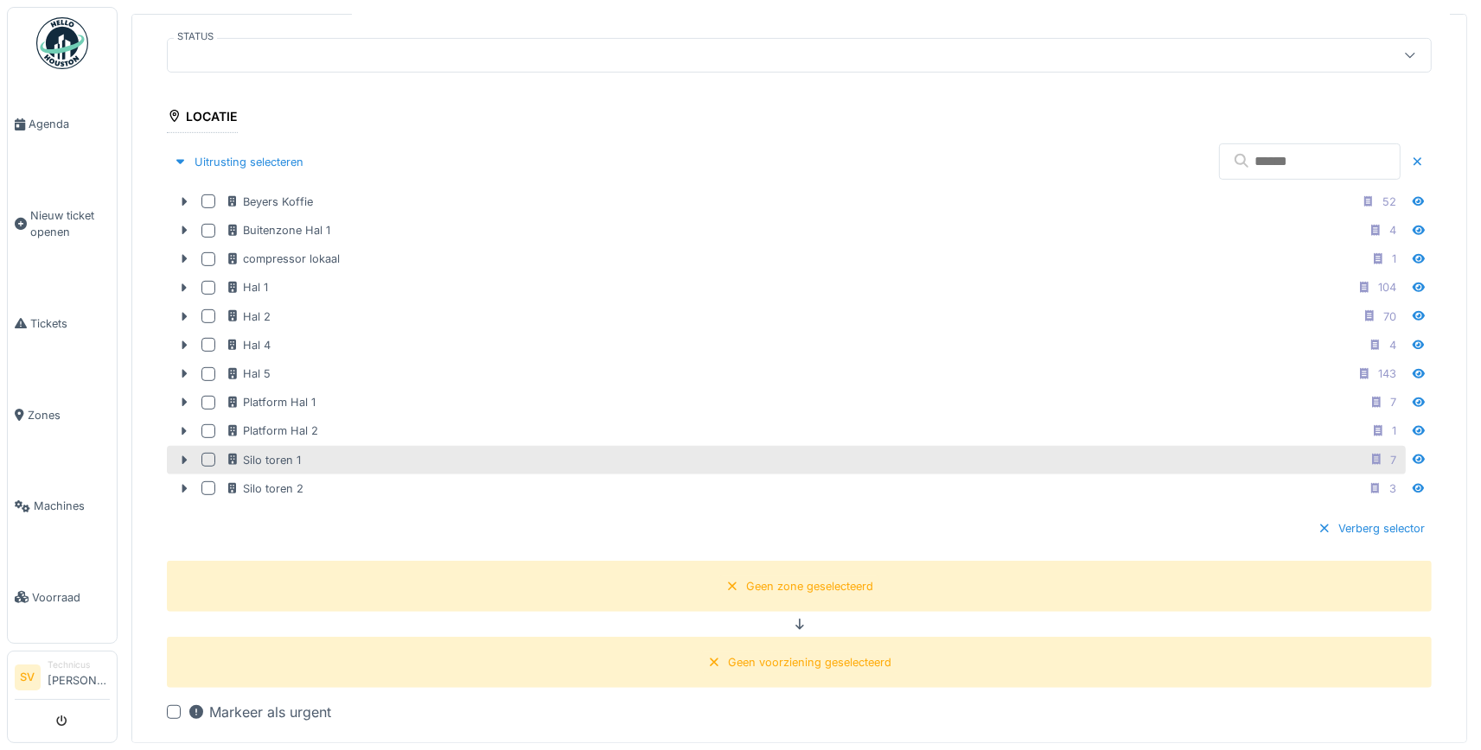
scroll to position [647, 0]
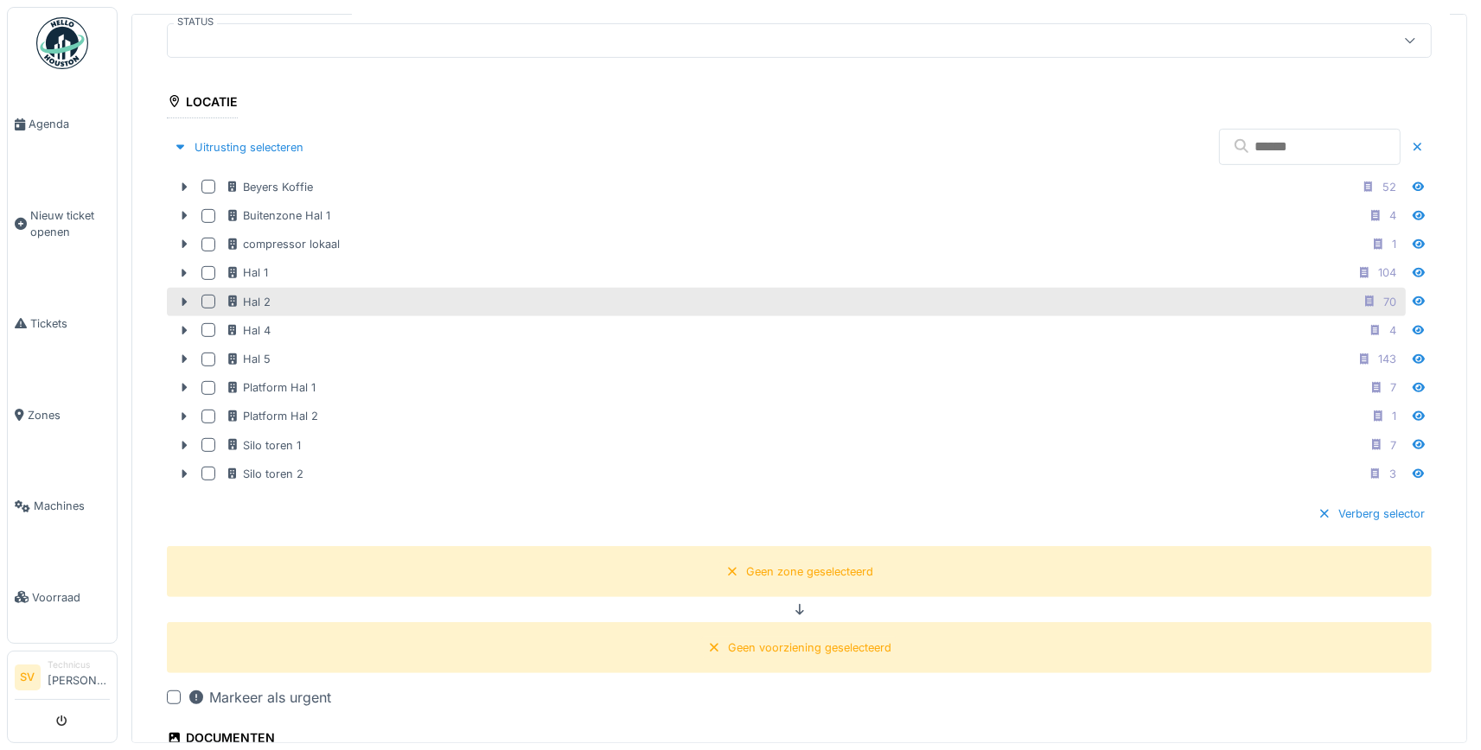
drag, startPoint x: 185, startPoint y: 299, endPoint x: 202, endPoint y: 304, distance: 18.1
click at [187, 299] on icon at bounding box center [184, 302] width 14 height 11
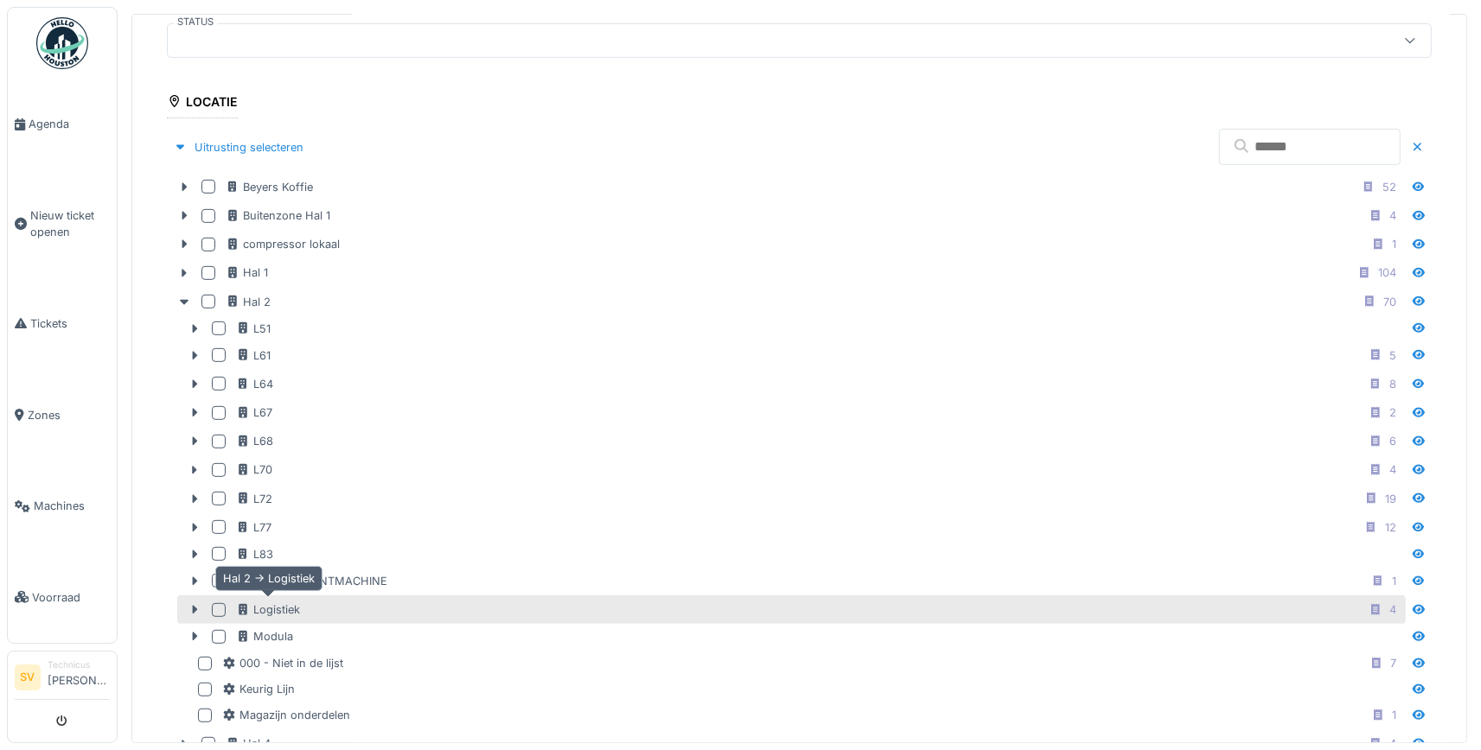
click at [291, 602] on div "Logistiek" at bounding box center [268, 610] width 64 height 16
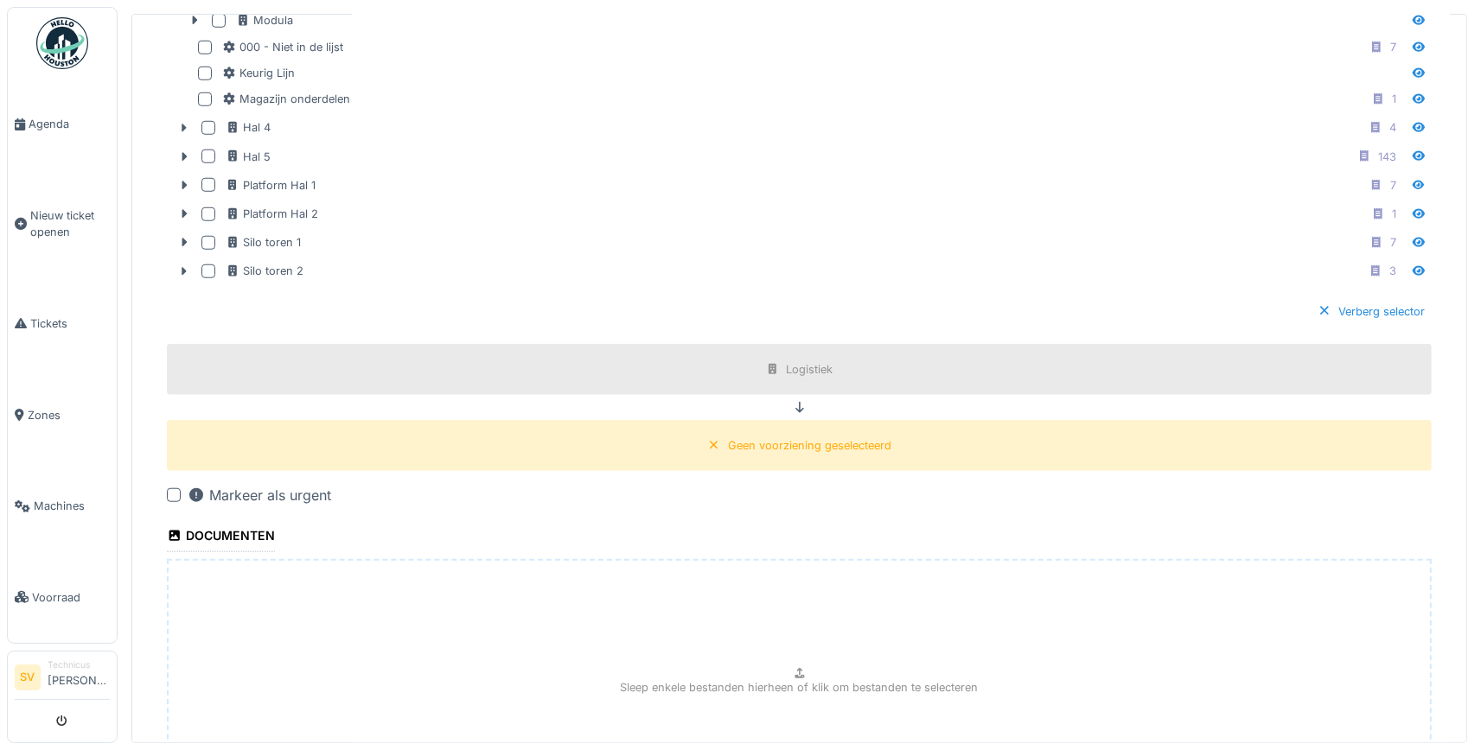
scroll to position [1374, 0]
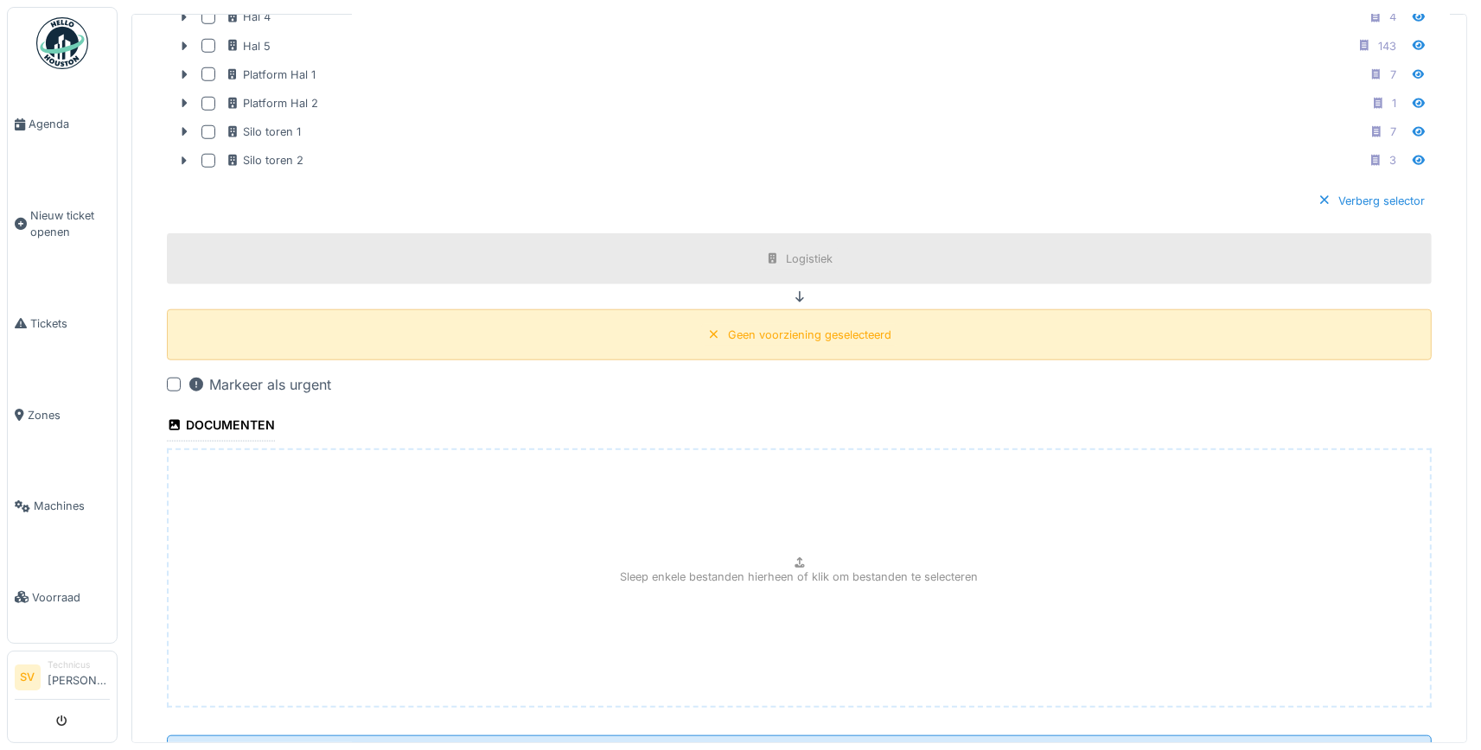
click at [782, 333] on div "Geen voorziening geselecteerd" at bounding box center [809, 335] width 163 height 16
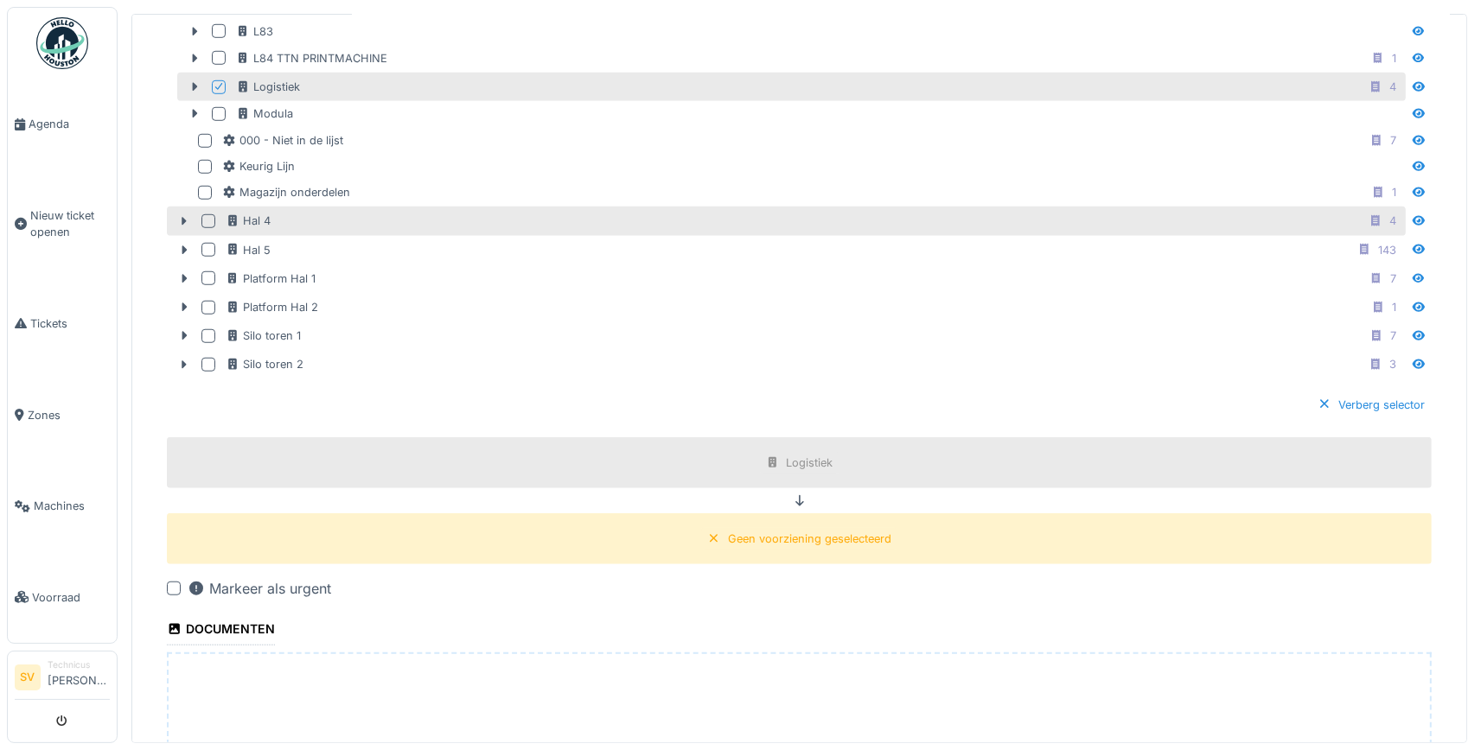
scroll to position [1050, 0]
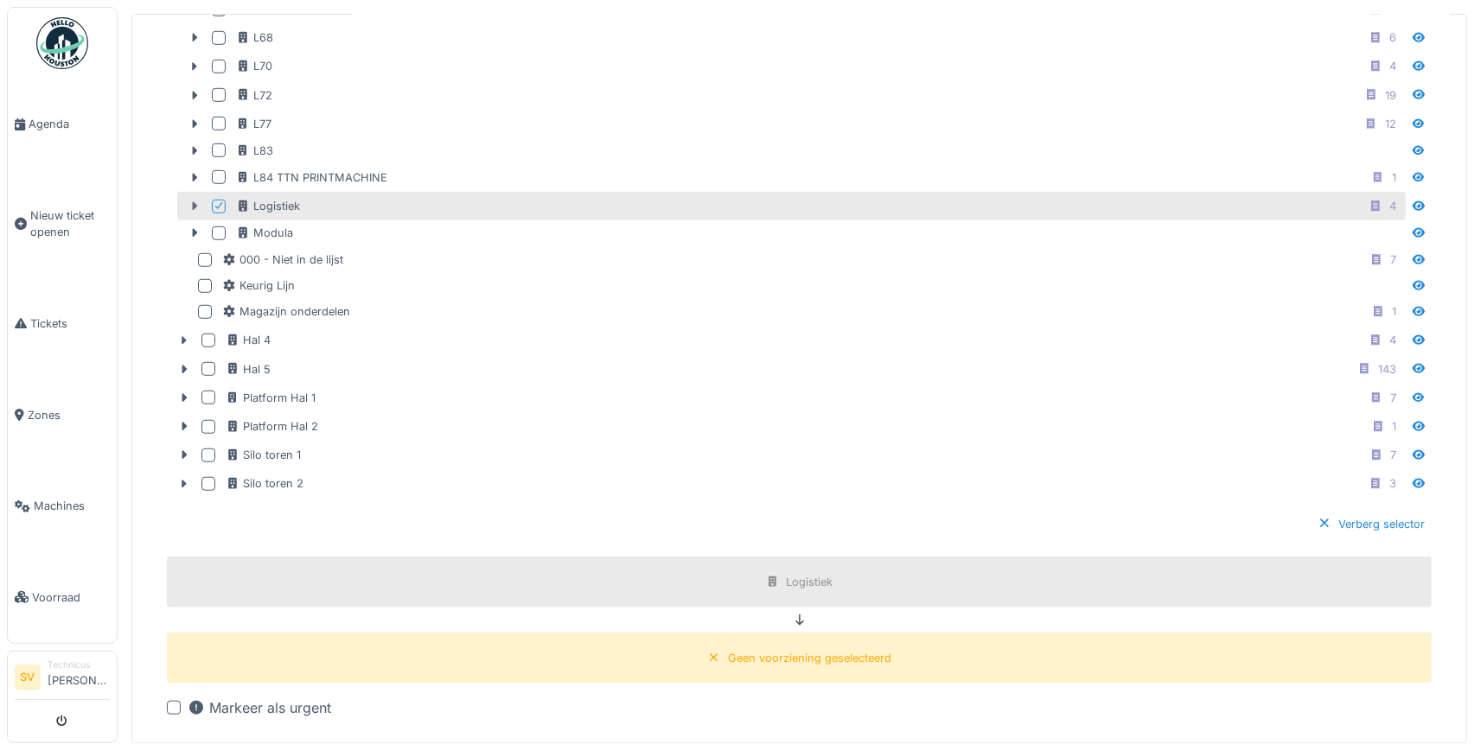
click at [190, 202] on icon at bounding box center [195, 206] width 14 height 11
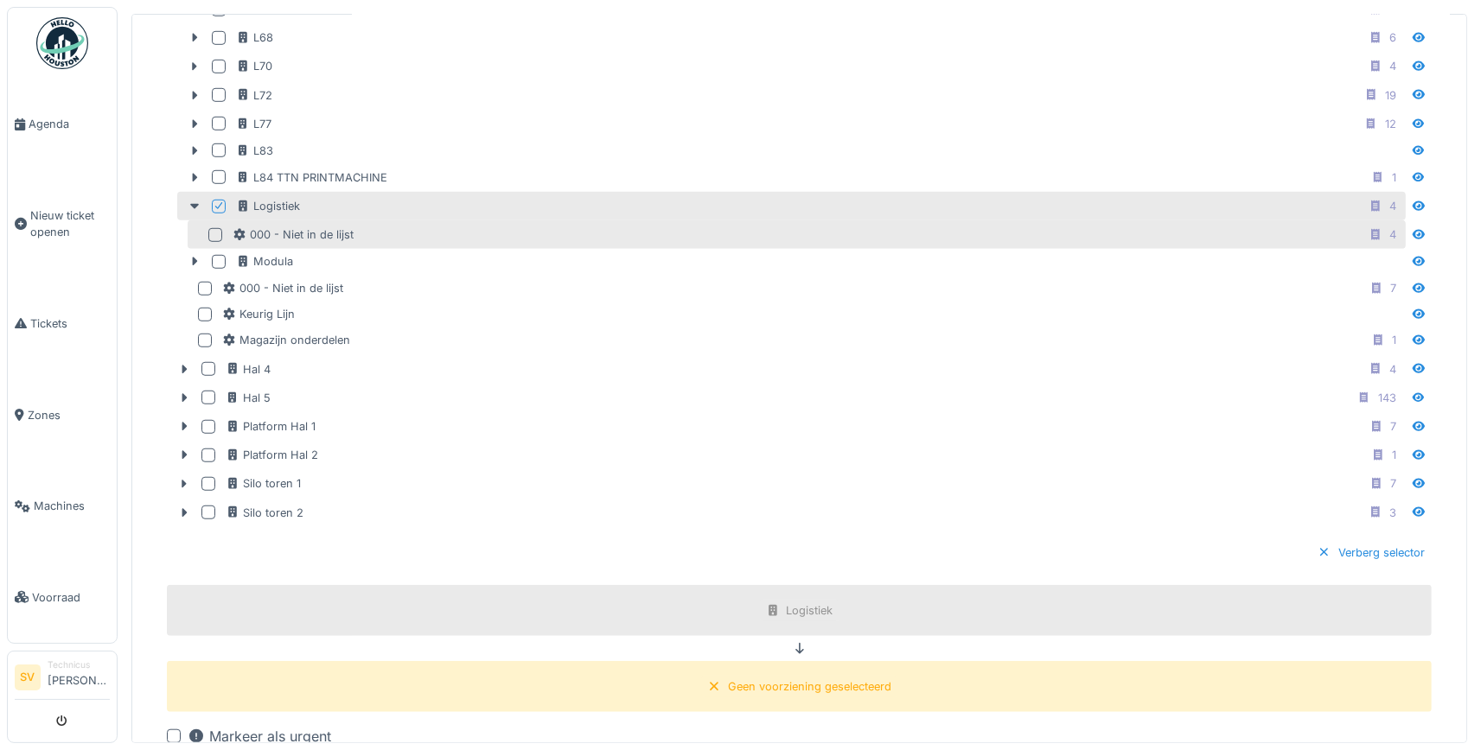
click at [218, 228] on div at bounding box center [215, 235] width 14 height 14
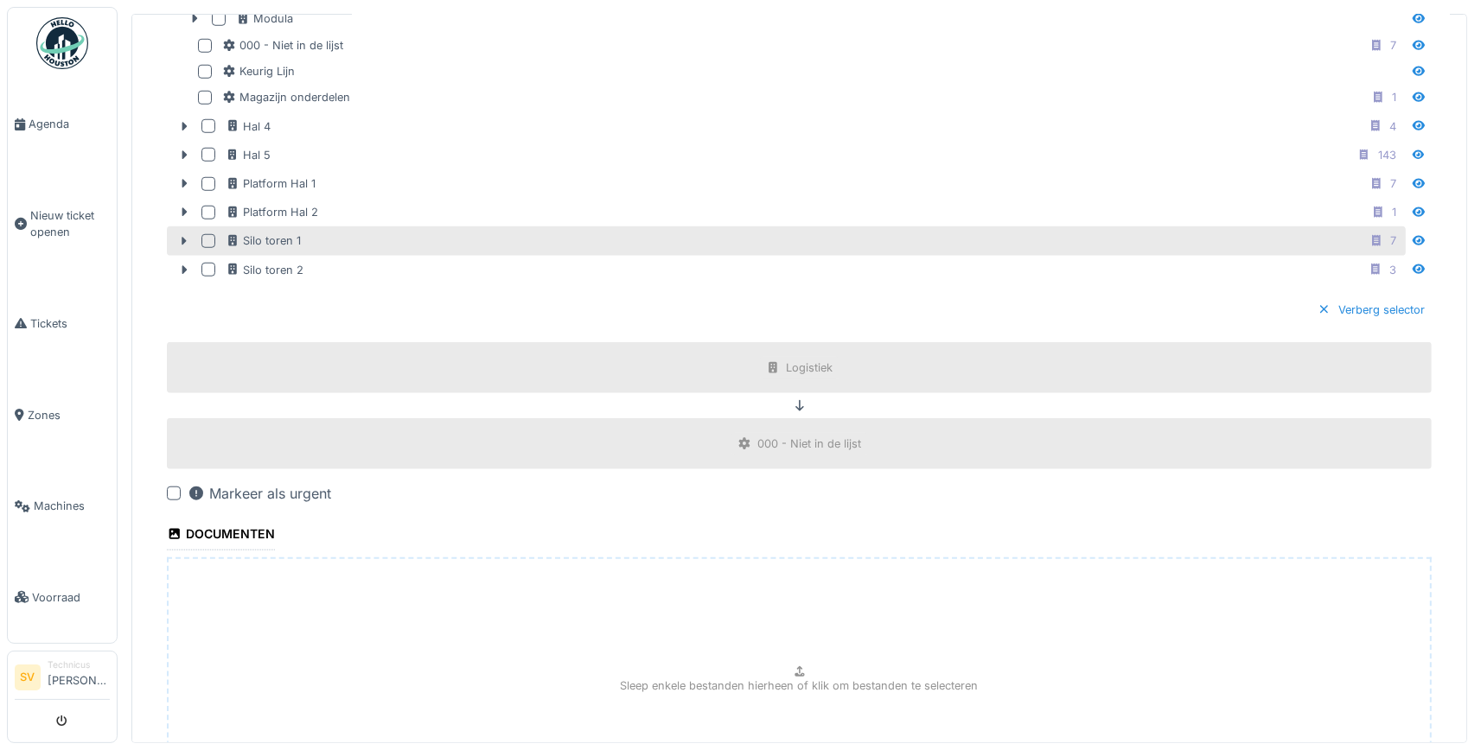
scroll to position [1473, 0]
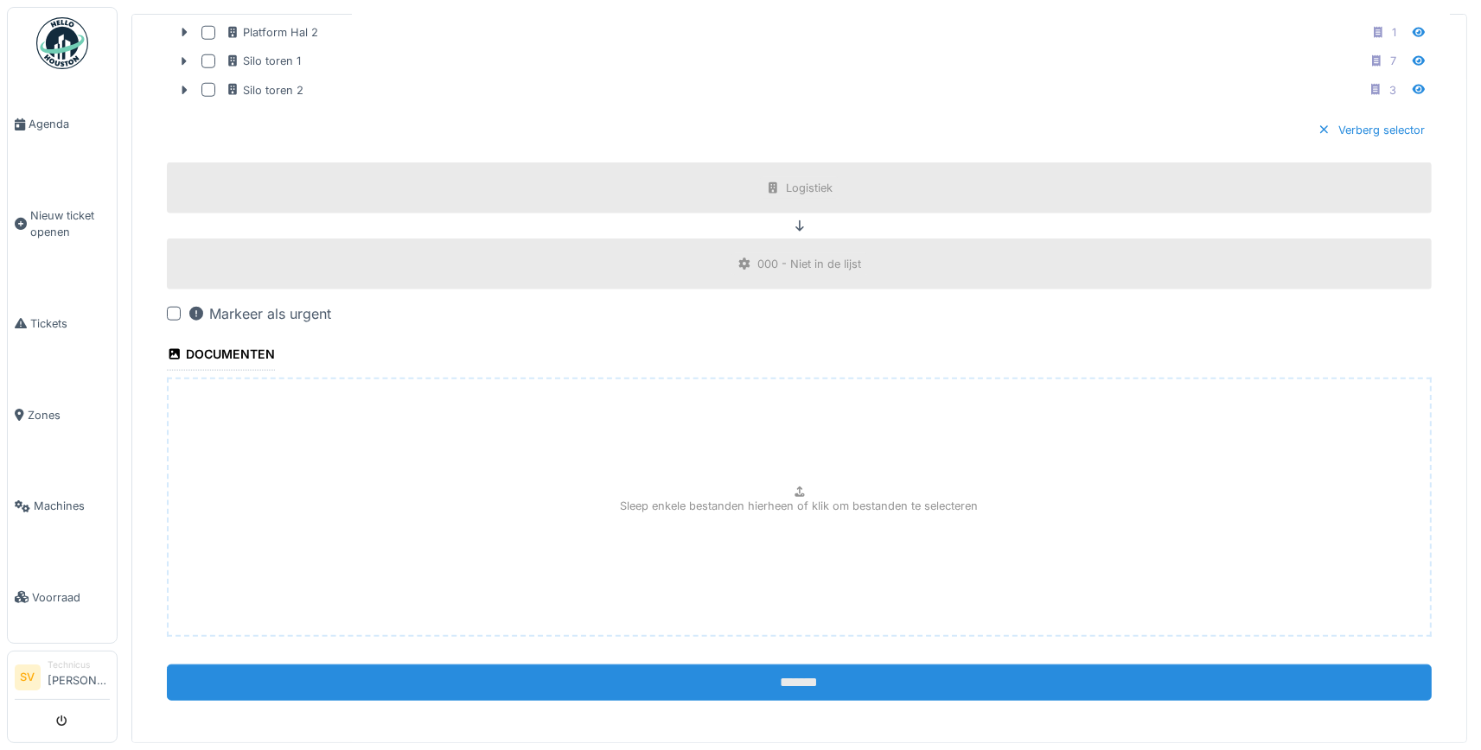
click at [769, 666] on input "*******" at bounding box center [799, 683] width 1265 height 36
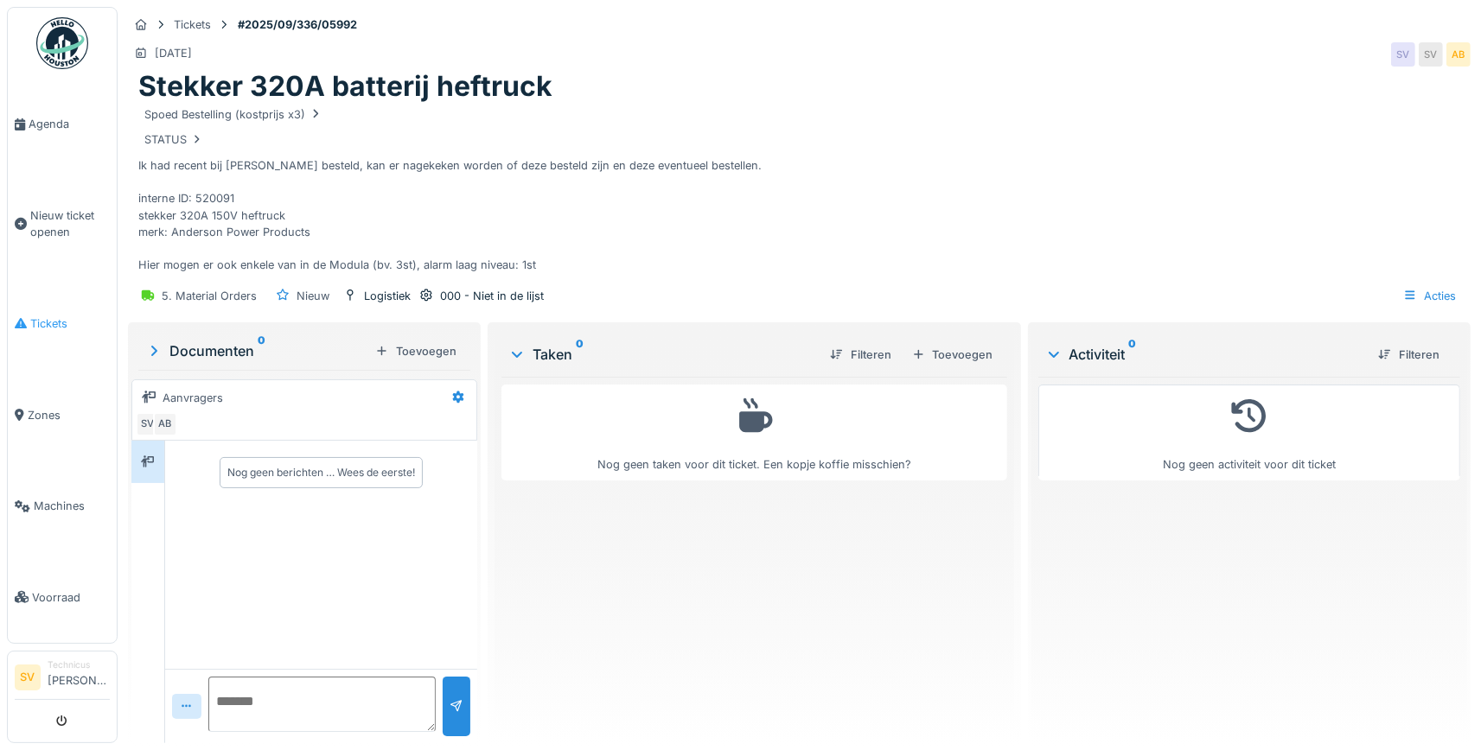
click at [45, 317] on span "Tickets" at bounding box center [70, 324] width 80 height 16
